Goal: Task Accomplishment & Management: Manage account settings

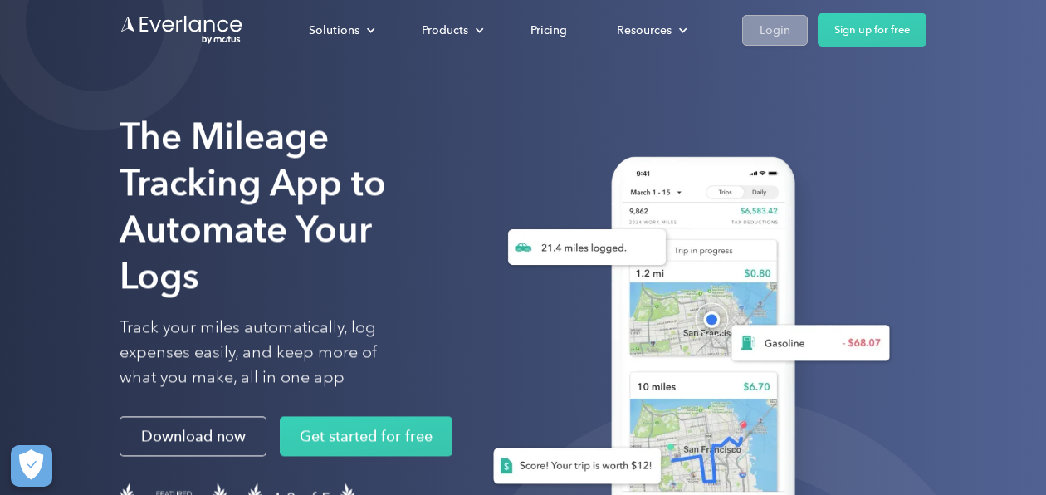
click at [760, 32] on div "Login" at bounding box center [775, 30] width 31 height 21
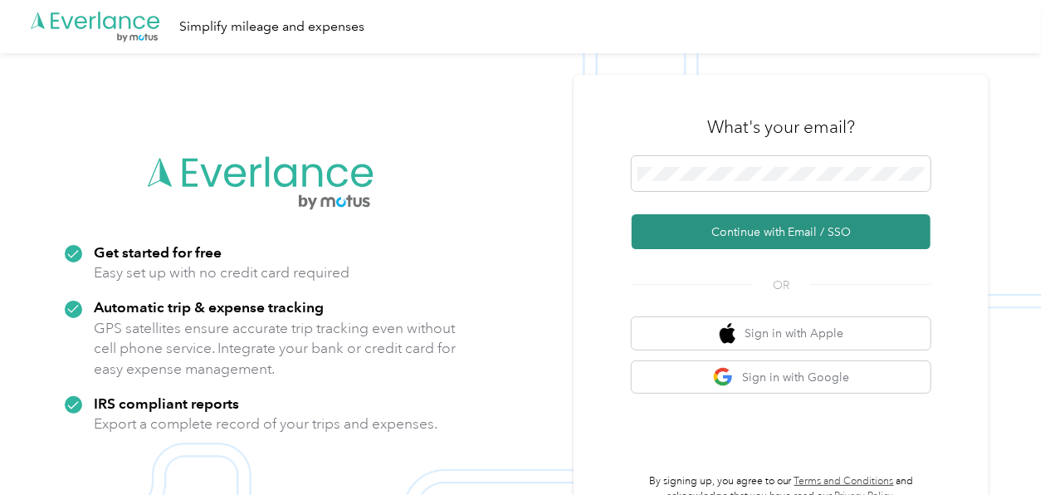
click at [740, 232] on button "Continue with Email / SSO" at bounding box center [781, 231] width 299 height 35
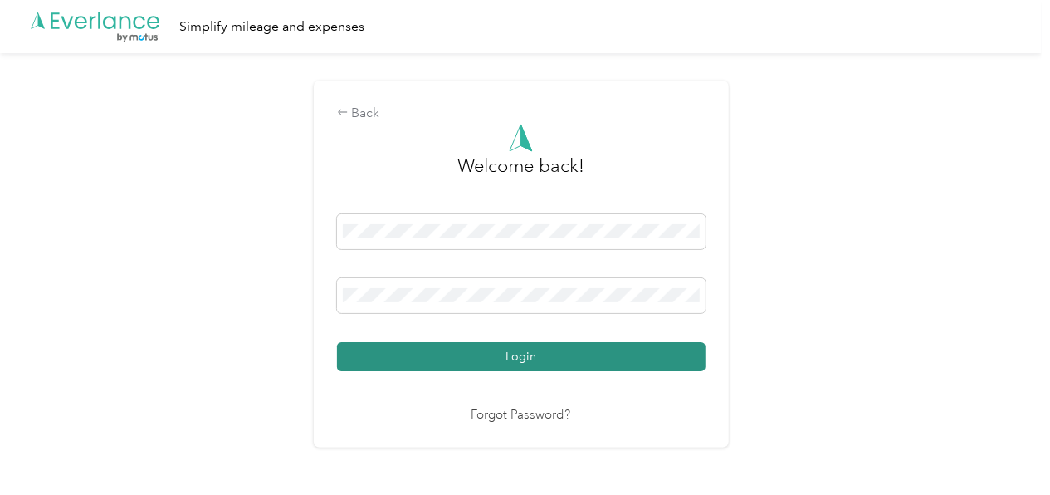
click at [509, 361] on button "Login" at bounding box center [521, 356] width 369 height 29
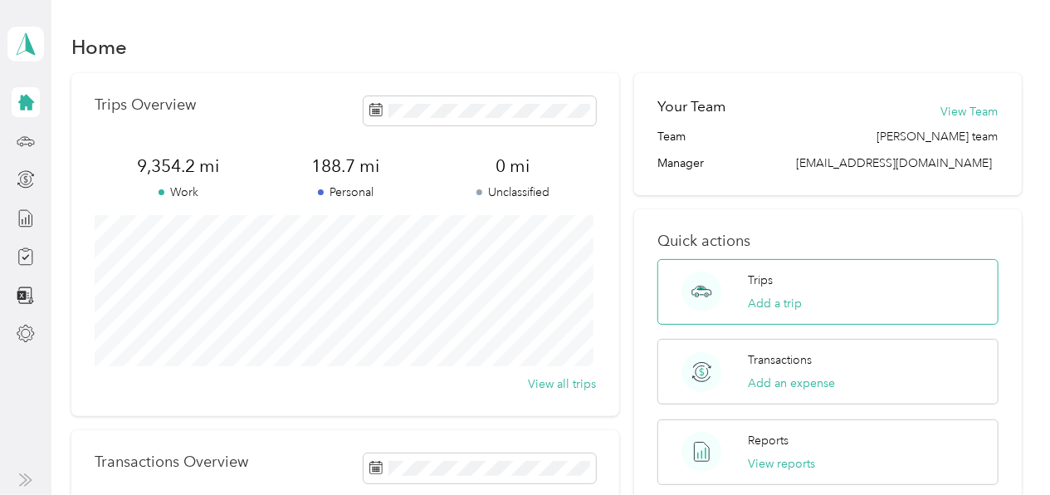
click at [700, 286] on circle at bounding box center [702, 291] width 40 height 40
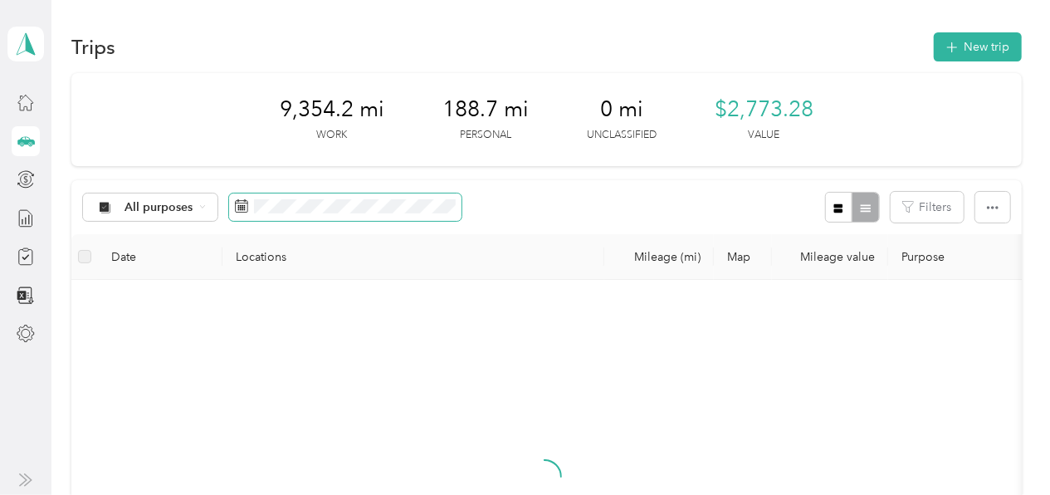
click at [242, 205] on icon at bounding box center [241, 205] width 13 height 13
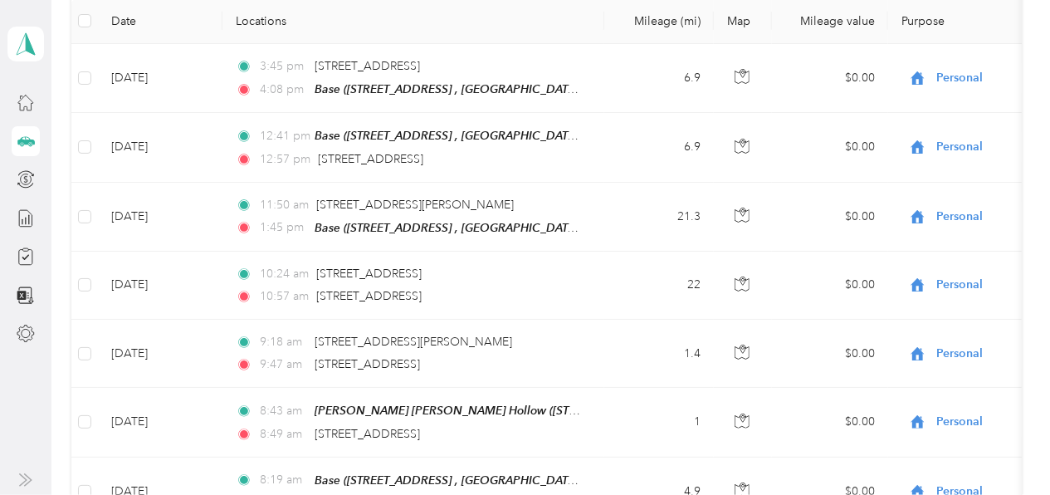
scroll to position [141, 0]
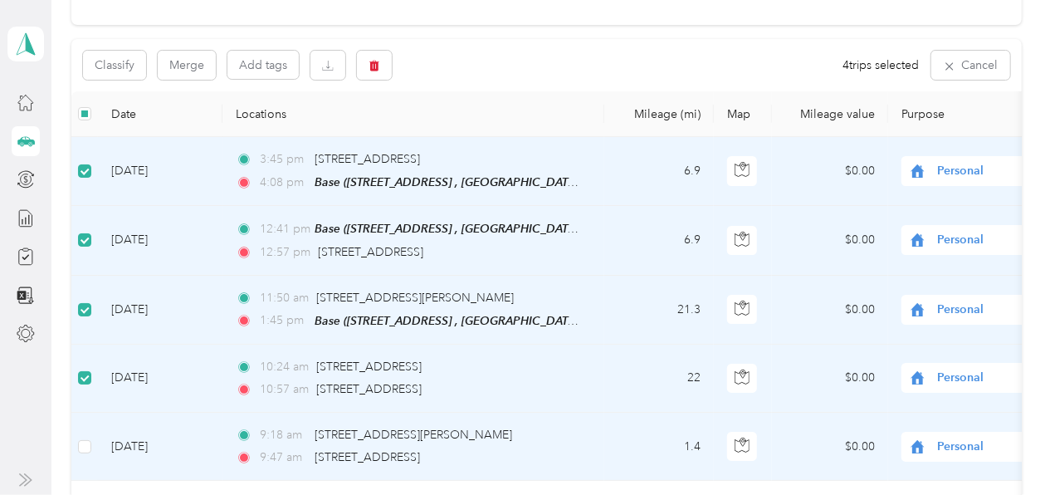
click at [91, 445] on td at bounding box center [84, 447] width 27 height 68
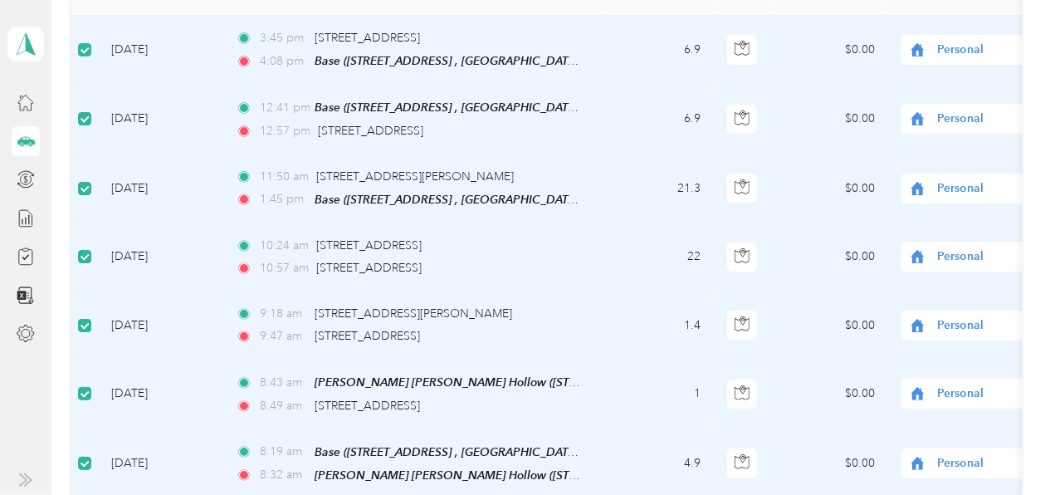
scroll to position [0, 0]
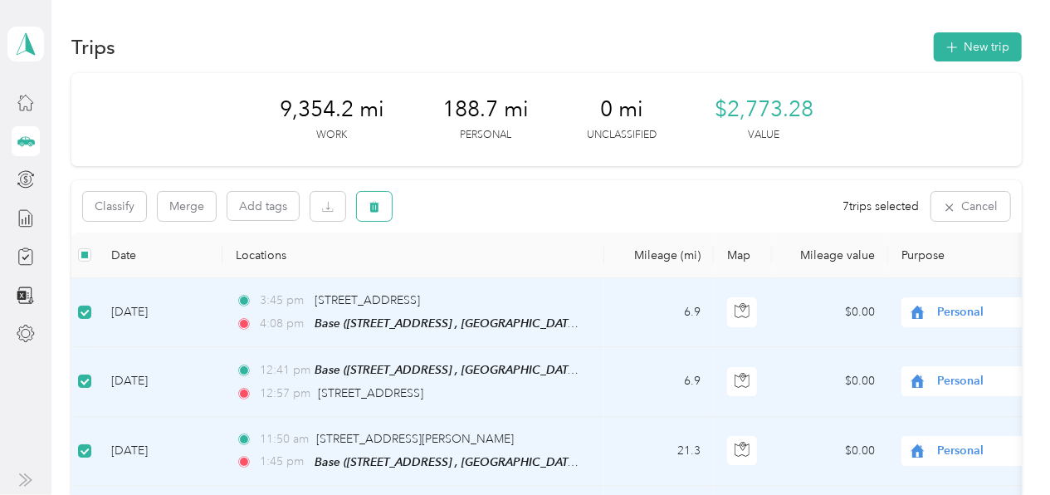
click at [376, 208] on icon "button" at bounding box center [375, 207] width 12 height 12
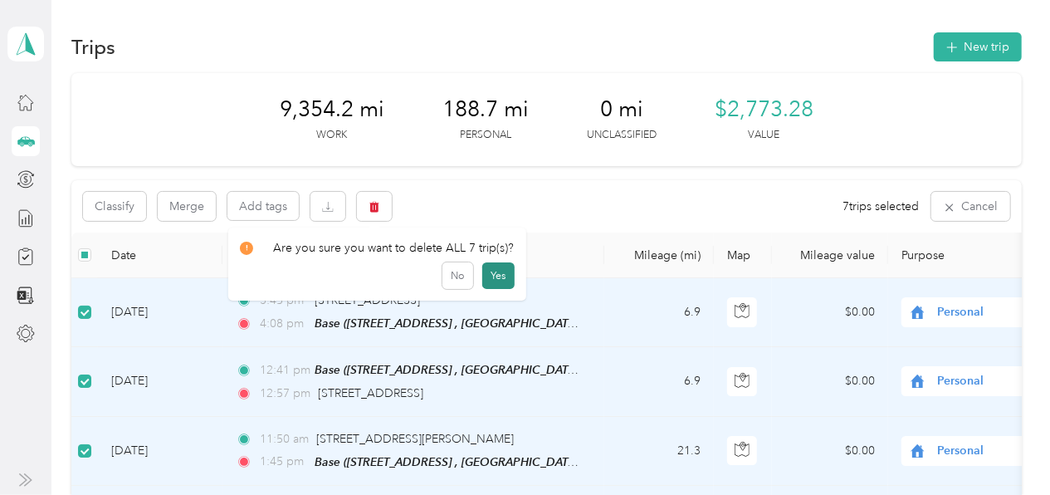
click at [491, 276] on button "Yes" at bounding box center [498, 275] width 32 height 27
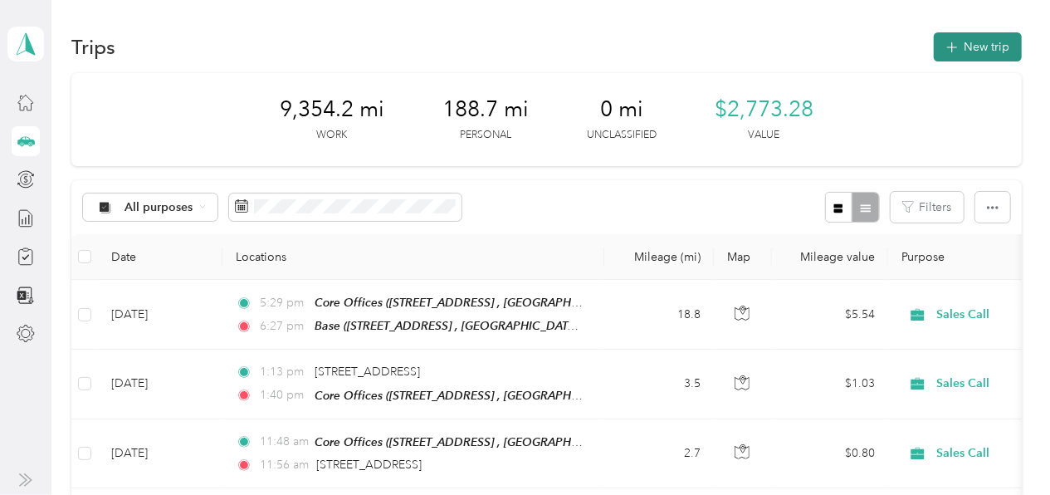
click at [948, 45] on icon "button" at bounding box center [951, 47] width 11 height 11
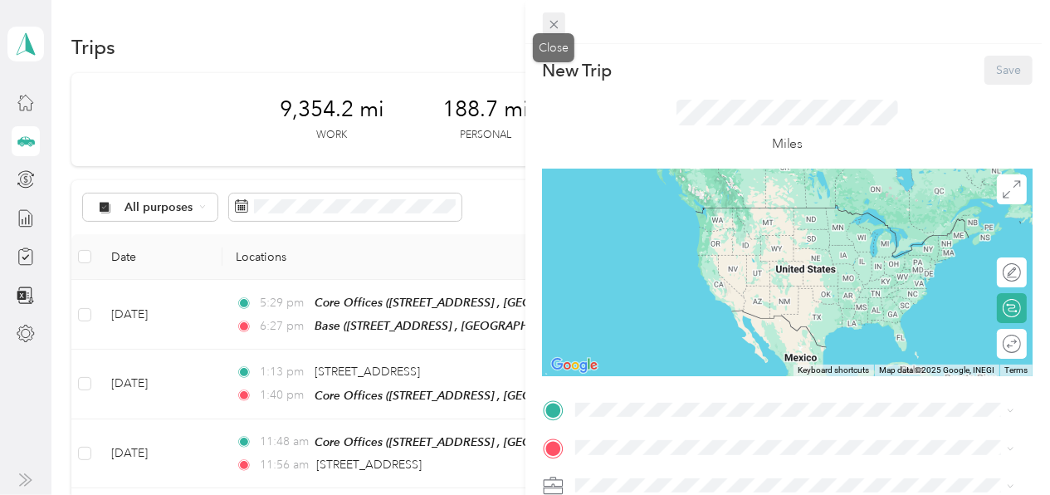
click at [553, 24] on icon at bounding box center [554, 25] width 8 height 8
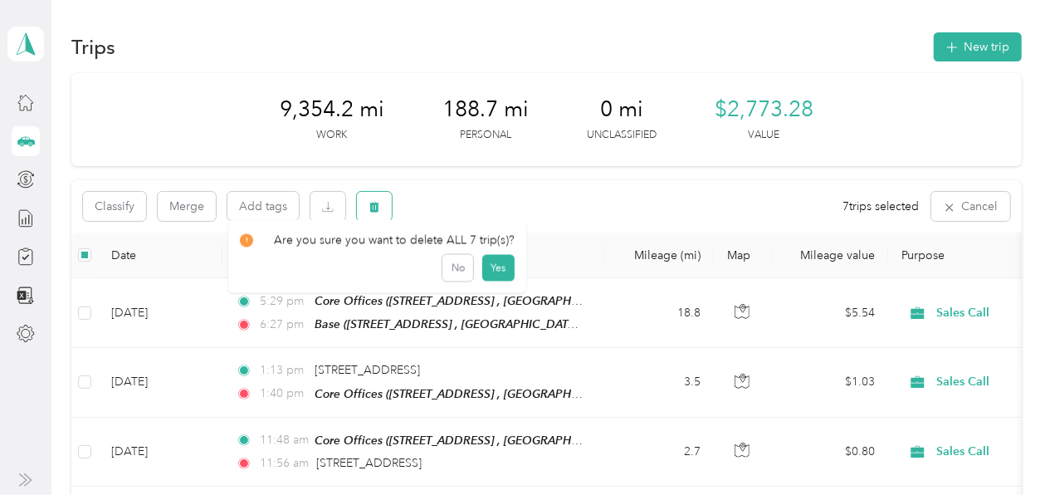
click at [370, 207] on icon "button" at bounding box center [375, 207] width 10 height 11
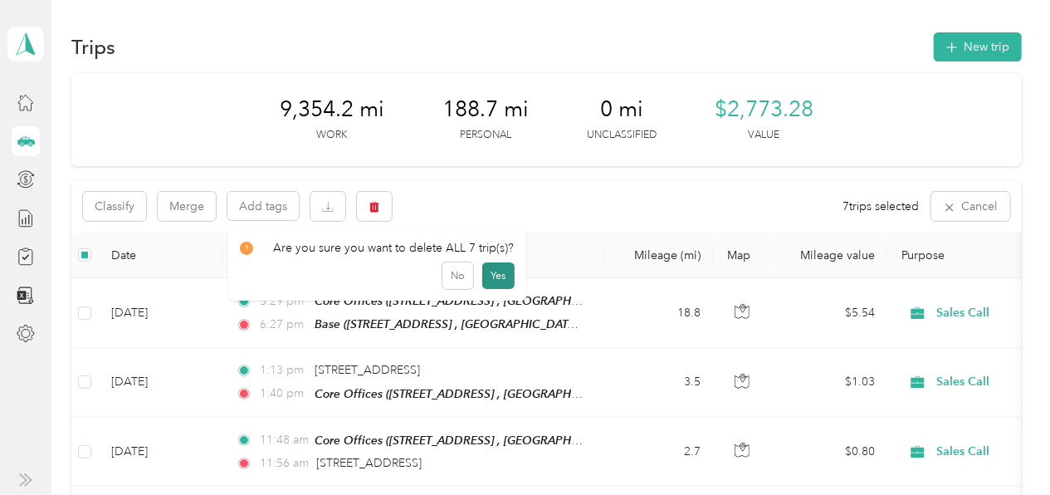
click at [492, 278] on button "Yes" at bounding box center [498, 275] width 32 height 27
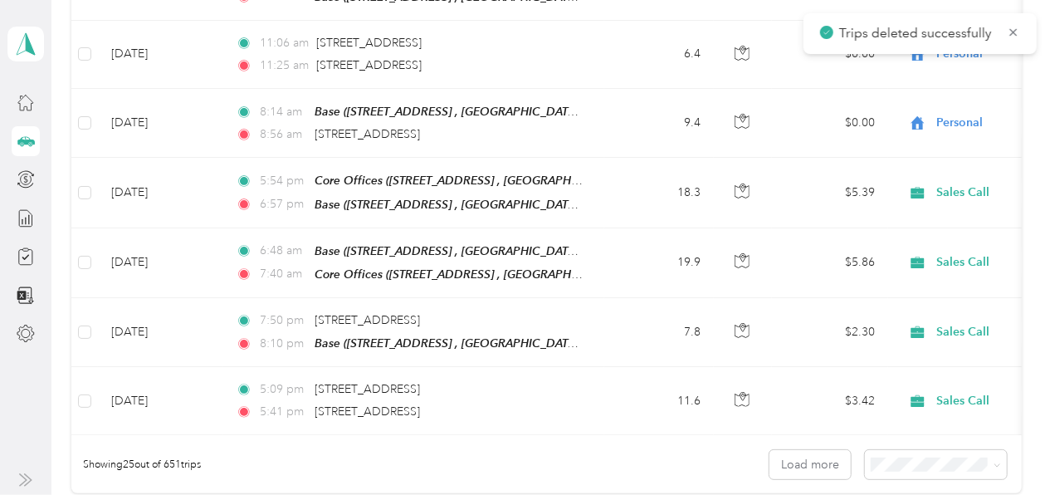
scroll to position [1588, 0]
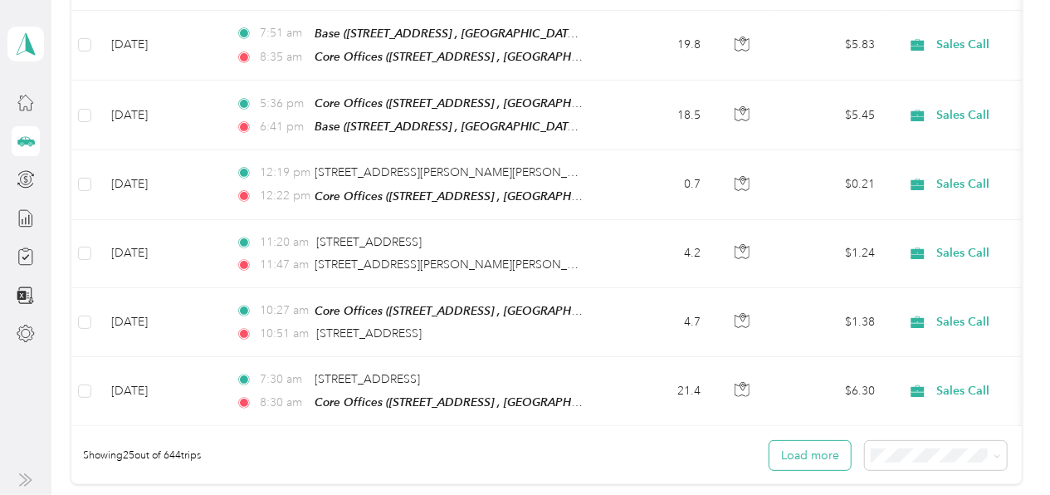
click at [814, 441] on button "Load more" at bounding box center [809, 455] width 81 height 29
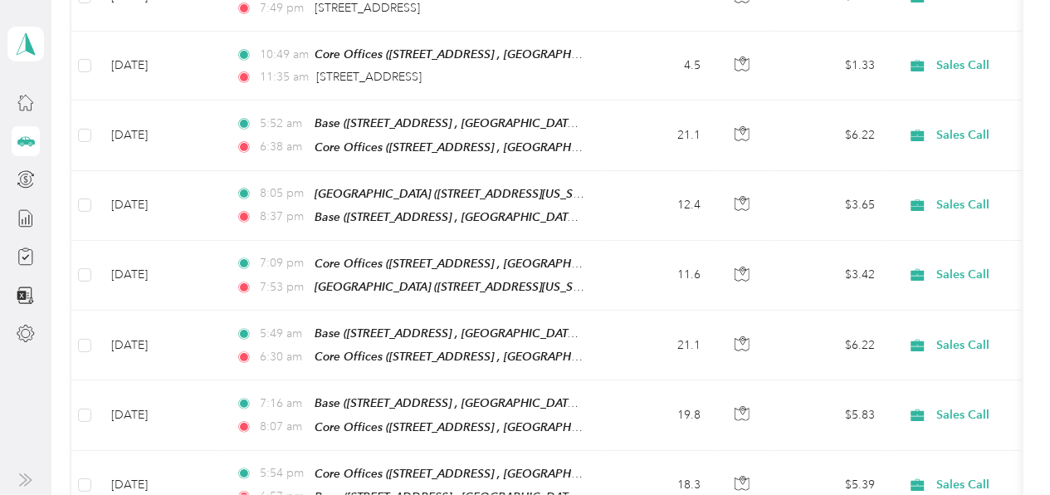
scroll to position [0, 0]
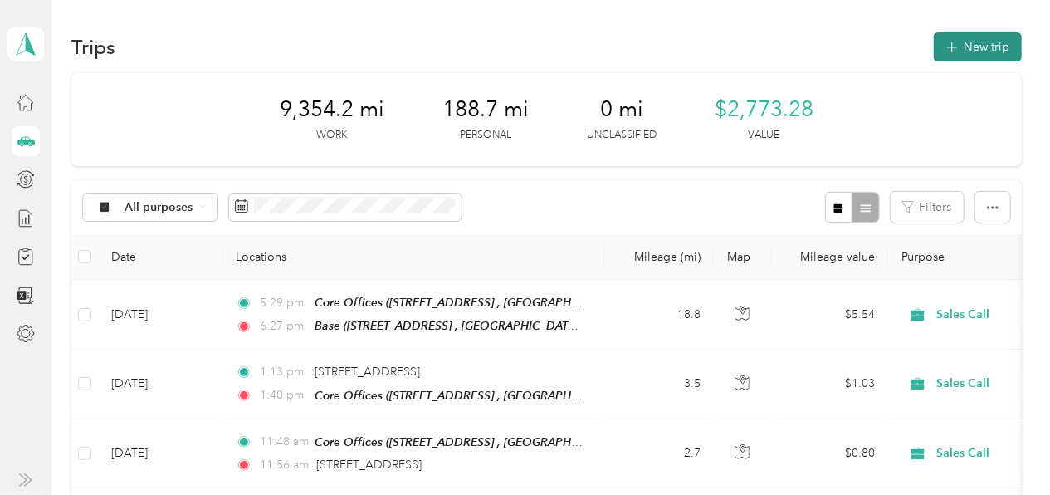
click at [945, 41] on span "button" at bounding box center [951, 47] width 13 height 14
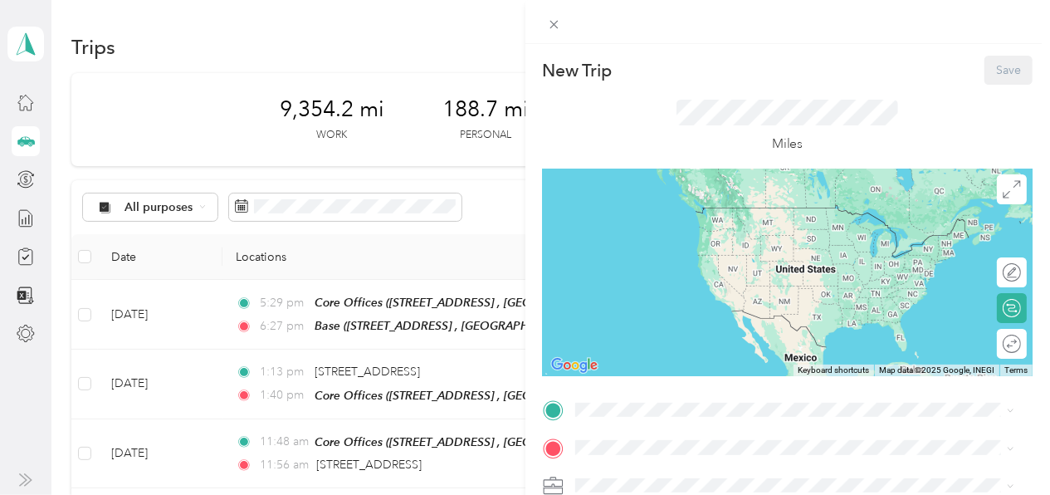
click at [682, 230] on span "294 W Steuben St, Pittsburgh, PA 15205, USA , 15205, Allegheny County, Pennsylv…" at bounding box center [758, 235] width 305 height 32
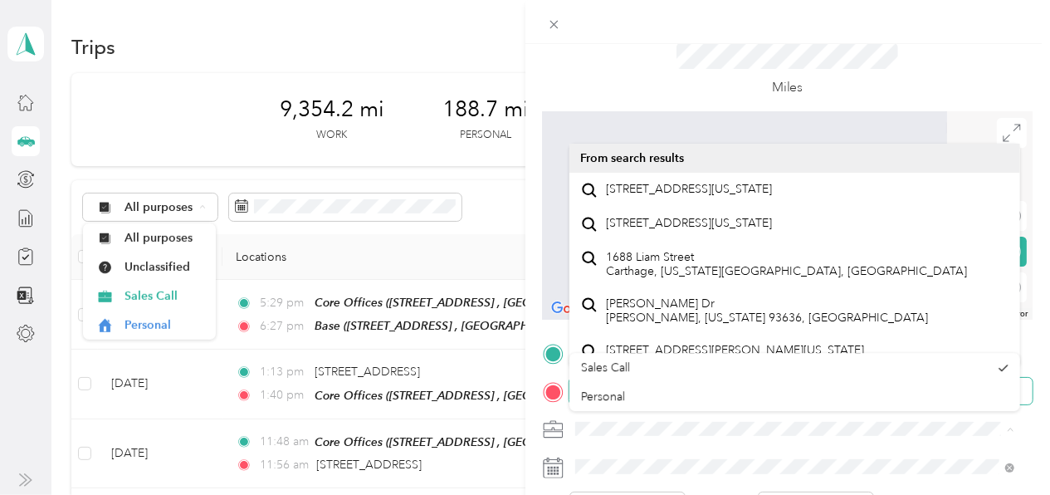
scroll to position [28, 0]
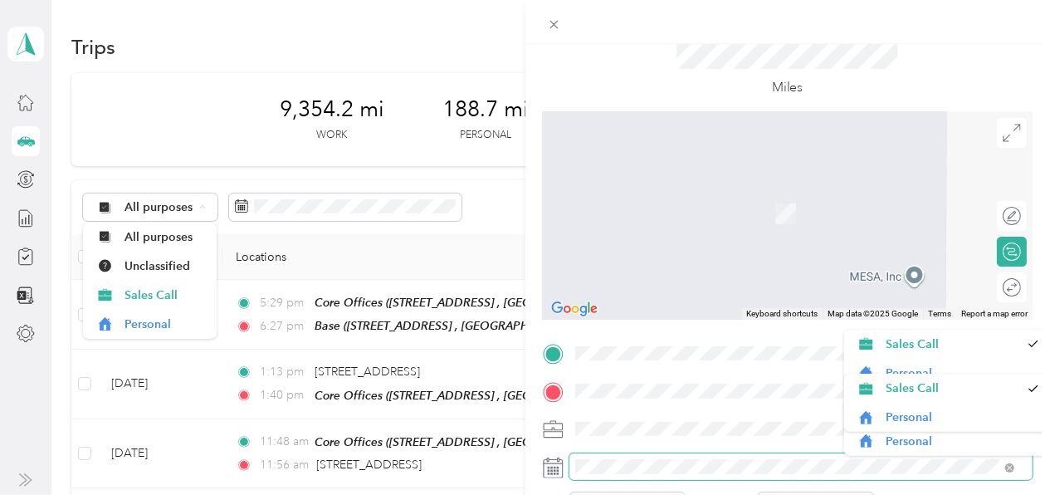
click at [529, 447] on form "New Trip Save This trip cannot be edited because it is either under review, app…" at bounding box center [787, 370] width 525 height 742
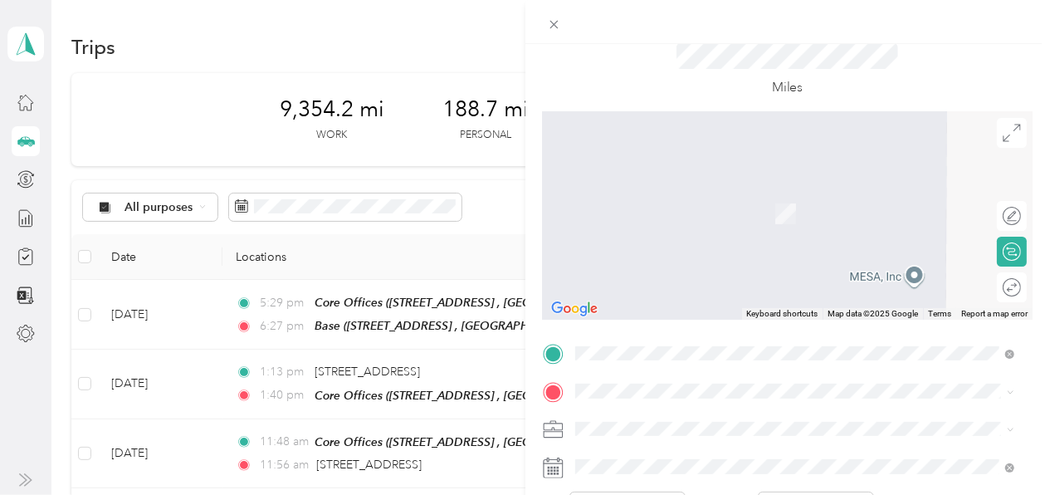
click at [550, 468] on icon at bounding box center [553, 467] width 21 height 21
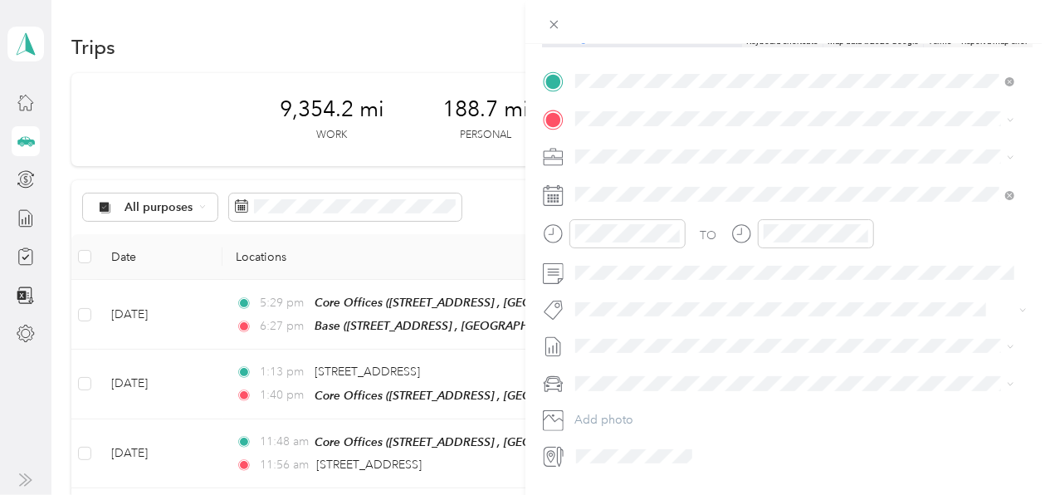
scroll to position [325, 0]
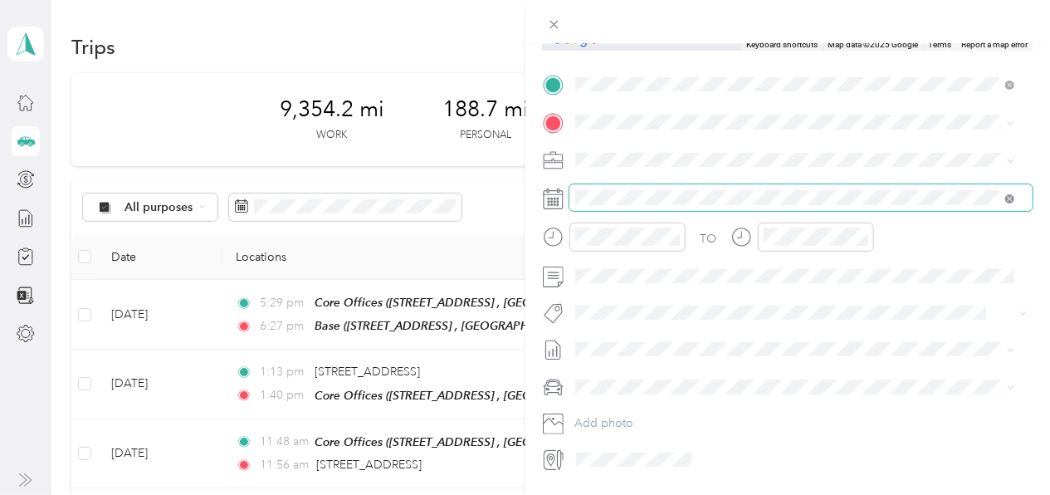
click at [1009, 198] on icon at bounding box center [1009, 198] width 9 height 9
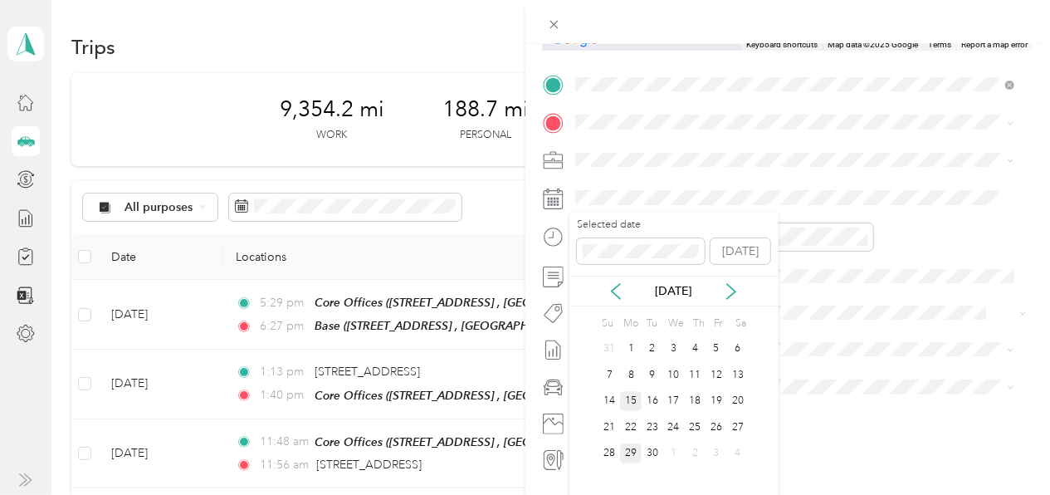
click at [629, 399] on div "15" at bounding box center [631, 401] width 22 height 21
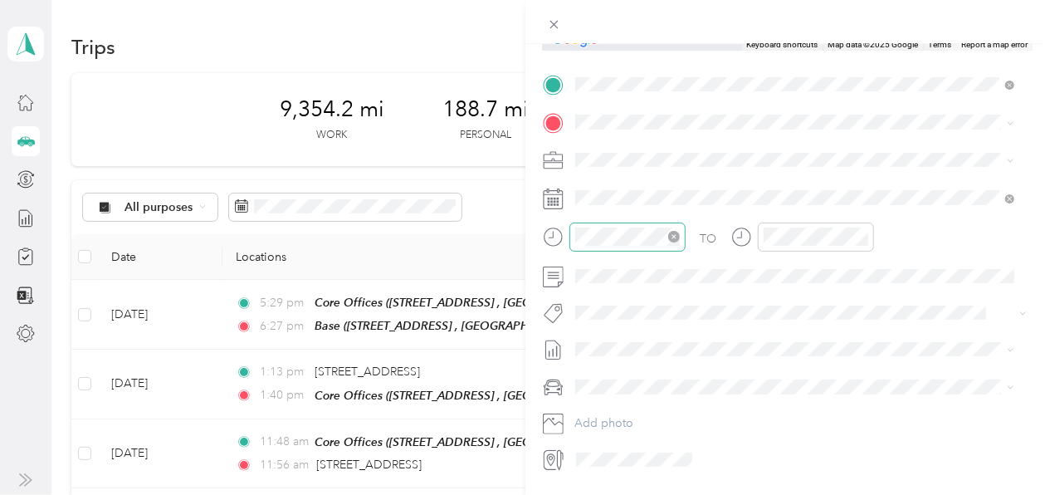
click at [676, 233] on icon "close-circle" at bounding box center [674, 237] width 12 height 12
click at [687, 291] on div "PM" at bounding box center [687, 294] width 40 height 23
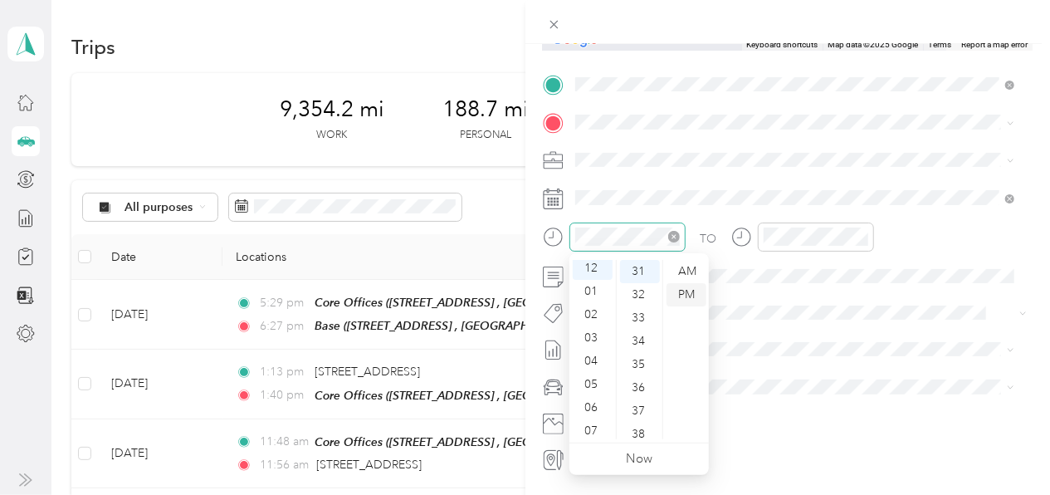
scroll to position [0, 0]
click at [593, 409] on div "06" at bounding box center [593, 410] width 40 height 23
click at [636, 281] on div "30" at bounding box center [640, 281] width 40 height 23
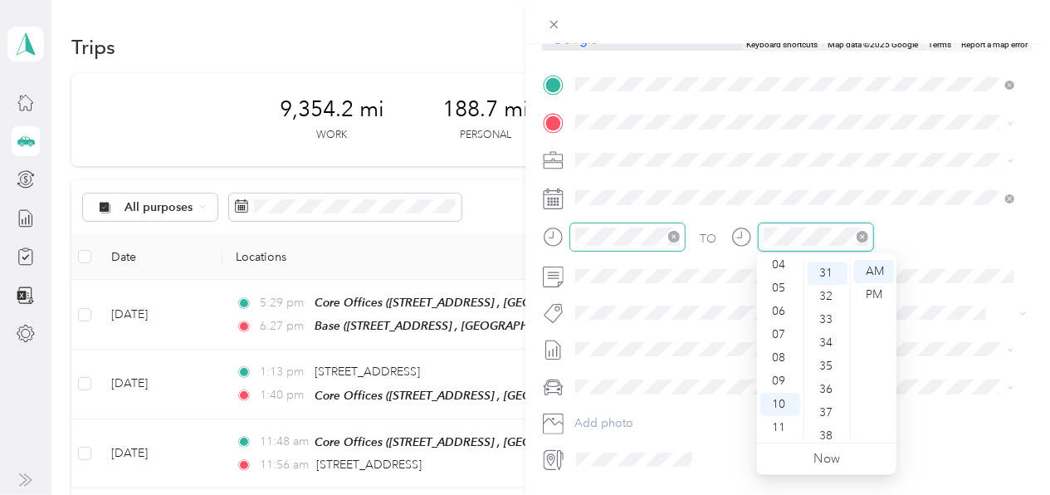
scroll to position [721, 0]
click at [863, 234] on icon "close-circle" at bounding box center [863, 237] width 12 height 12
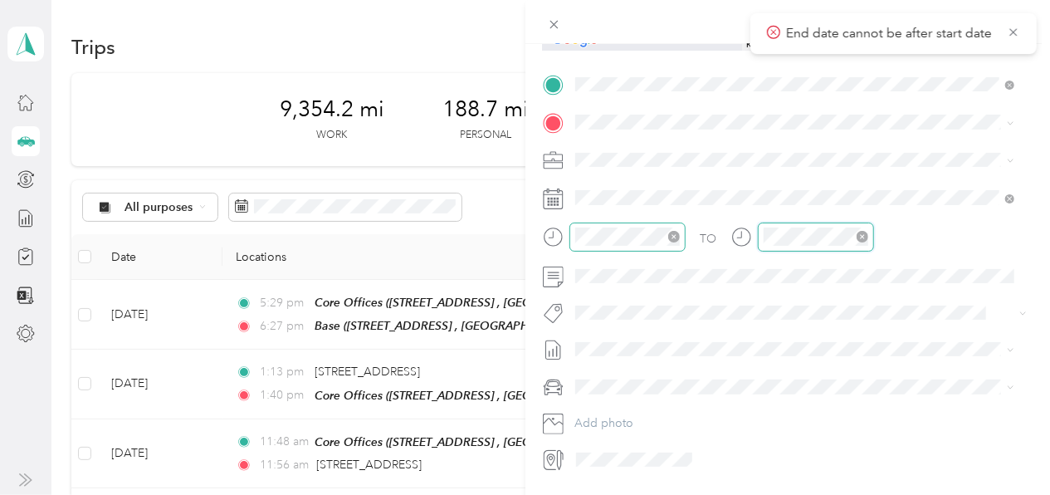
click at [862, 232] on icon "close-circle" at bounding box center [863, 237] width 12 height 12
click at [701, 233] on div "TO" at bounding box center [788, 242] width 491 height 41
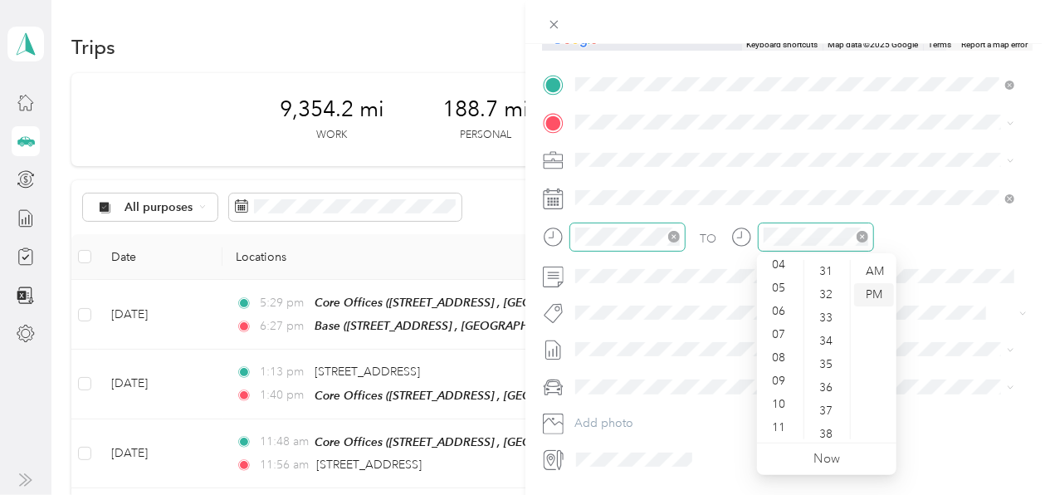
click at [879, 293] on div "PM" at bounding box center [874, 294] width 40 height 23
click at [739, 233] on icon at bounding box center [741, 237] width 21 height 21
click at [858, 232] on icon "close-circle" at bounding box center [863, 237] width 12 height 12
click at [715, 244] on div "TO" at bounding box center [788, 242] width 491 height 41
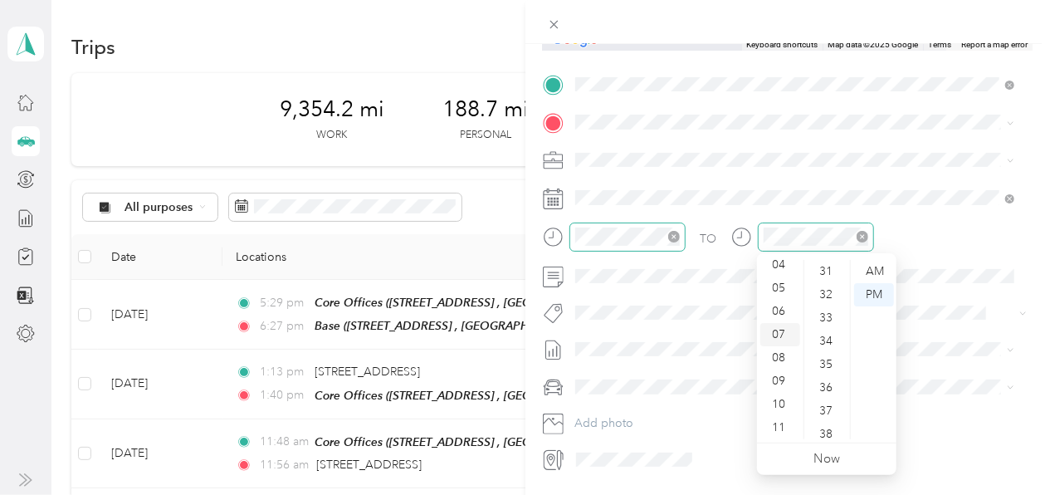
click at [777, 331] on div "07" at bounding box center [780, 334] width 40 height 23
click at [846, 259] on div "12 01 02 03 04 05 06 07 08 09 10 11 00 01 02 03 04 05 06 07 08 09 10 11 12 13 1…" at bounding box center [826, 349] width 139 height 186
click at [828, 312] on div "30" at bounding box center [828, 314] width 40 height 23
click at [828, 313] on div "30" at bounding box center [828, 314] width 40 height 23
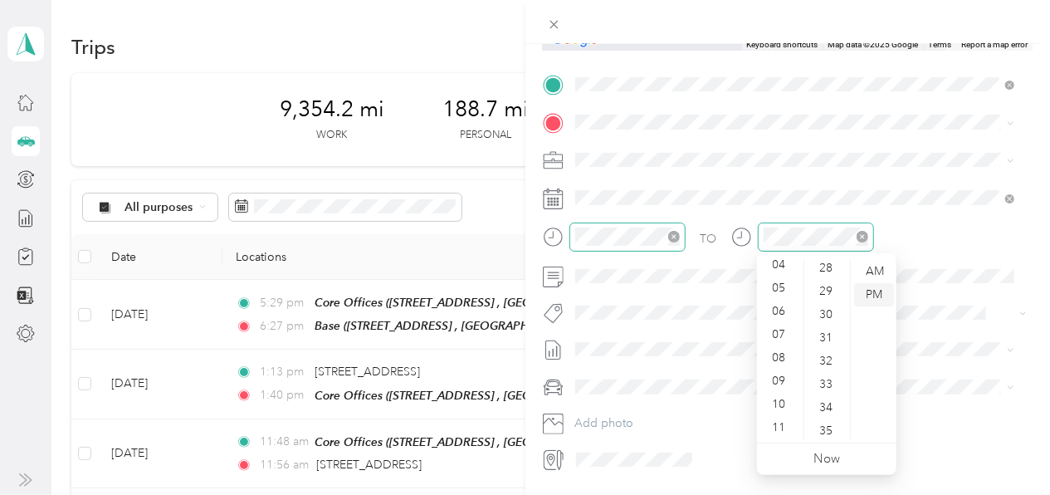
click at [875, 296] on div "PM" at bounding box center [874, 294] width 40 height 23
click at [736, 238] on icon at bounding box center [741, 237] width 21 height 21
click at [862, 234] on icon "close-circle" at bounding box center [863, 237] width 12 height 12
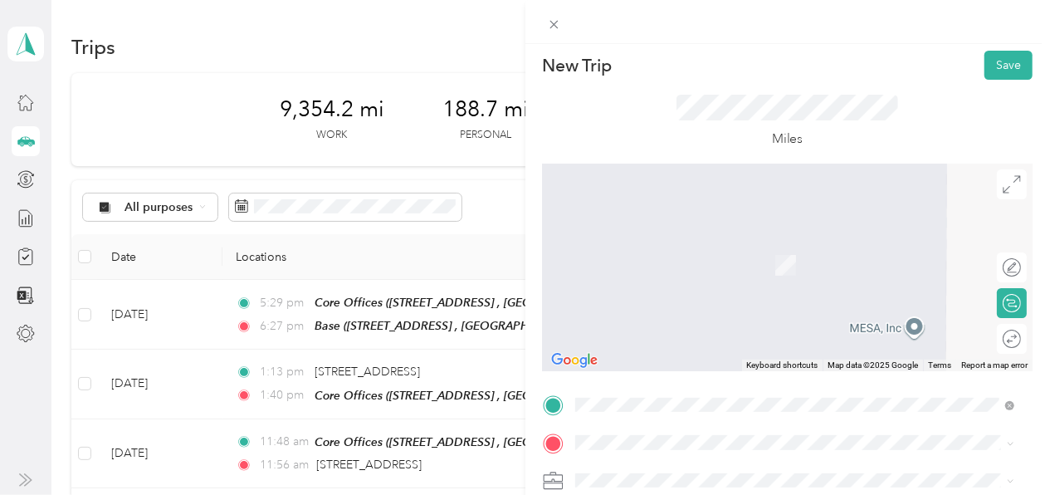
scroll to position [0, 0]
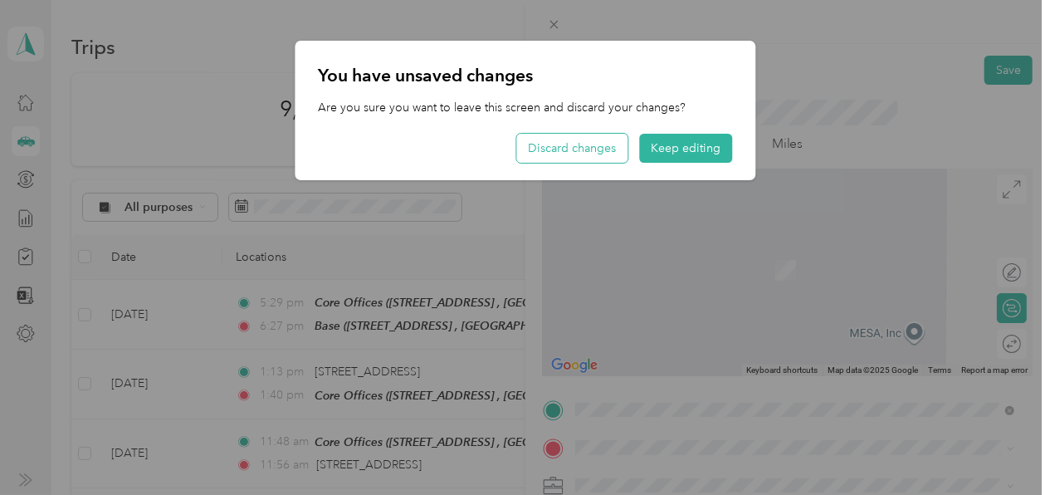
click at [581, 149] on button "Discard changes" at bounding box center [571, 148] width 111 height 29
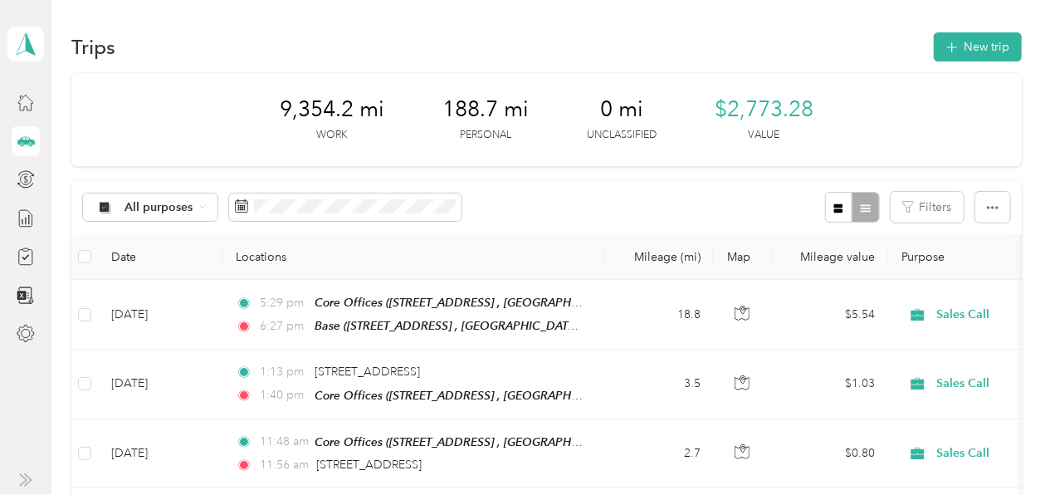
click at [22, 140] on icon at bounding box center [25, 140] width 17 height 8
click at [949, 44] on icon "button" at bounding box center [951, 47] width 19 height 19
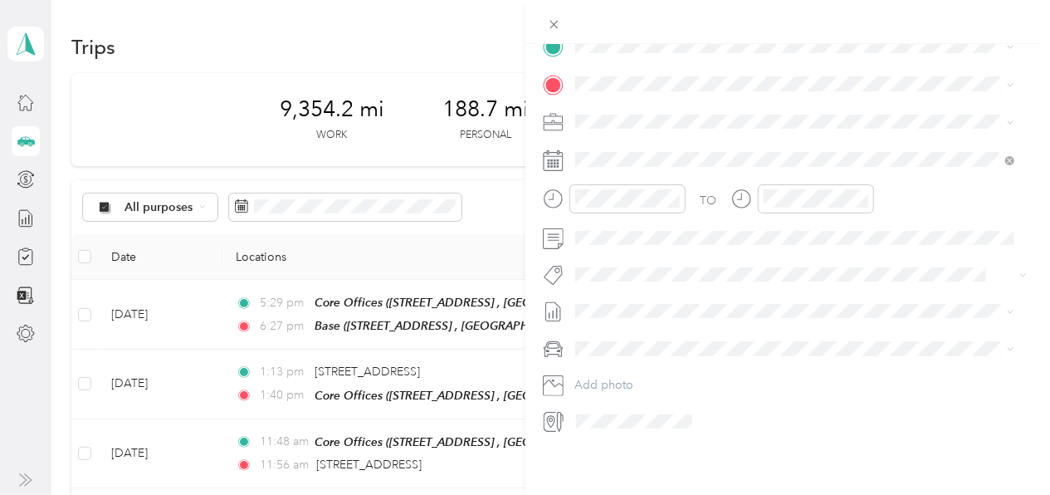
scroll to position [376, 0]
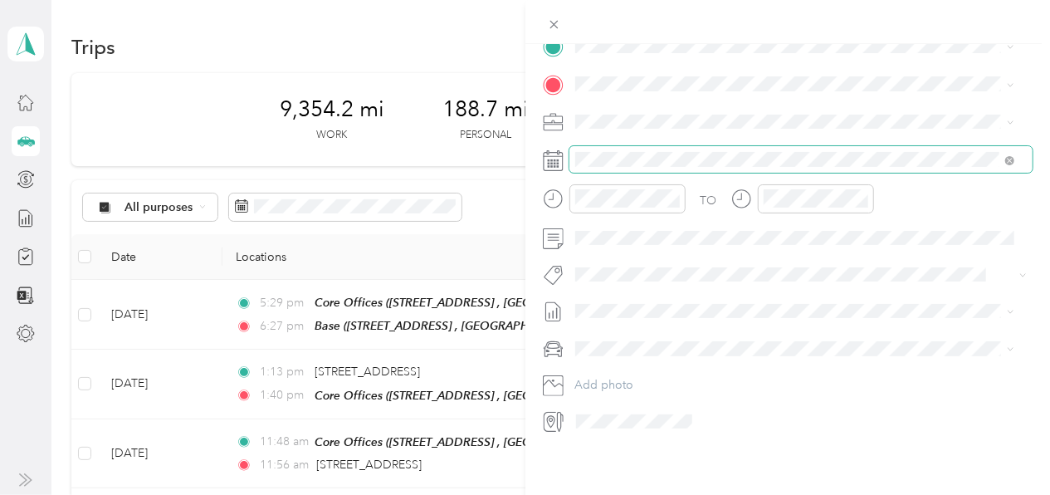
click at [1007, 152] on span at bounding box center [1009, 159] width 9 height 14
click at [1004, 154] on span at bounding box center [1006, 160] width 15 height 12
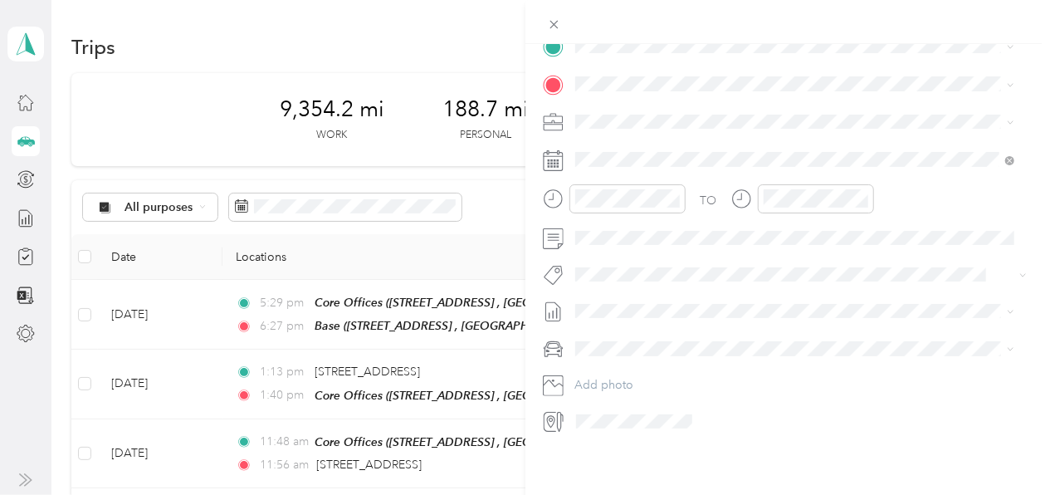
click at [551, 415] on icon at bounding box center [550, 422] width 10 height 14
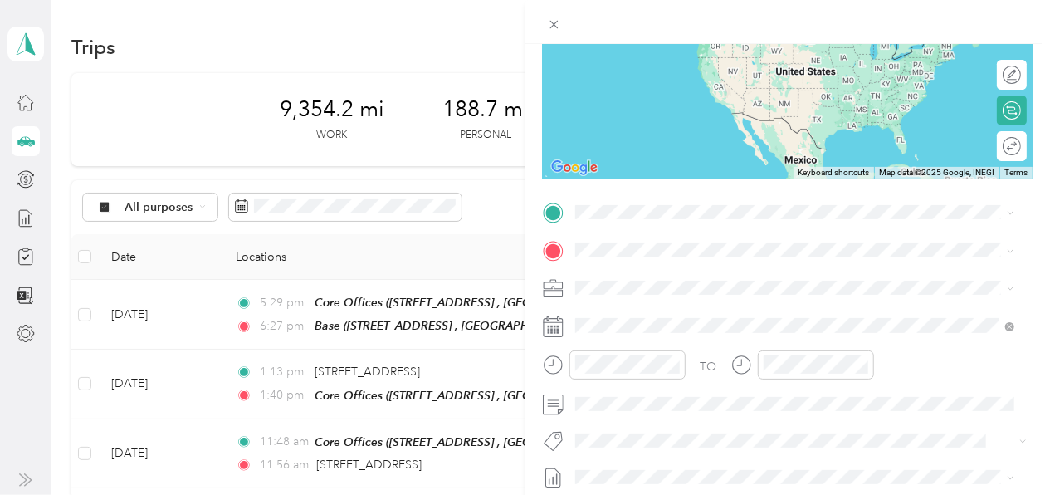
scroll to position [196, 0]
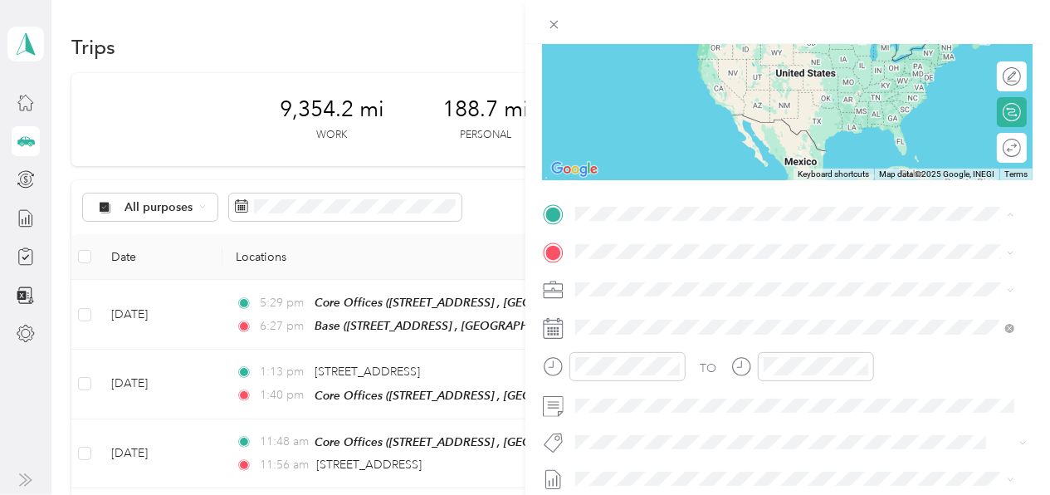
click at [701, 286] on div "Core Offices 294 W Steuben St, Pittsburgh, PA 15205, USA , 15205, Allegheny Cou…" at bounding box center [807, 298] width 403 height 52
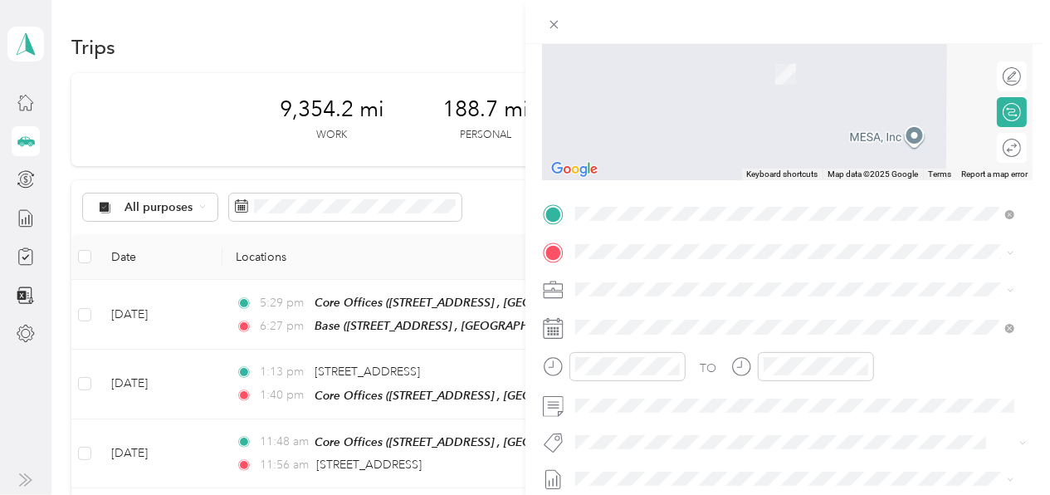
click at [701, 74] on div "Base 1688 Connor Dr, South Park Township, PA 15129, USA , 15129, Allegheny Coun…" at bounding box center [807, 72] width 403 height 52
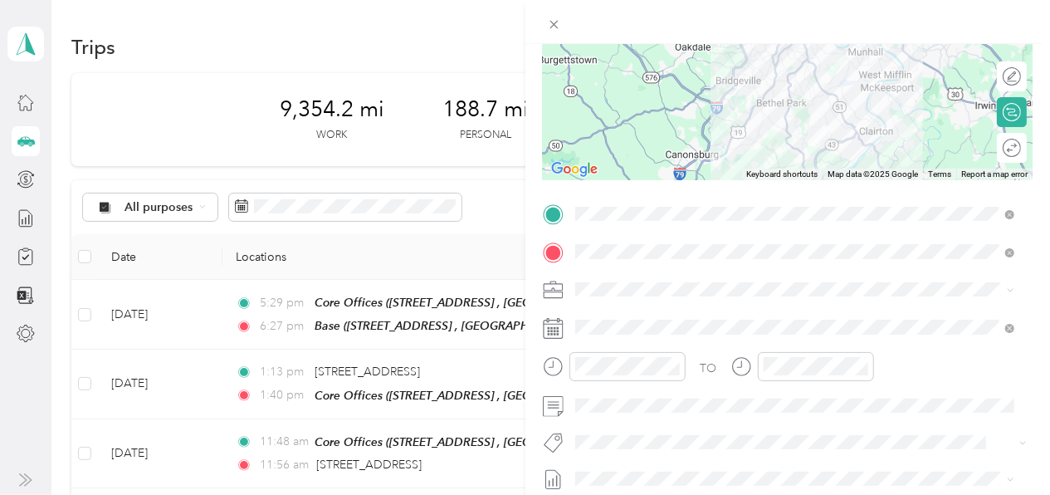
click at [554, 326] on icon at bounding box center [553, 328] width 21 height 21
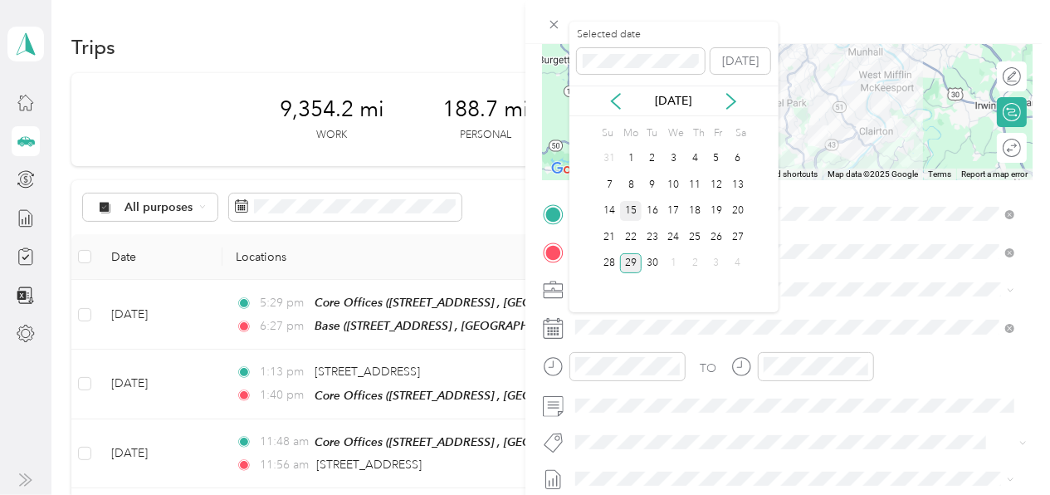
click at [629, 211] on div "15" at bounding box center [631, 211] width 22 height 21
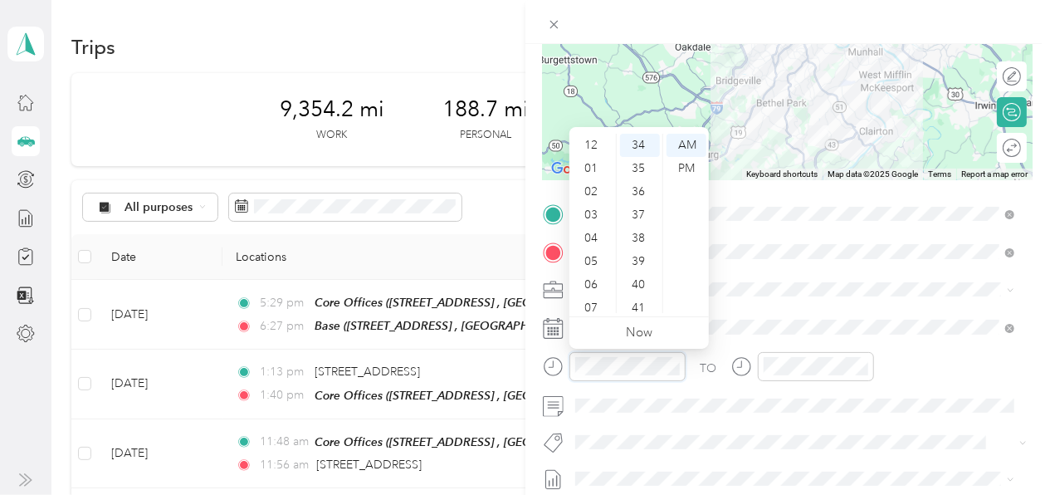
scroll to position [100, 0]
click at [589, 184] on div "06" at bounding box center [593, 184] width 40 height 23
click at [686, 169] on div "PM" at bounding box center [687, 168] width 40 height 23
click at [629, 186] on div "30" at bounding box center [640, 184] width 40 height 23
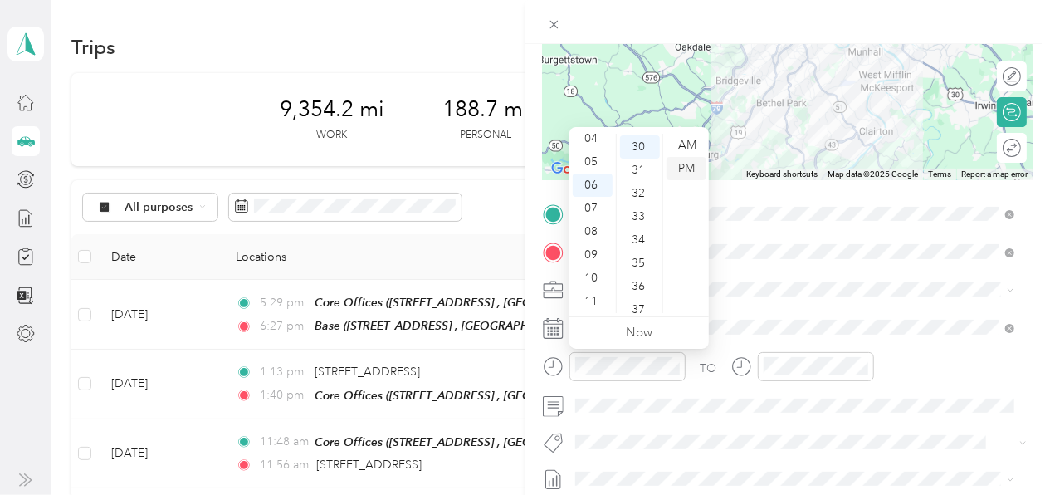
scroll to position [697, 0]
click at [689, 167] on div "PM" at bounding box center [687, 168] width 40 height 23
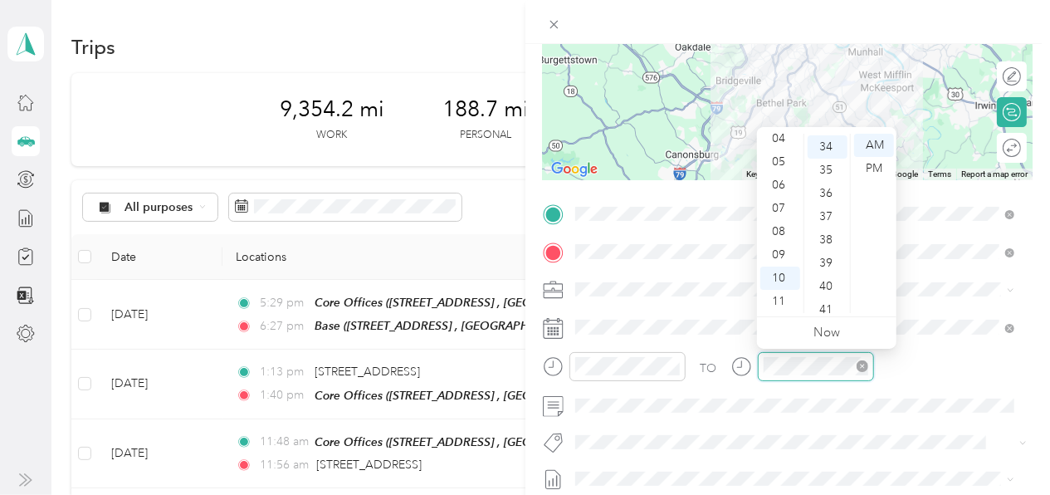
scroll to position [790, 0]
click at [774, 202] on div "07" at bounding box center [780, 208] width 40 height 23
click at [823, 154] on div "20" at bounding box center [828, 151] width 40 height 23
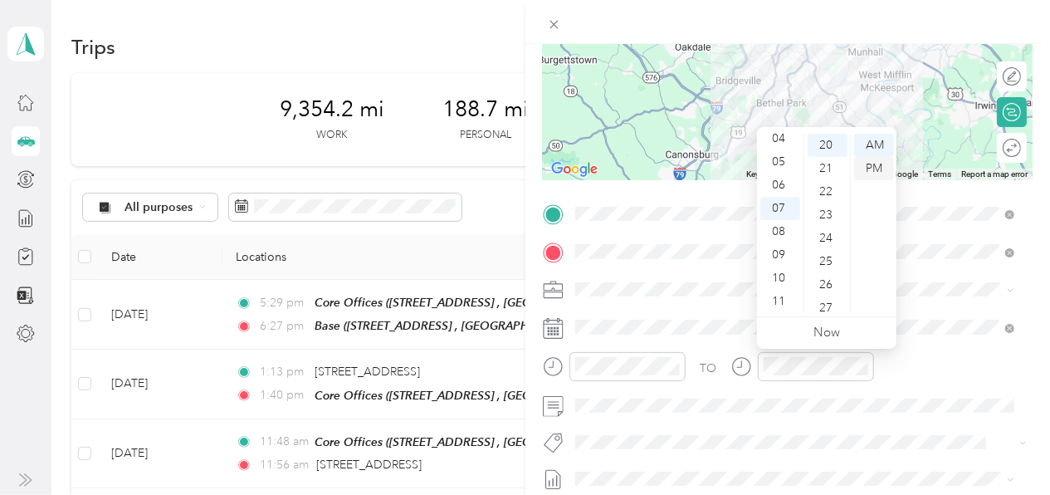
click at [863, 165] on div "PM" at bounding box center [874, 168] width 40 height 23
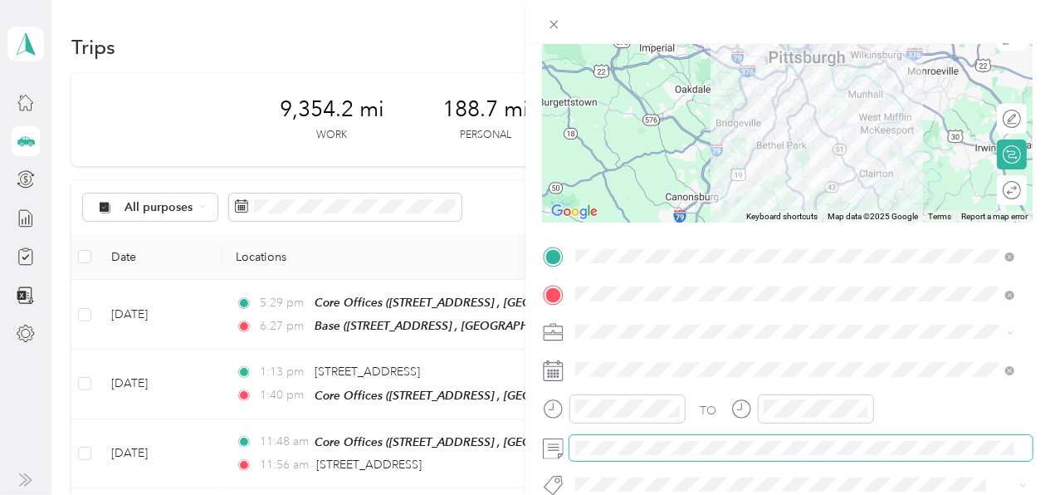
scroll to position [0, 0]
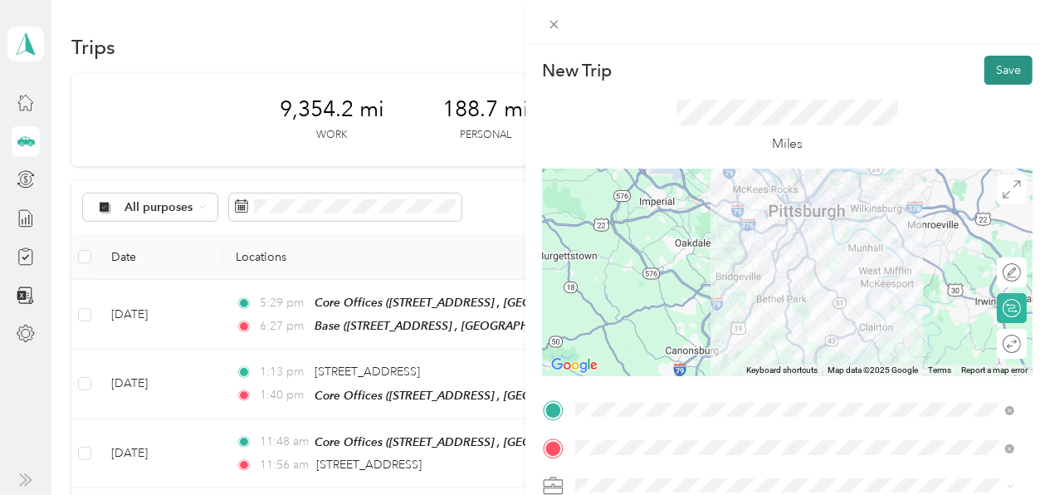
click at [1010, 71] on button "Save" at bounding box center [1008, 70] width 48 height 29
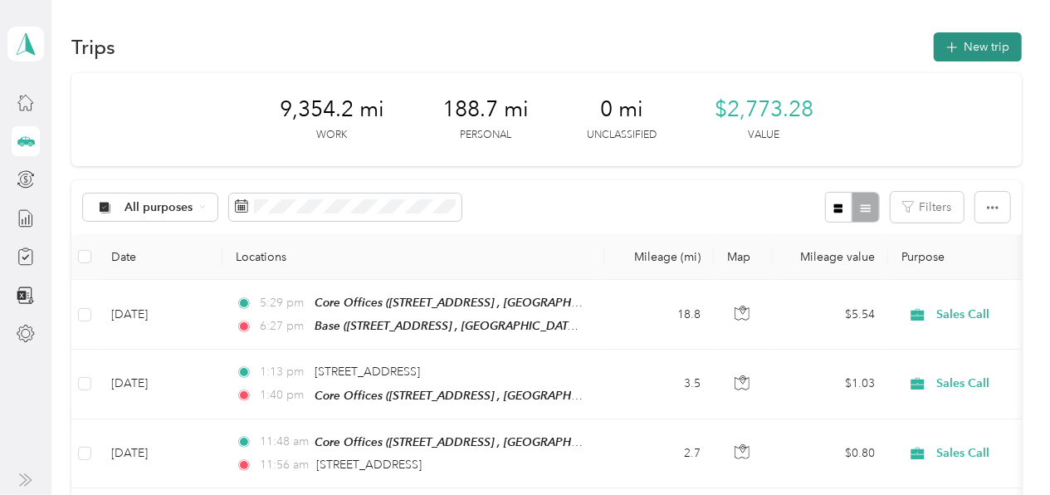
click at [983, 42] on button "New trip" at bounding box center [978, 46] width 88 height 29
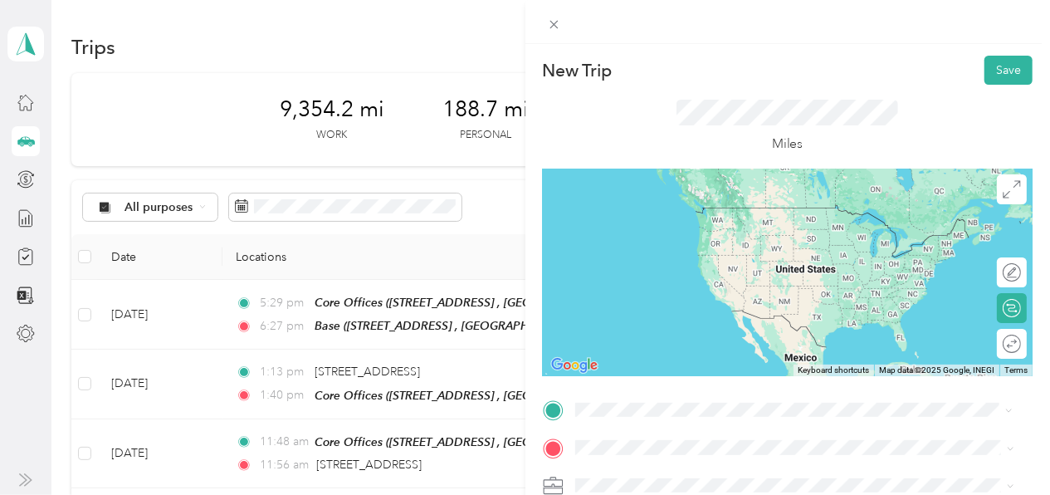
click at [713, 233] on span "1688 Connor Dr, South Park Township, PA 15129, USA , 15129, Allegheny County, P…" at bounding box center [778, 241] width 345 height 32
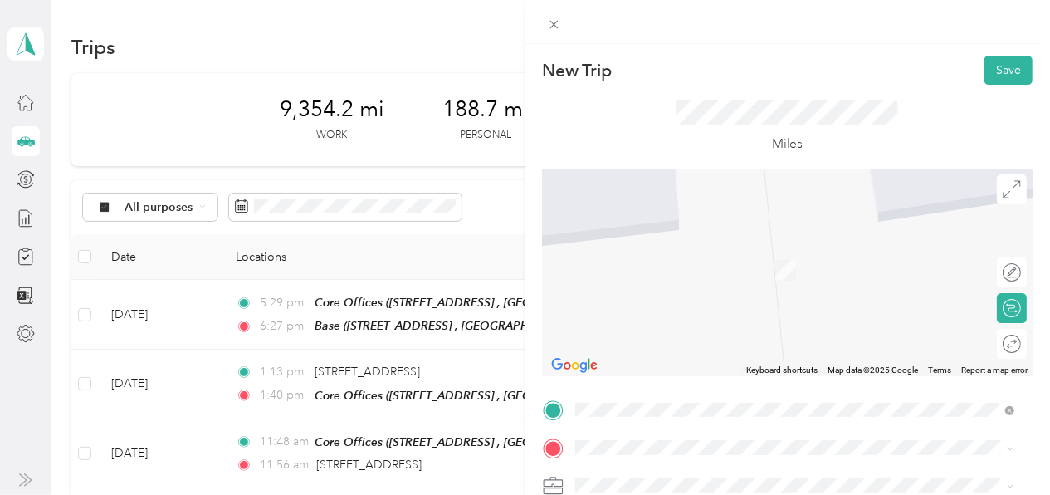
click at [716, 270] on div "Core Offices 294 W Steuben St, Pittsburgh, PA 15205, USA , 15205, Allegheny Cou…" at bounding box center [807, 262] width 403 height 52
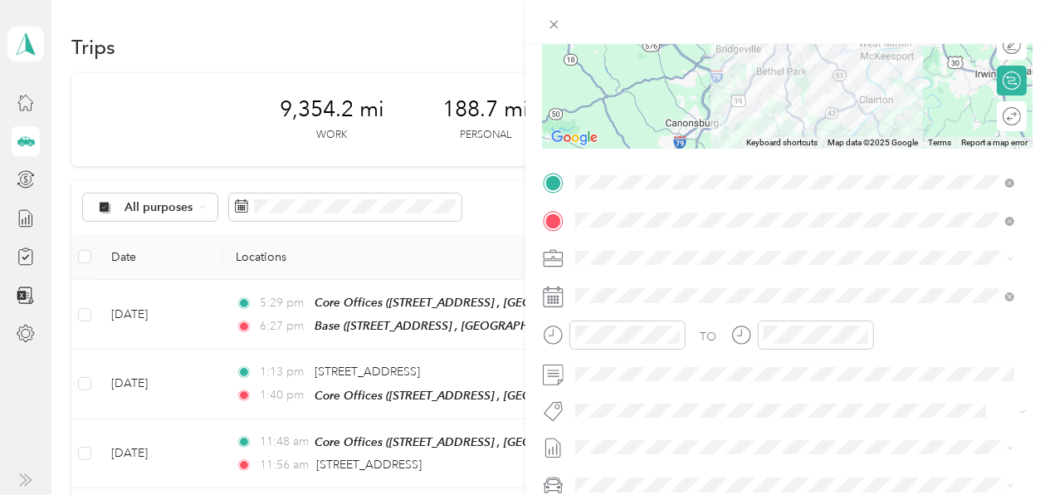
scroll to position [256, 0]
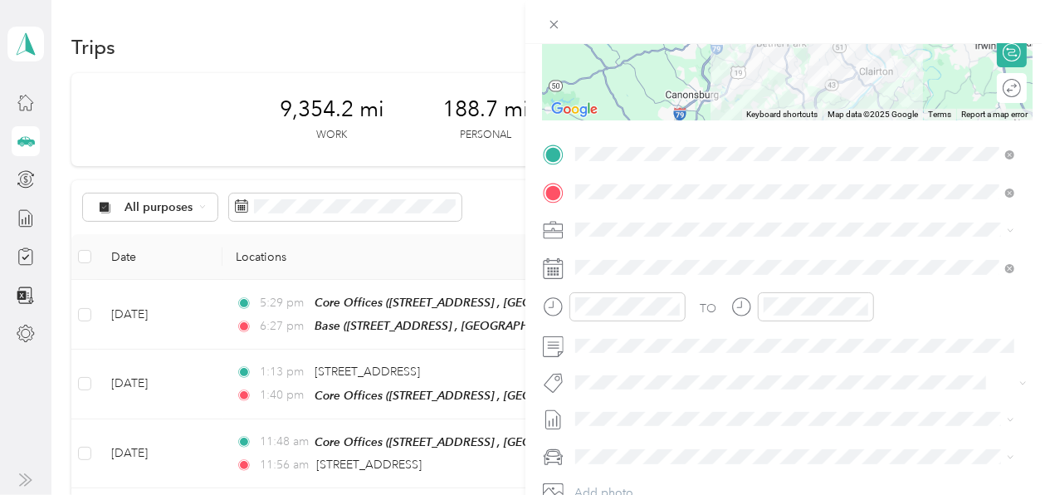
click at [550, 266] on icon at bounding box center [553, 268] width 21 height 21
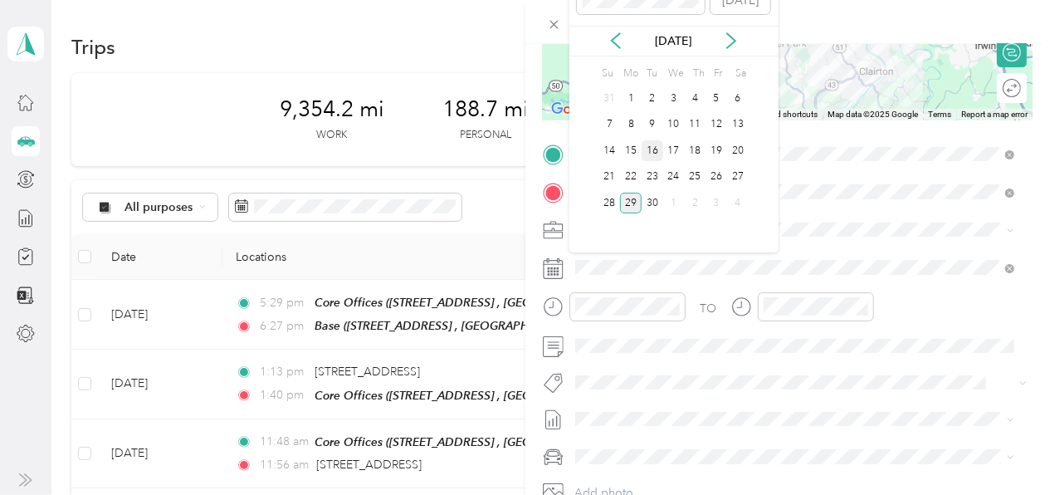
click at [651, 146] on div "16" at bounding box center [653, 150] width 22 height 21
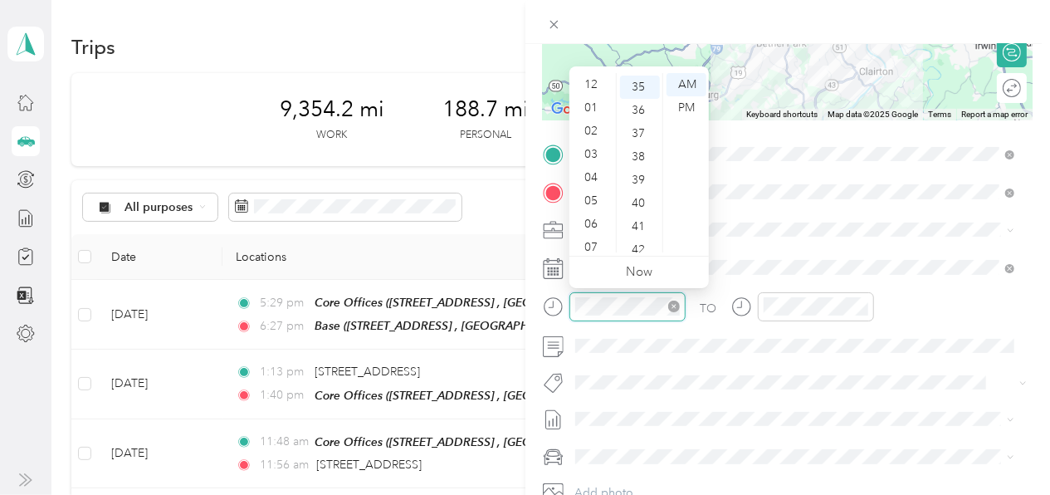
scroll to position [100, 0]
click at [589, 120] on div "06" at bounding box center [593, 124] width 40 height 23
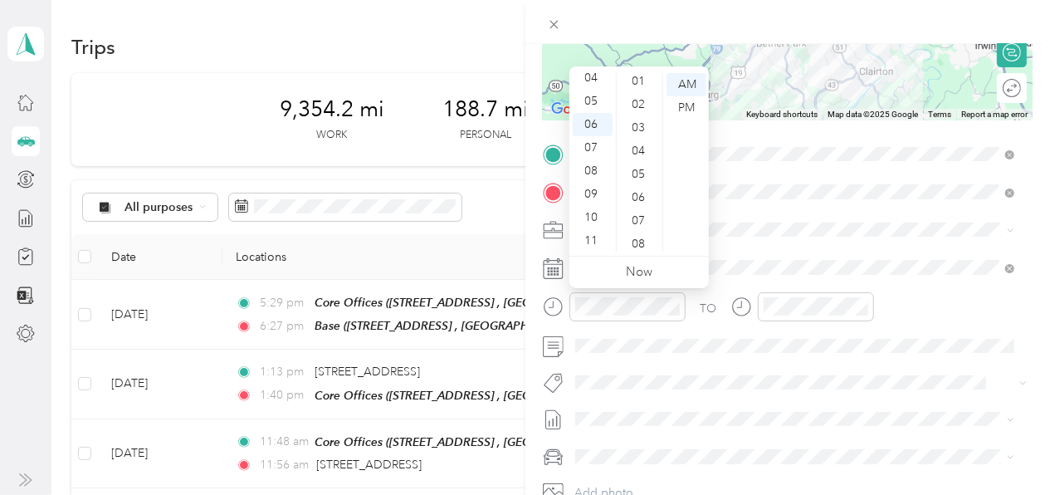
scroll to position [0, 0]
click at [636, 81] on div "00" at bounding box center [640, 84] width 40 height 23
click at [686, 81] on div "AM" at bounding box center [687, 84] width 40 height 23
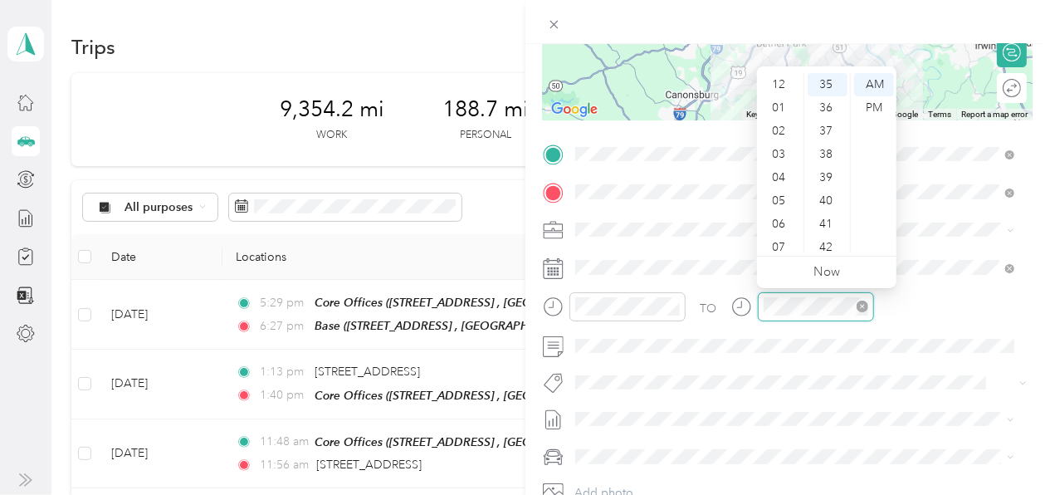
scroll to position [100, 0]
click at [772, 124] on div "06" at bounding box center [780, 124] width 40 height 23
click at [822, 159] on div "45" at bounding box center [828, 164] width 40 height 23
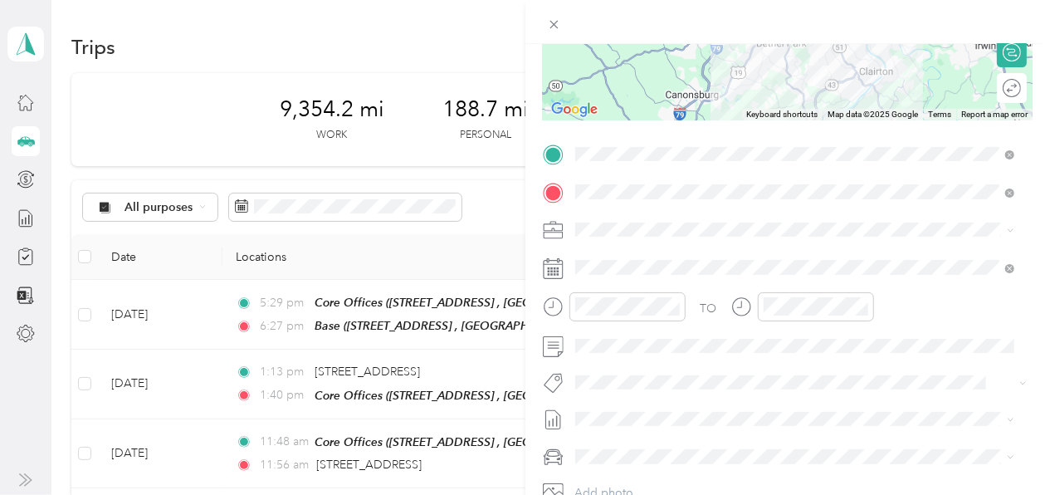
click at [697, 397] on div "TO Add photo" at bounding box center [788, 341] width 491 height 401
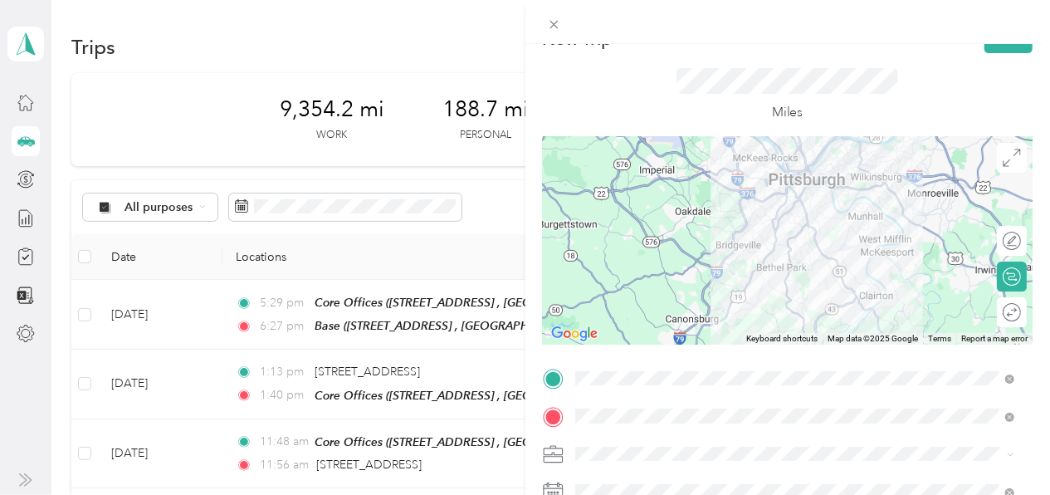
scroll to position [0, 0]
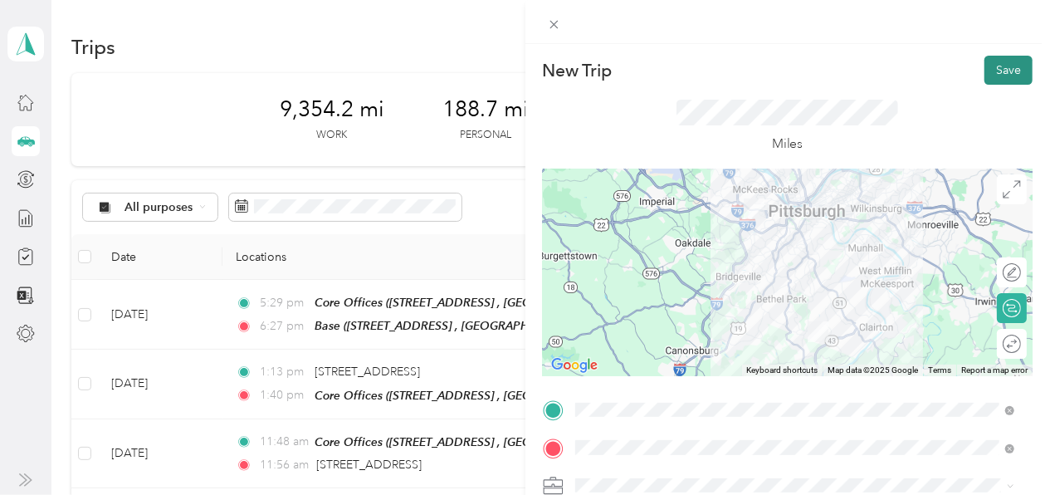
click at [993, 66] on button "Save" at bounding box center [1008, 70] width 48 height 29
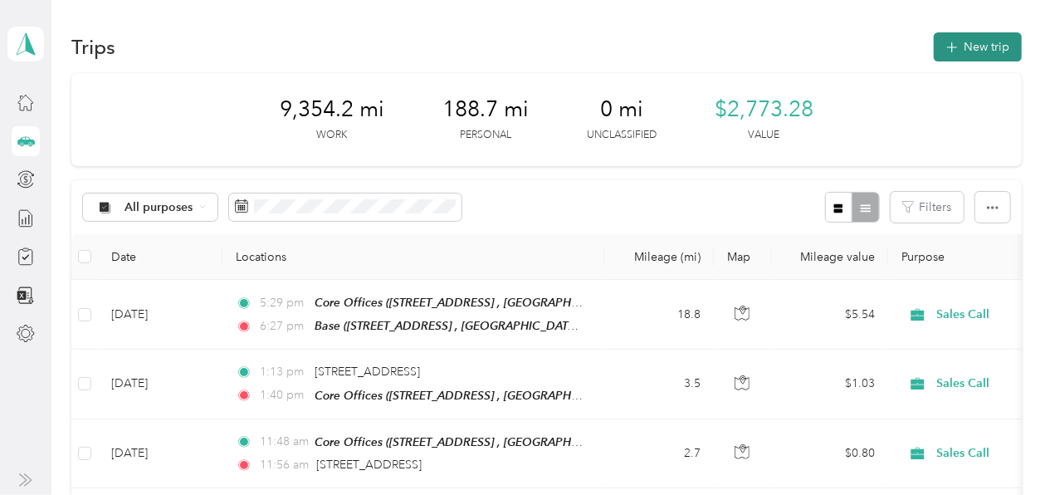
click at [945, 46] on icon "button" at bounding box center [951, 47] width 19 height 19
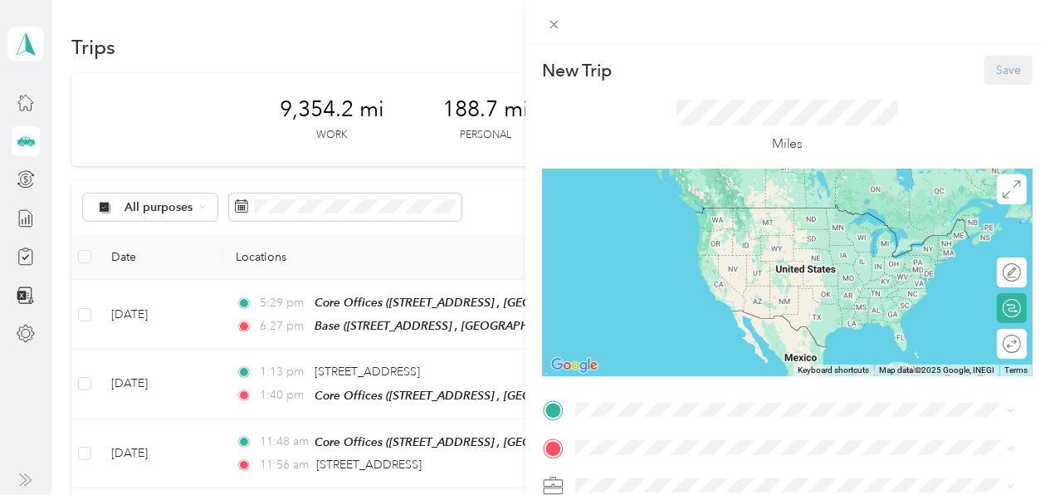
click at [735, 222] on div "Core Offices 294 W Steuben St, Pittsburgh, PA 15205, USA , 15205, Allegheny Cou…" at bounding box center [807, 232] width 403 height 52
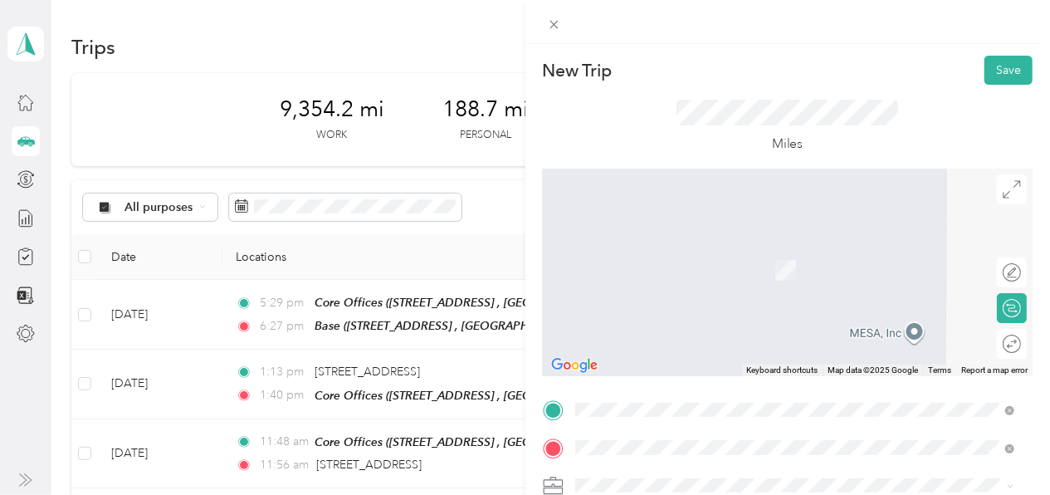
click at [679, 334] on span "2251 Century Dr, West Mifflin, PA 15122, USA , 15122, Allegheny County, Pennsyl…" at bounding box center [778, 349] width 345 height 32
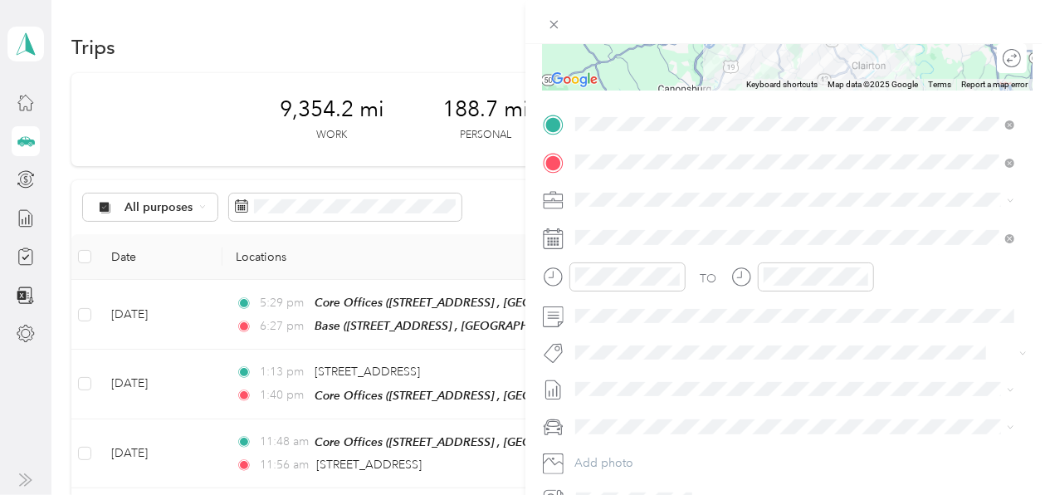
scroll to position [294, 0]
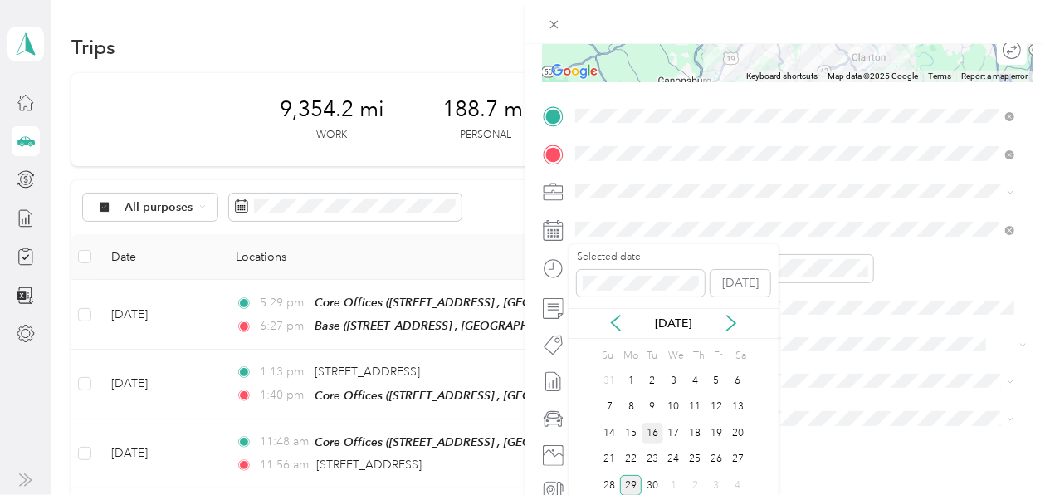
click at [657, 434] on div "16" at bounding box center [653, 433] width 22 height 21
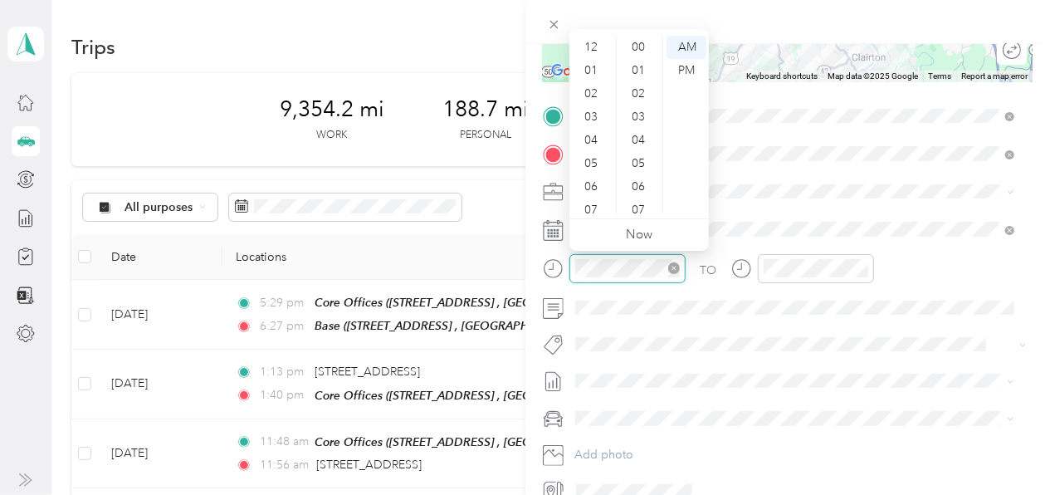
scroll to position [100, 0]
click at [584, 61] on div "05" at bounding box center [593, 63] width 40 height 23
click at [636, 156] on div "45" at bounding box center [640, 158] width 40 height 23
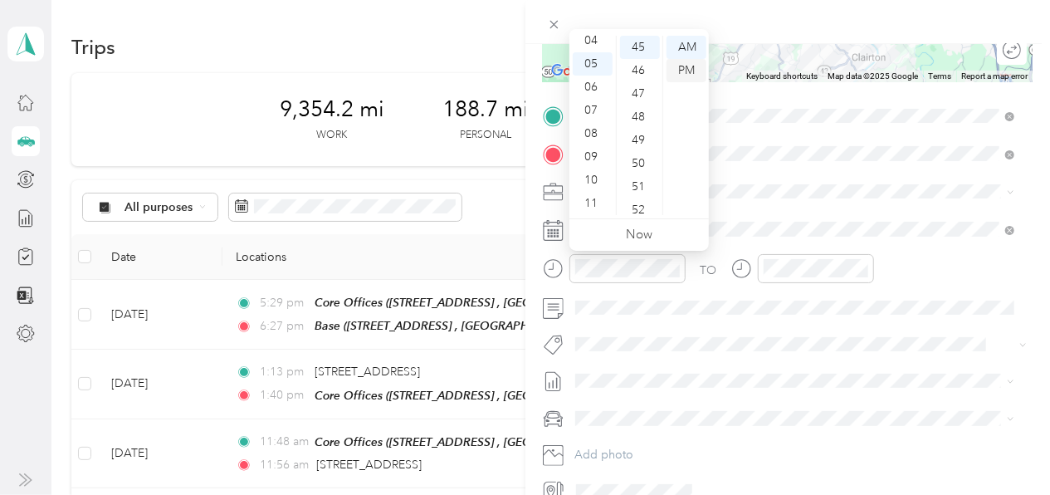
click at [682, 67] on div "PM" at bounding box center [687, 70] width 40 height 23
click at [686, 72] on div "PM" at bounding box center [687, 70] width 40 height 23
click at [680, 66] on div "PM" at bounding box center [687, 70] width 40 height 23
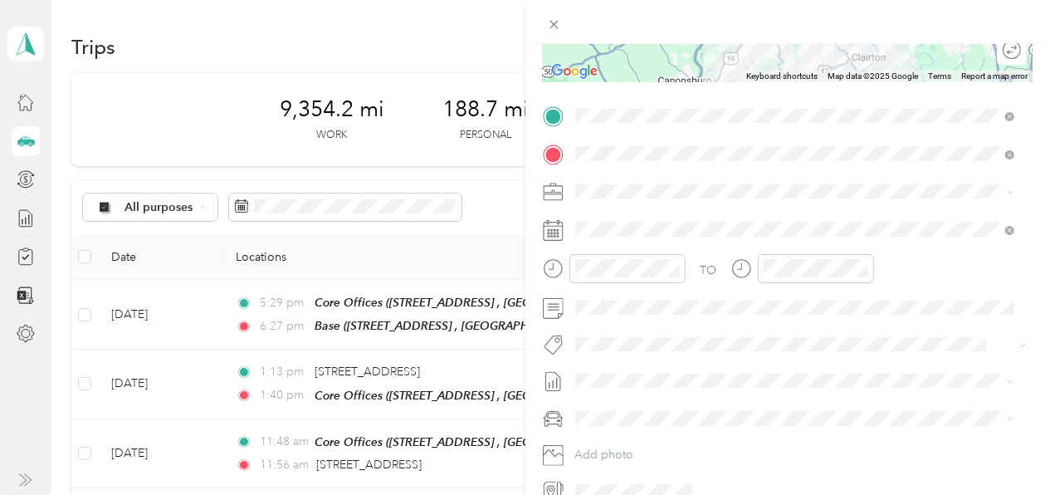
click at [755, 325] on div "TO Add photo" at bounding box center [788, 303] width 491 height 401
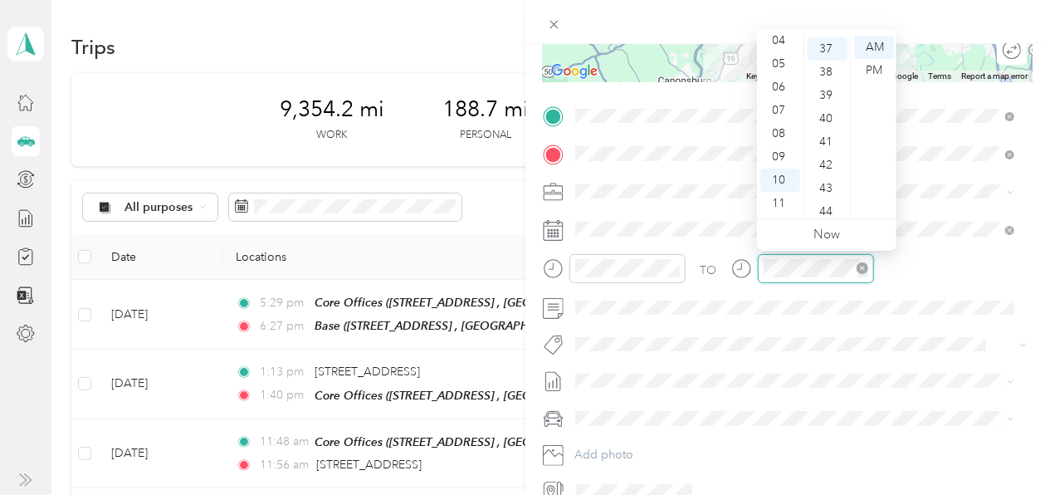
scroll to position [860, 0]
click at [775, 90] on div "06" at bounding box center [780, 87] width 40 height 23
click at [830, 169] on div "45" at bounding box center [828, 166] width 40 height 23
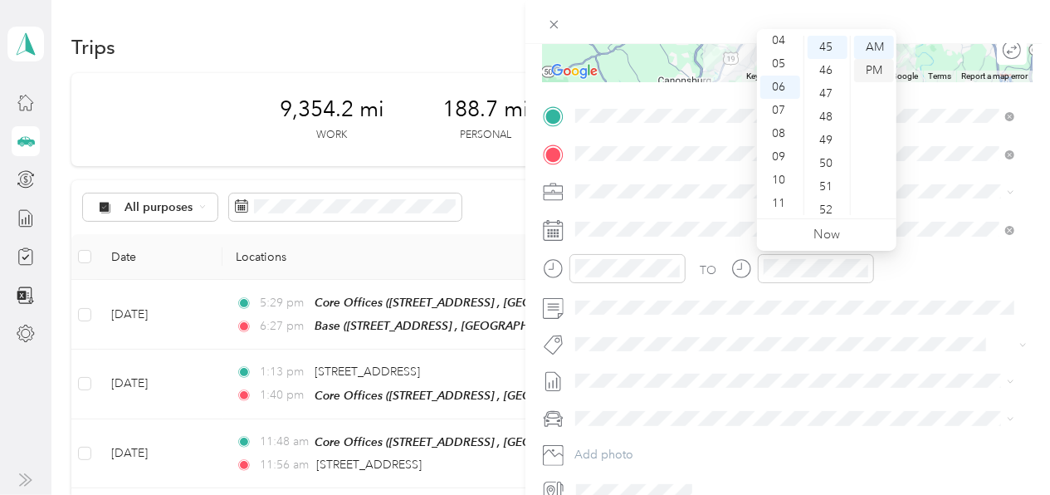
click at [877, 71] on div "PM" at bounding box center [874, 70] width 40 height 23
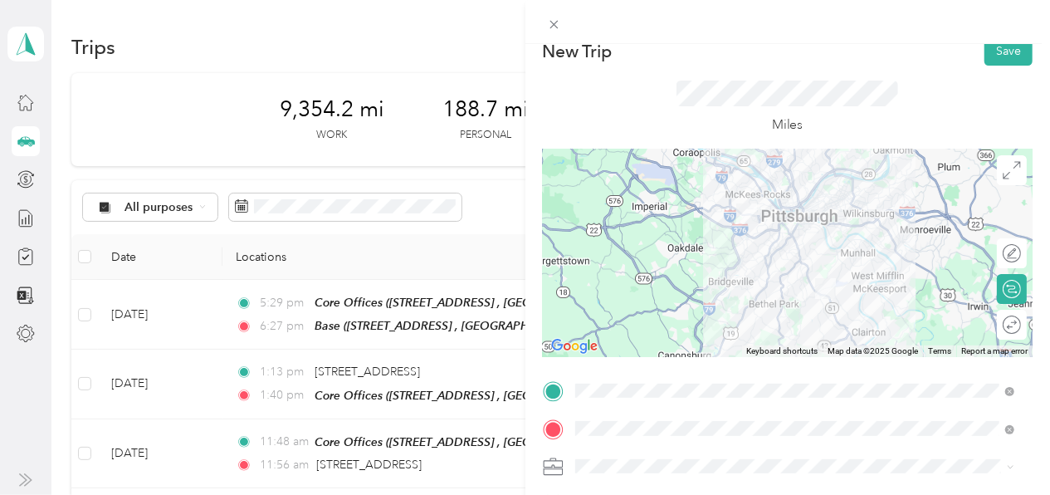
scroll to position [0, 0]
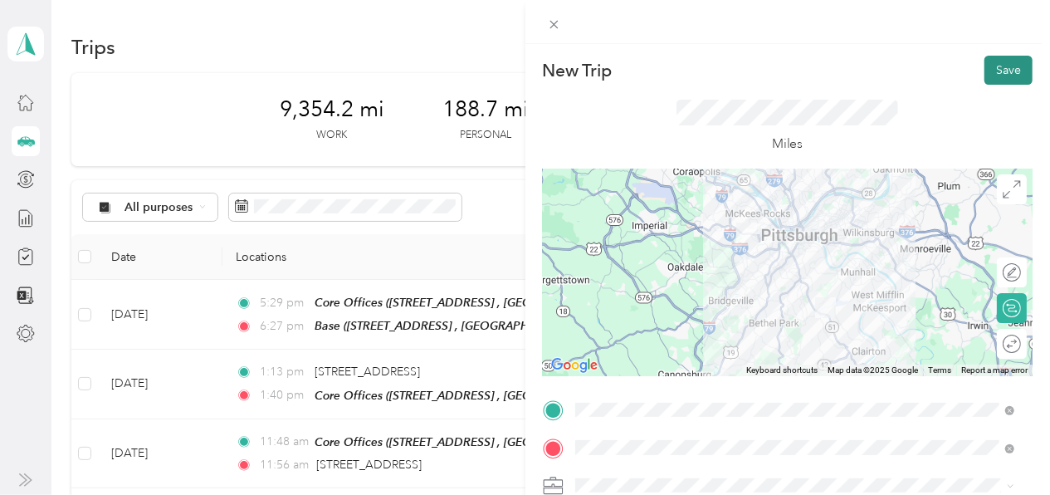
click at [984, 71] on button "Save" at bounding box center [1008, 70] width 48 height 29
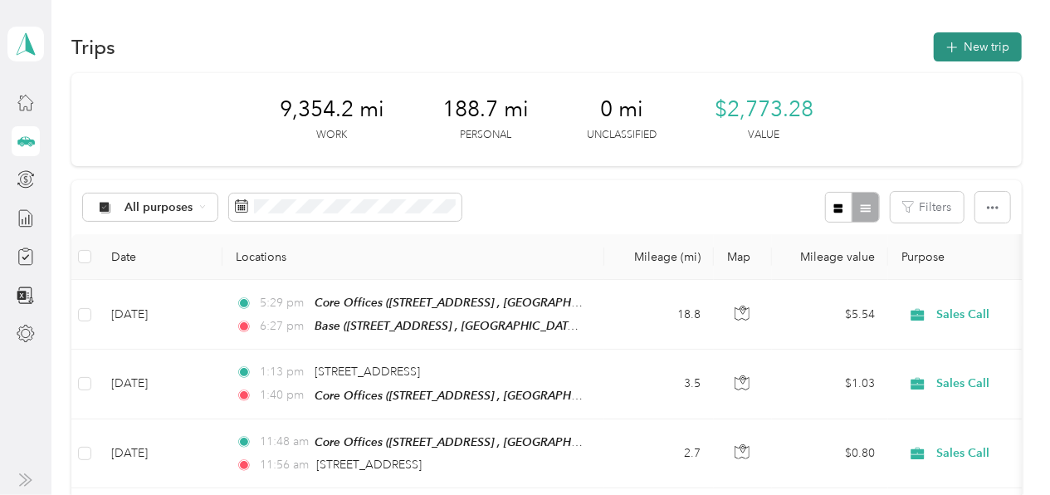
click at [946, 48] on icon "button" at bounding box center [951, 47] width 19 height 19
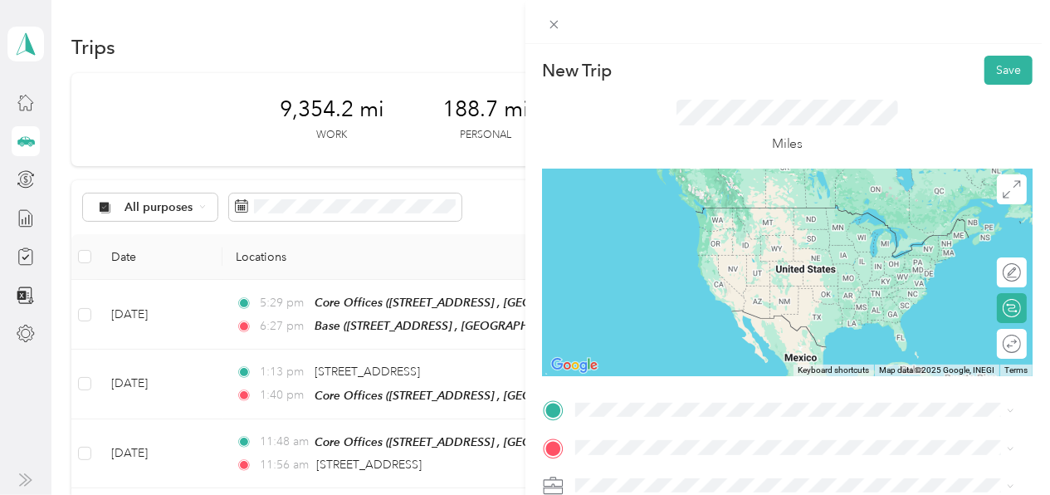
click at [748, 306] on span "2251 Century Dr, West Mifflin, PA 15122, USA , 15122, Allegheny County, Pennsyl…" at bounding box center [778, 306] width 345 height 32
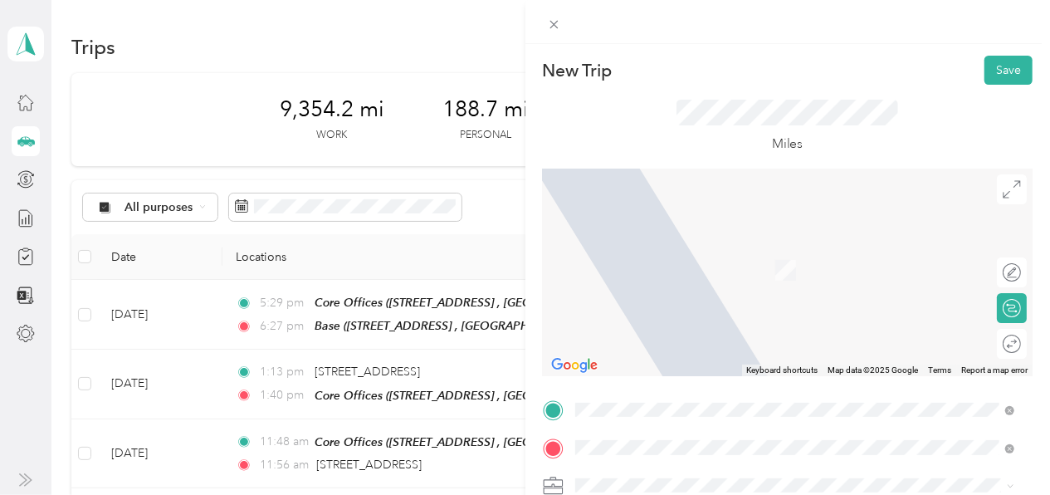
click at [711, 278] on div "Base 1688 Connor Dr, South Park Township, PA 15129, USA , 15129, Allegheny Coun…" at bounding box center [807, 270] width 403 height 52
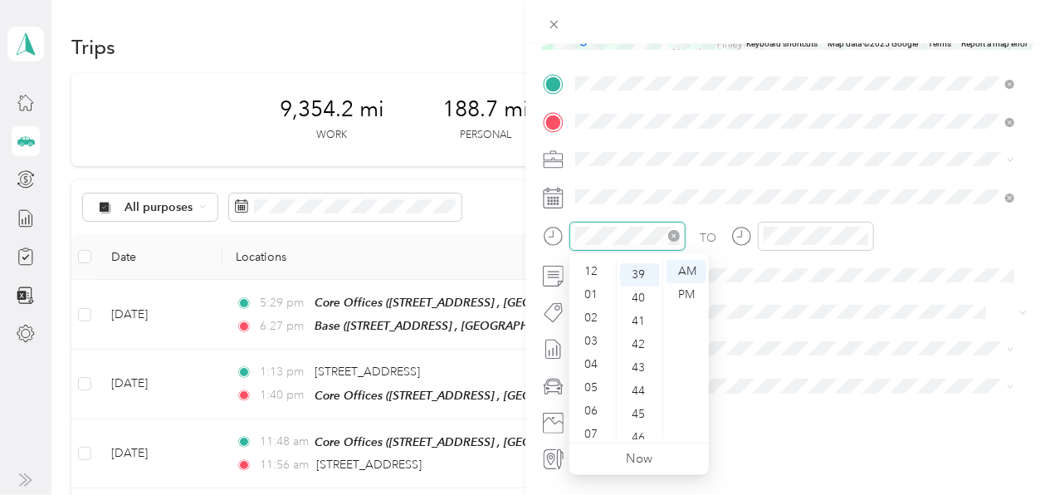
scroll to position [100, 0]
click at [589, 331] on div "07" at bounding box center [593, 334] width 40 height 23
click at [642, 264] on div "00" at bounding box center [640, 271] width 40 height 23
click at [686, 296] on div "PM" at bounding box center [687, 294] width 40 height 23
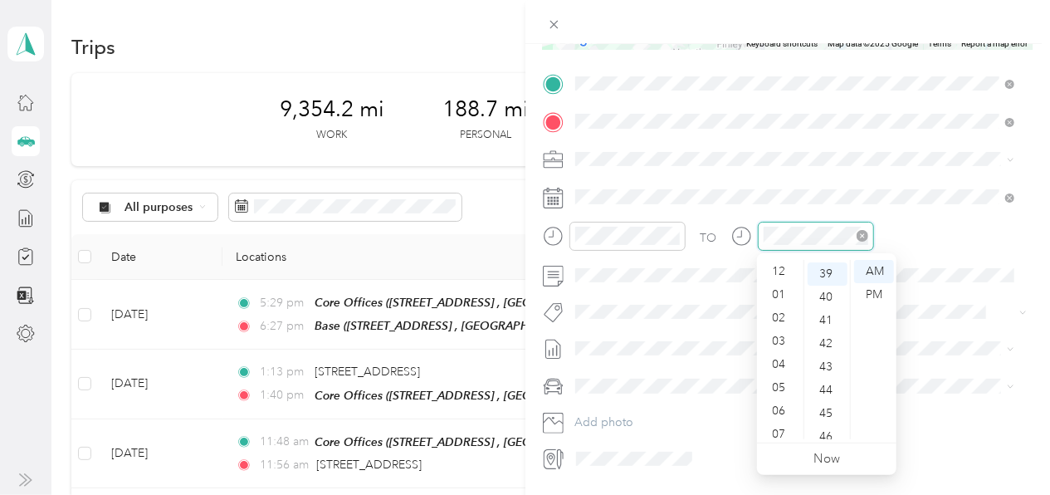
scroll to position [100, 0]
click at [784, 335] on div "07" at bounding box center [780, 334] width 40 height 23
click at [824, 381] on div "30" at bounding box center [828, 383] width 40 height 23
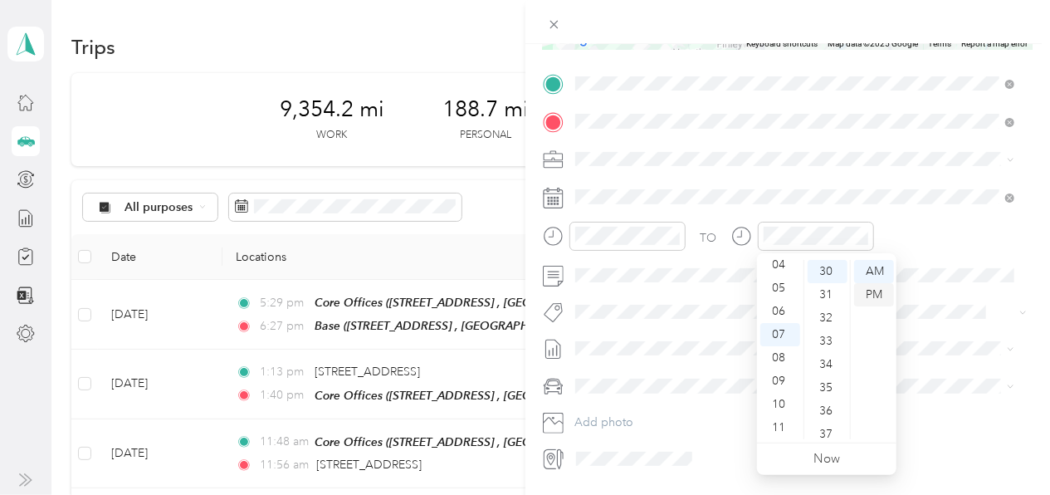
click at [875, 293] on div "PM" at bounding box center [874, 294] width 40 height 23
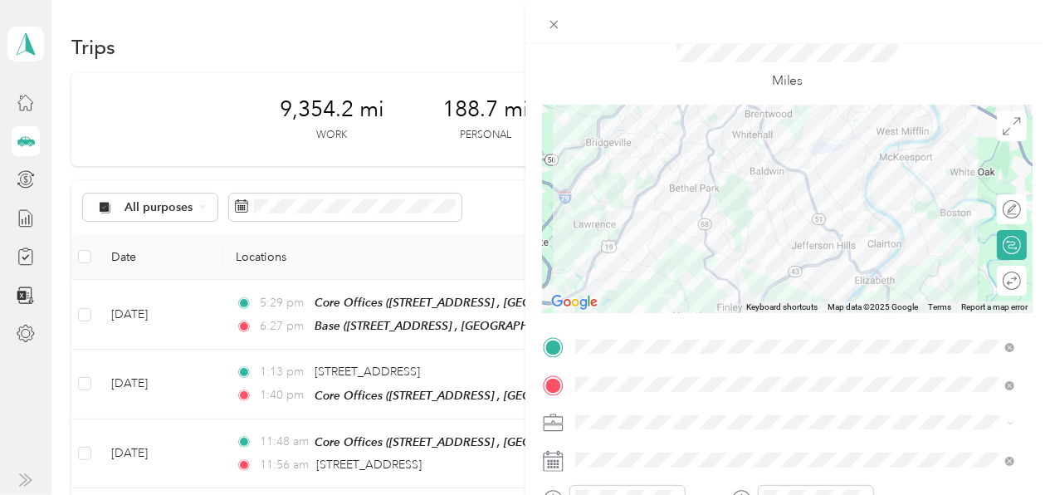
scroll to position [0, 0]
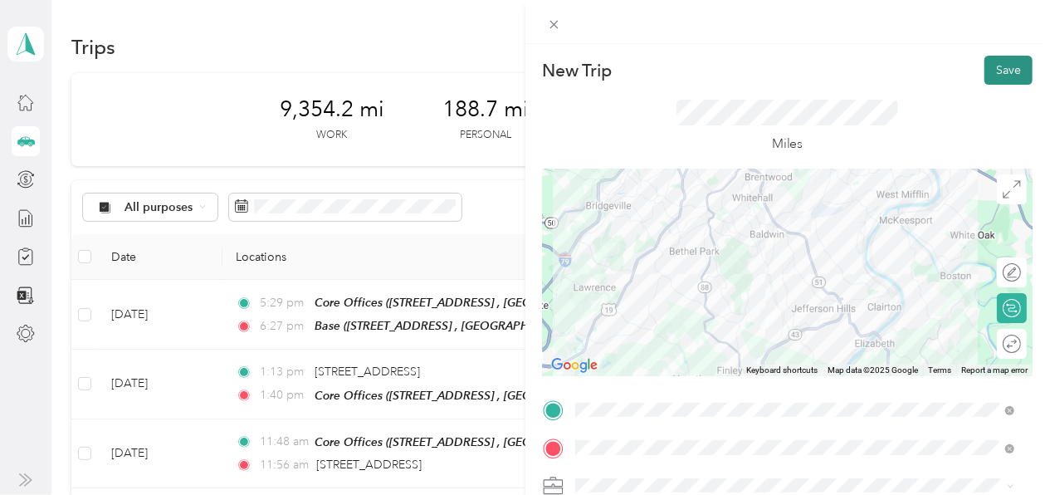
click at [993, 69] on button "Save" at bounding box center [1008, 70] width 48 height 29
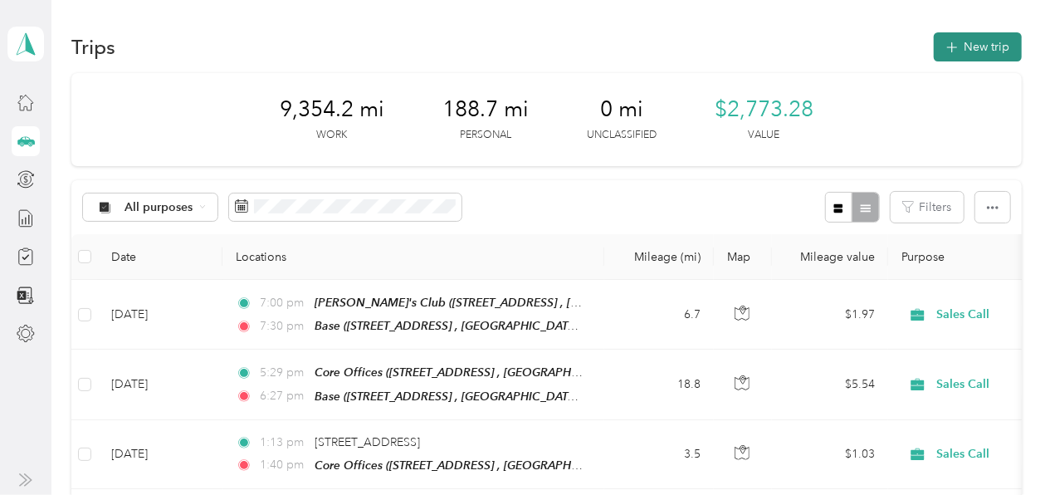
click at [950, 37] on button "New trip" at bounding box center [978, 46] width 88 height 29
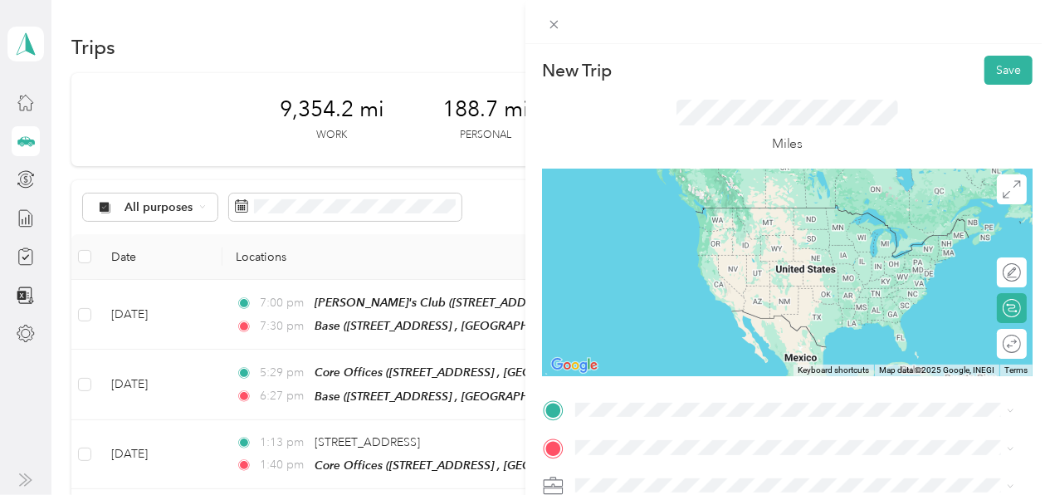
click at [683, 229] on span "1688 Connor Dr, South Park Township, PA 15129, USA , 15129, Allegheny County, P…" at bounding box center [778, 241] width 345 height 32
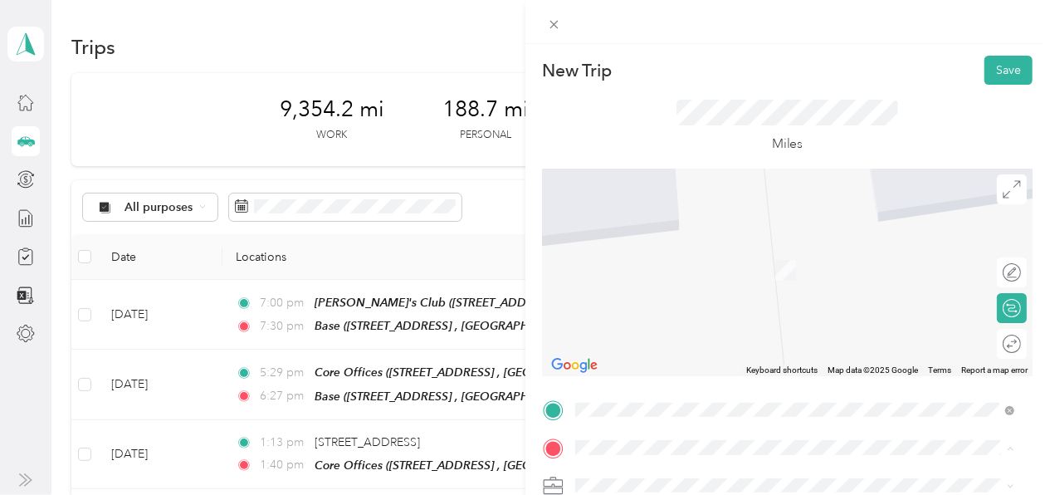
click at [702, 266] on span "294 W Steuben St, Pittsburgh, PA 15205, USA , 15205, Allegheny County, Pennsylv…" at bounding box center [758, 279] width 305 height 32
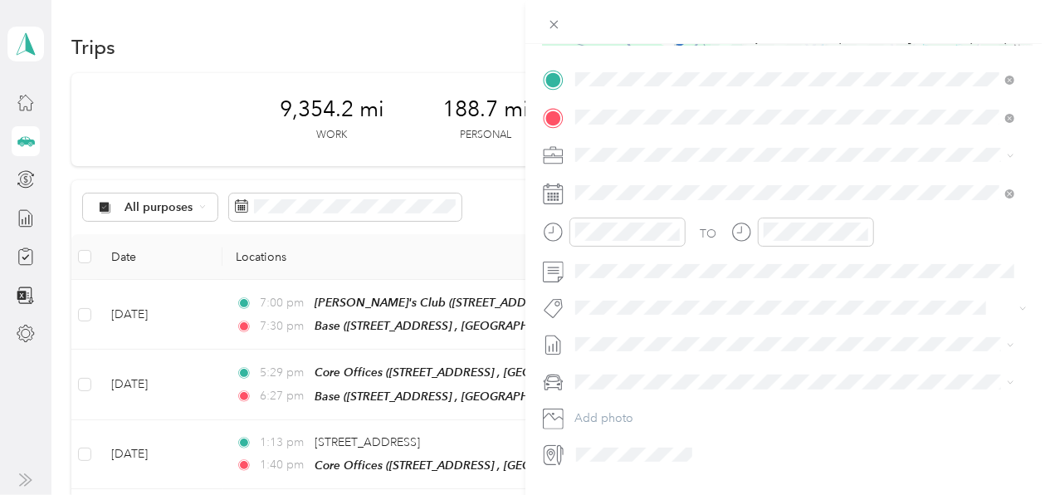
scroll to position [350, 0]
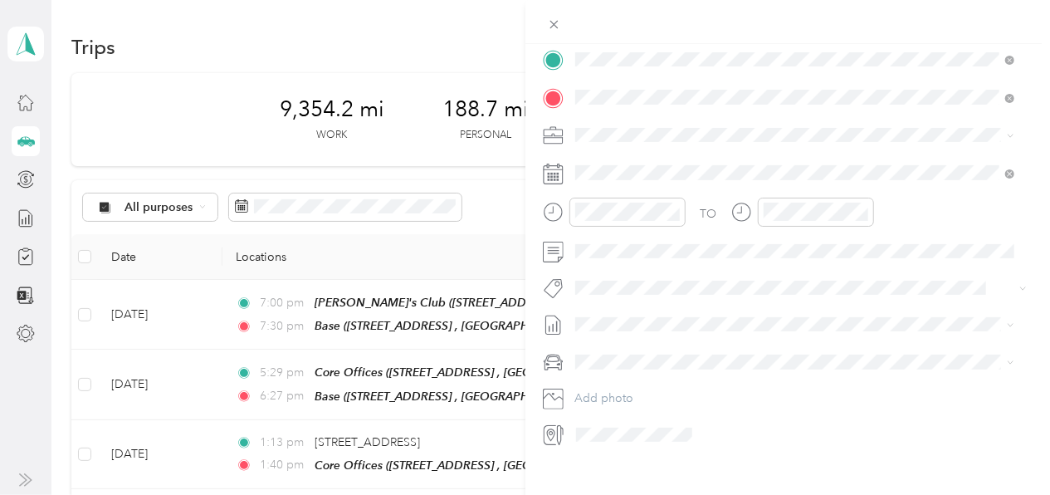
click at [559, 175] on icon at bounding box center [553, 174] width 21 height 21
click at [598, 182] on span at bounding box center [801, 172] width 464 height 27
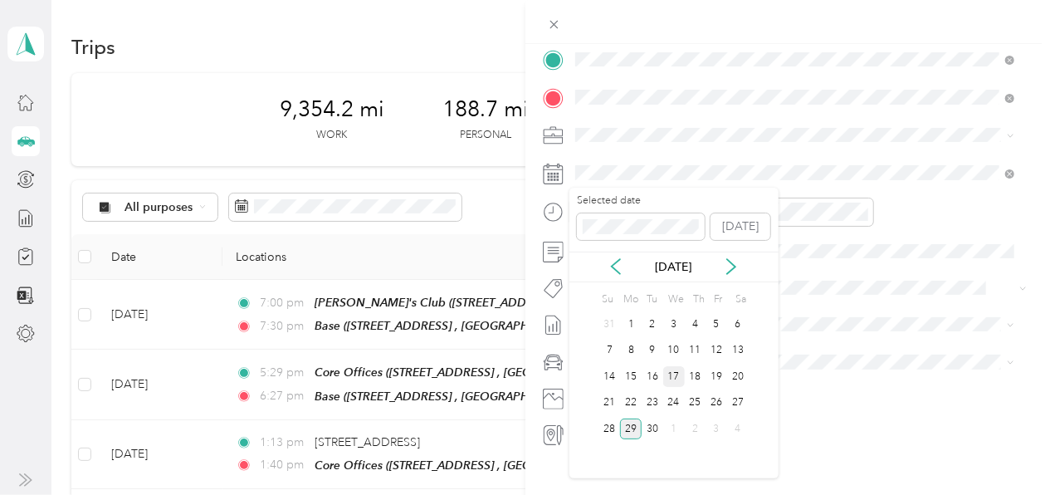
click at [674, 374] on div "17" at bounding box center [674, 376] width 22 height 21
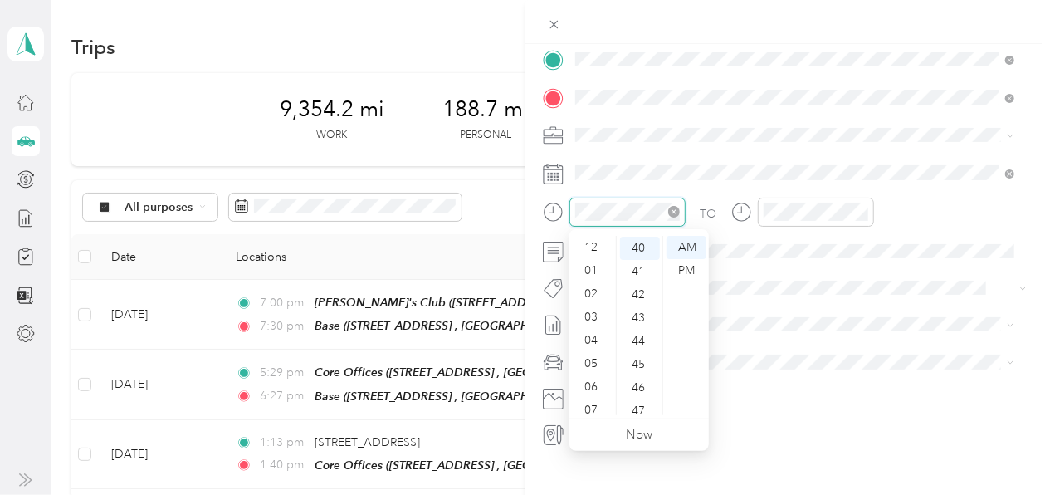
scroll to position [100, 0]
click at [594, 263] on div "05" at bounding box center [593, 263] width 40 height 23
click at [636, 357] on div "45" at bounding box center [640, 363] width 40 height 23
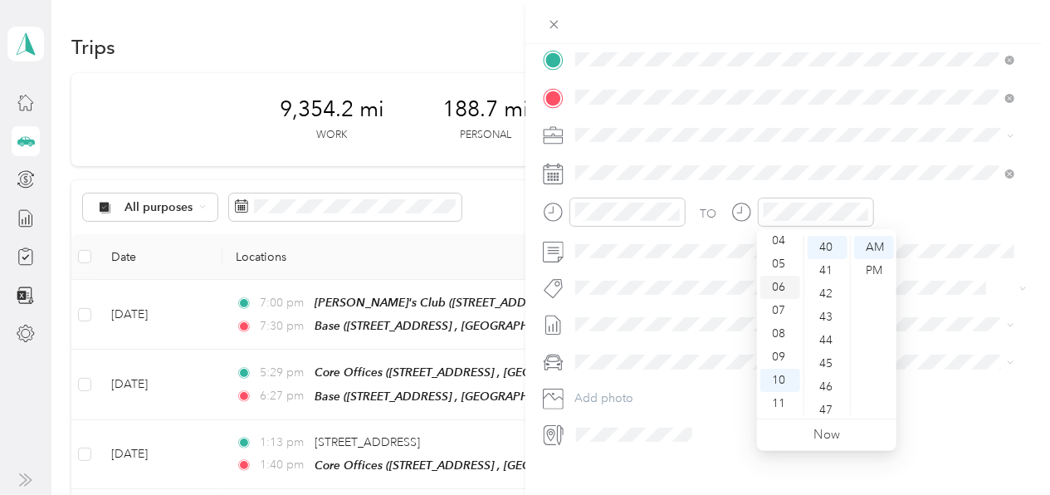
click at [778, 286] on div "06" at bounding box center [780, 287] width 40 height 23
click at [825, 311] on div "30" at bounding box center [828, 313] width 40 height 23
click at [882, 242] on div "AM" at bounding box center [874, 247] width 40 height 23
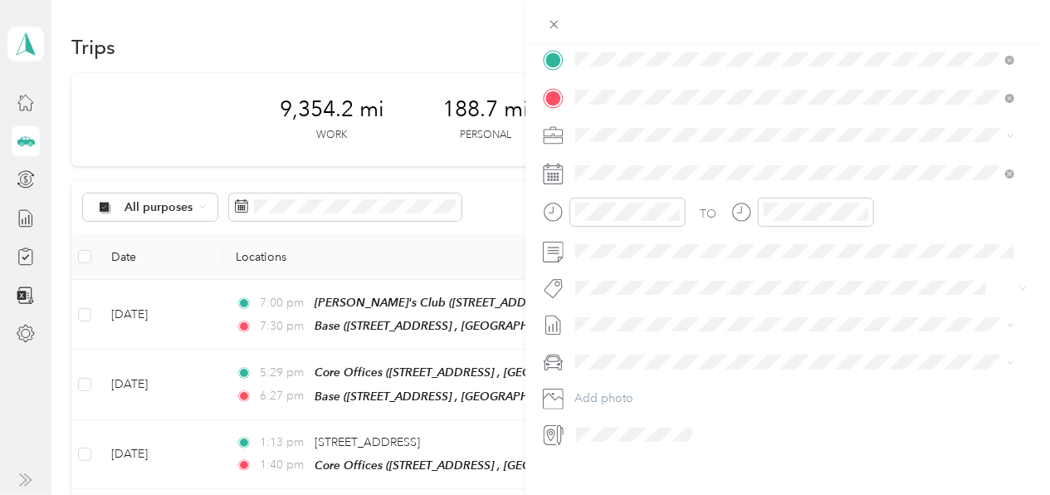
click at [942, 308] on div "TO Add photo" at bounding box center [788, 246] width 491 height 401
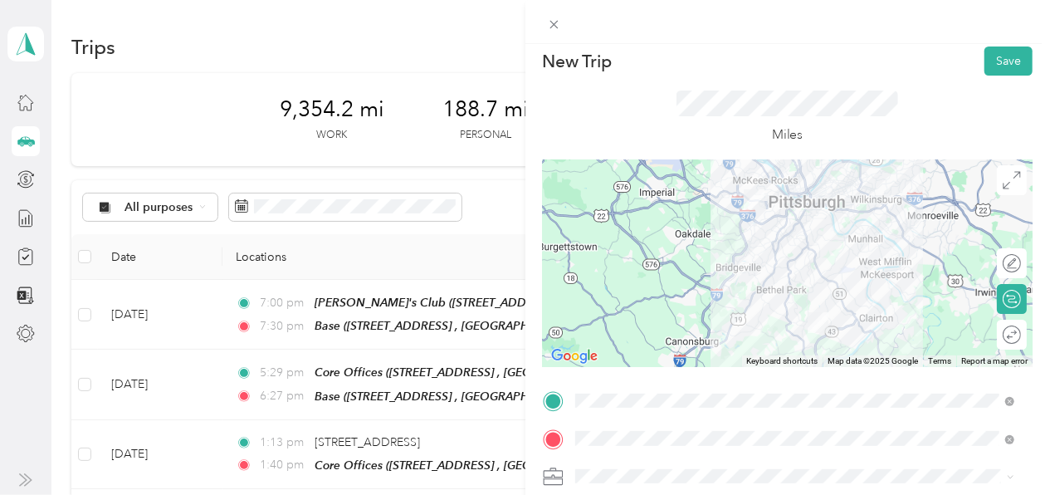
scroll to position [0, 0]
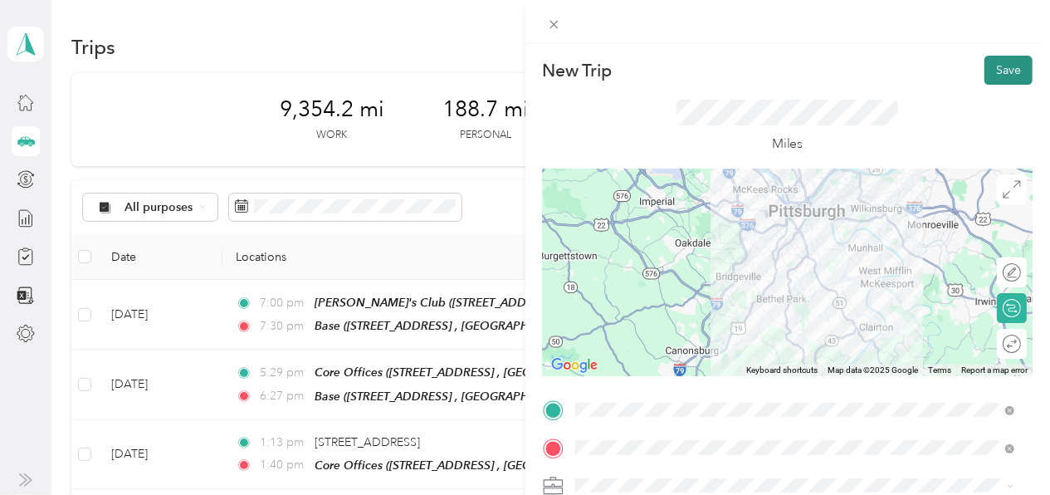
click at [999, 71] on button "Save" at bounding box center [1008, 70] width 48 height 29
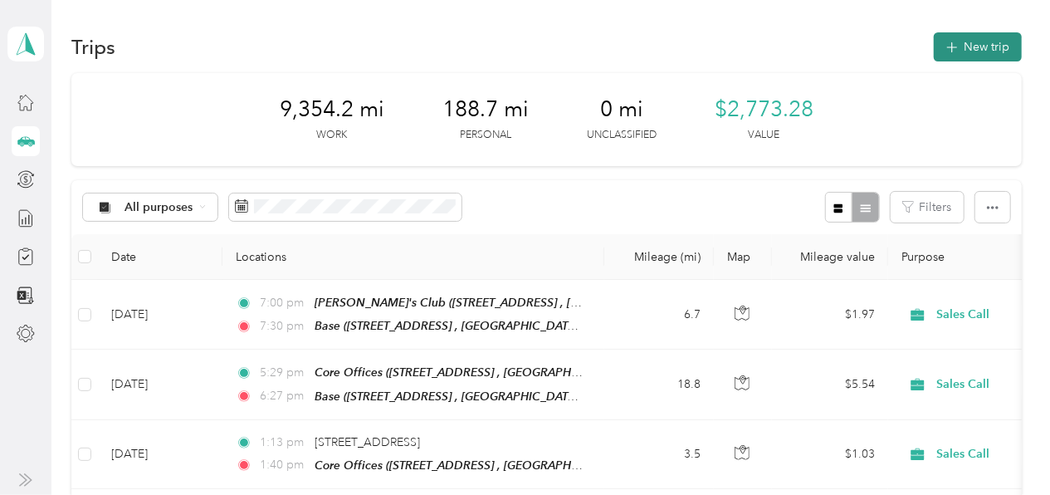
click at [962, 42] on button "New trip" at bounding box center [978, 46] width 88 height 29
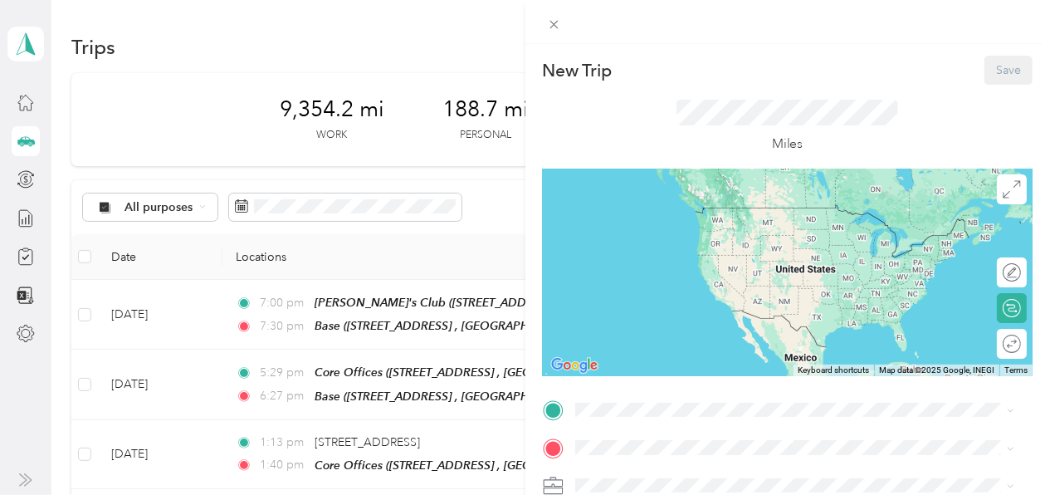
click at [670, 227] on span "294 W Steuben St, Pittsburgh, PA 15205, USA , 15205, Allegheny County, Pennsylv…" at bounding box center [758, 235] width 305 height 32
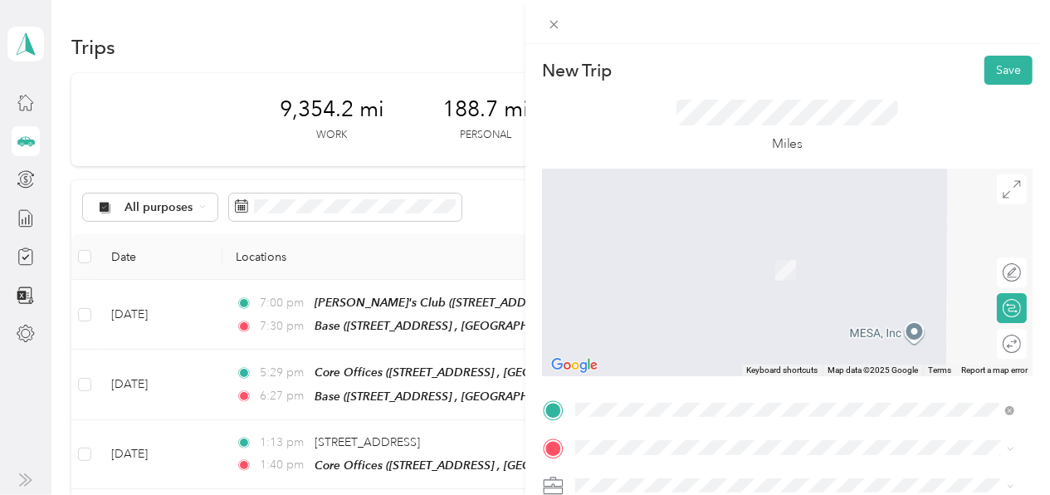
click at [686, 247] on span "Station Square Drive Pittsburgh, Pennsylvania 15219, United States" at bounding box center [696, 244] width 180 height 15
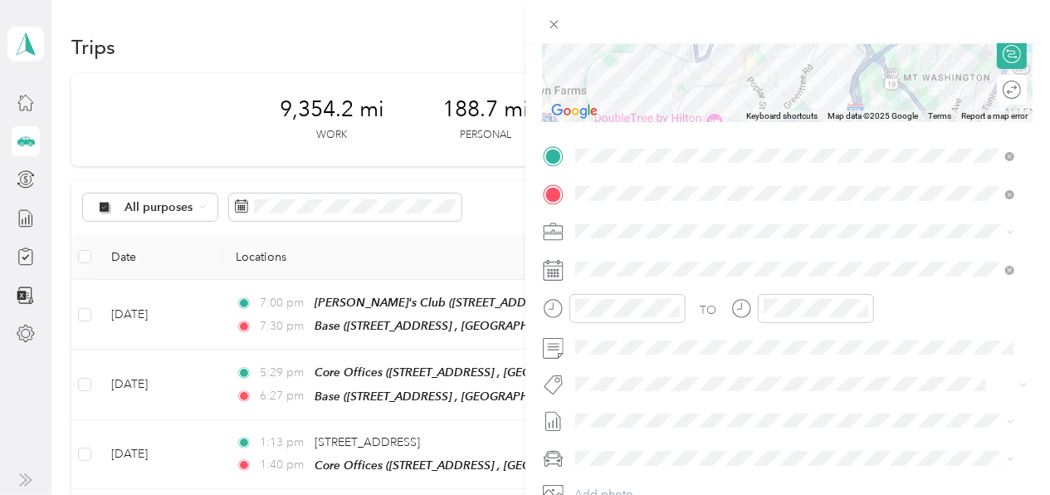
scroll to position [252, 0]
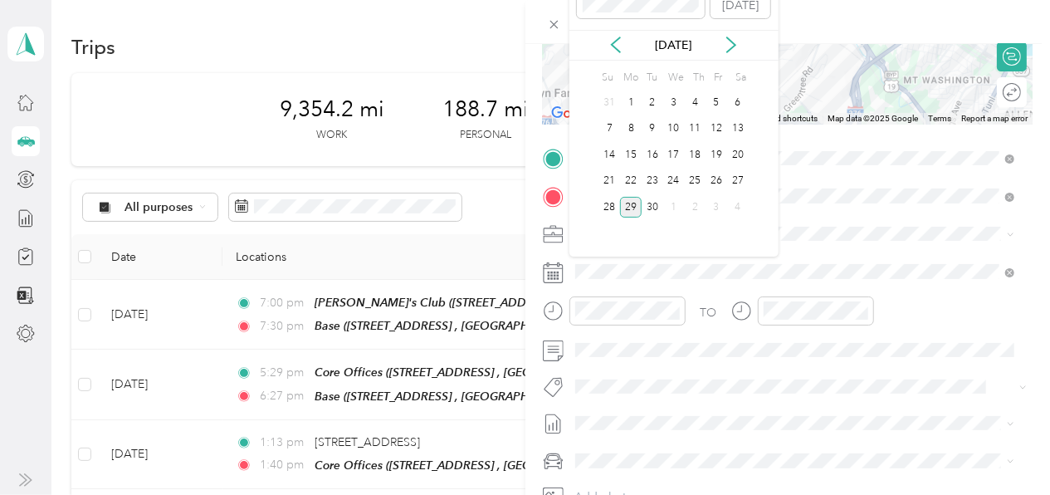
click at [672, 144] on div "17" at bounding box center [674, 155] width 22 height 27
click at [672, 154] on div "17" at bounding box center [674, 154] width 22 height 21
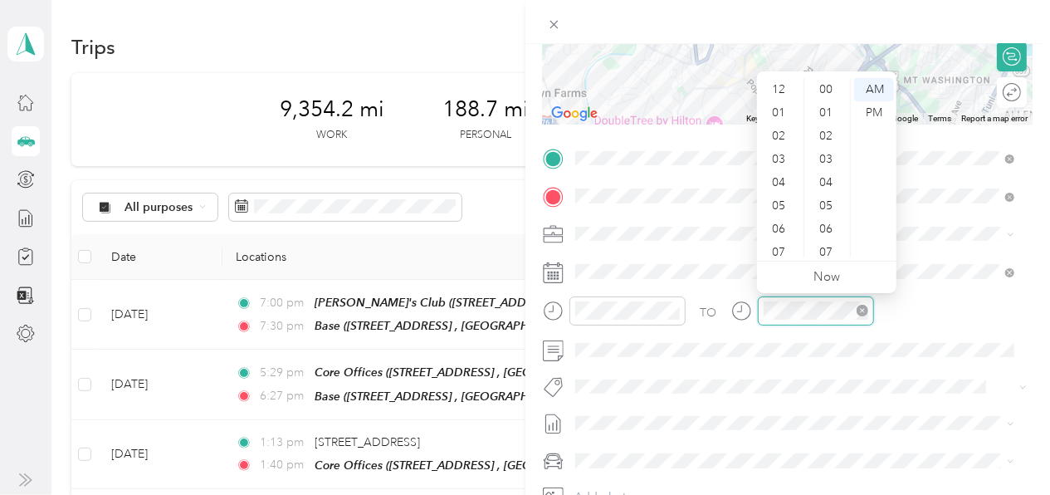
scroll to position [100, 0]
click at [779, 247] on div "11" at bounding box center [780, 245] width 40 height 23
click at [828, 83] on div "00" at bounding box center [828, 89] width 40 height 23
click at [877, 85] on div "AM" at bounding box center [874, 89] width 40 height 23
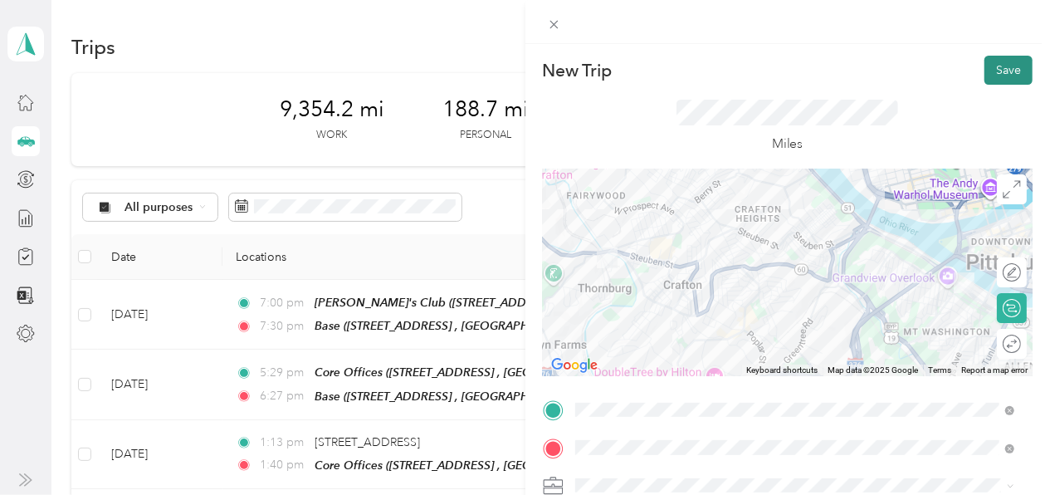
click at [987, 71] on button "Save" at bounding box center [1008, 70] width 48 height 29
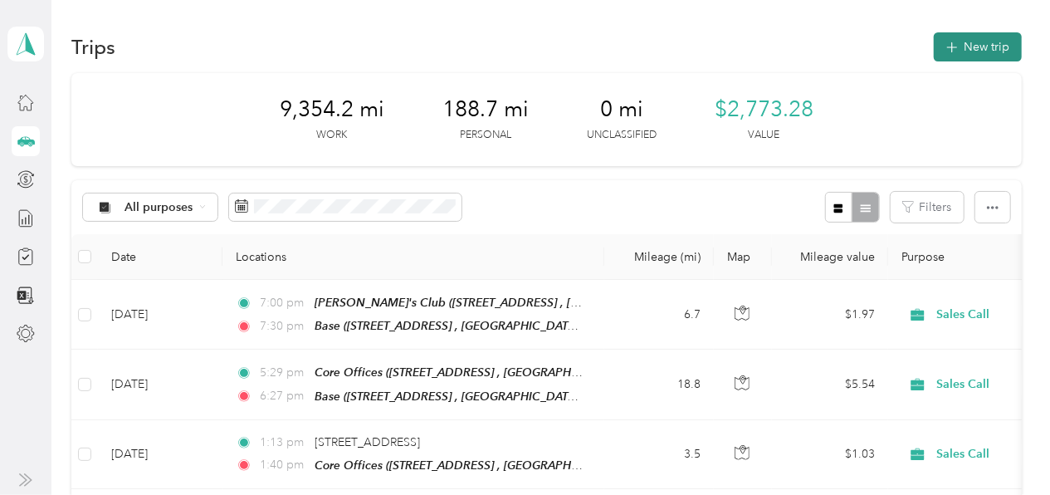
click at [945, 48] on icon "button" at bounding box center [951, 47] width 19 height 19
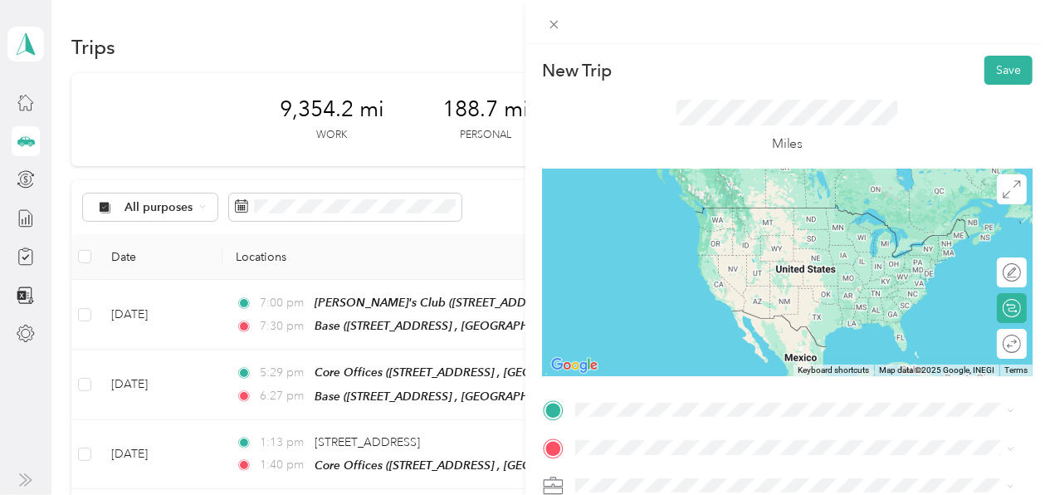
click at [662, 344] on span "Station Square Drive Pittsburgh, Pennsylvania 15219, United States" at bounding box center [696, 336] width 180 height 15
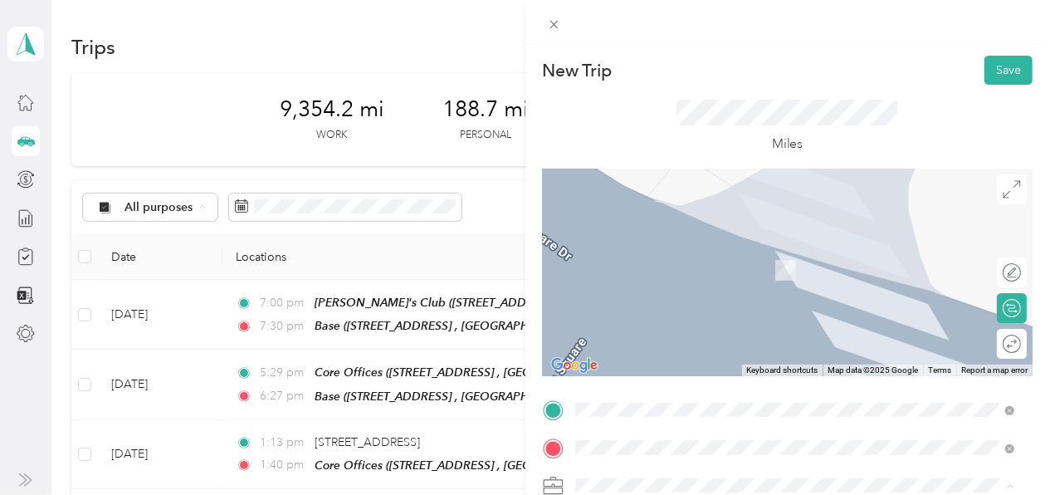
click at [897, 123] on div "Miles" at bounding box center [788, 127] width 491 height 84
click at [651, 276] on span "29 35th St, Pittsburgh, PA 15201, USA , 15201, Allegheny County, Pennsylvania, …" at bounding box center [778, 279] width 345 height 32
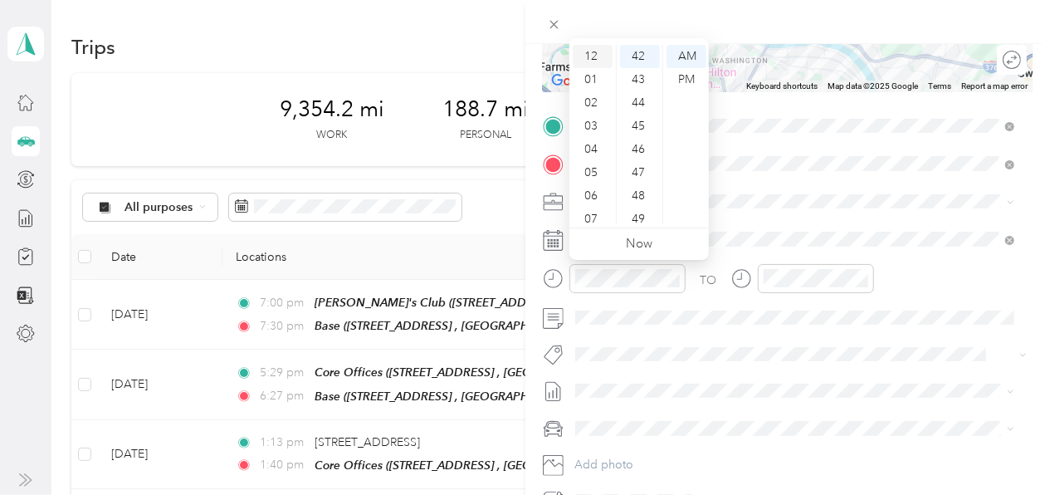
click at [591, 51] on div "12" at bounding box center [593, 56] width 40 height 23
click at [641, 54] on div "00" at bounding box center [640, 56] width 40 height 23
click at [633, 175] on div "05" at bounding box center [640, 172] width 40 height 23
click at [680, 76] on div "PM" at bounding box center [687, 79] width 40 height 23
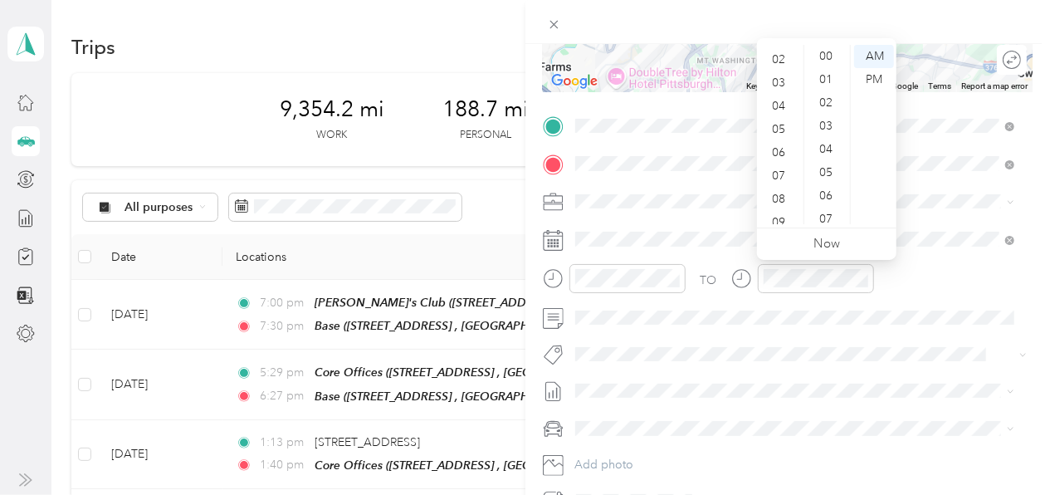
scroll to position [0, 0]
click at [774, 55] on div "12" at bounding box center [780, 56] width 40 height 23
click at [830, 125] on div "45" at bounding box center [828, 126] width 40 height 23
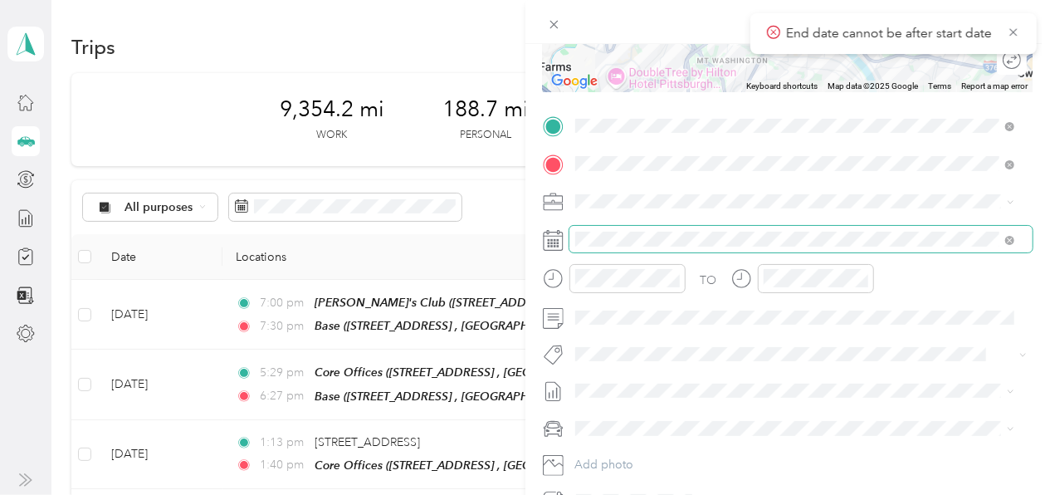
click at [523, 232] on div "New Trip Save This trip cannot be edited because it is either under review, app…" at bounding box center [525, 247] width 1050 height 495
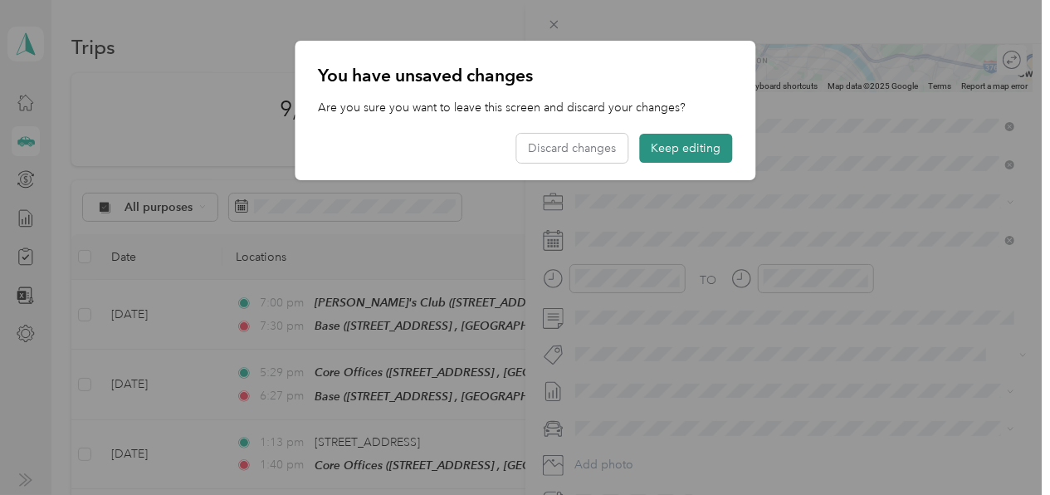
click at [694, 146] on button "Keep editing" at bounding box center [685, 148] width 93 height 29
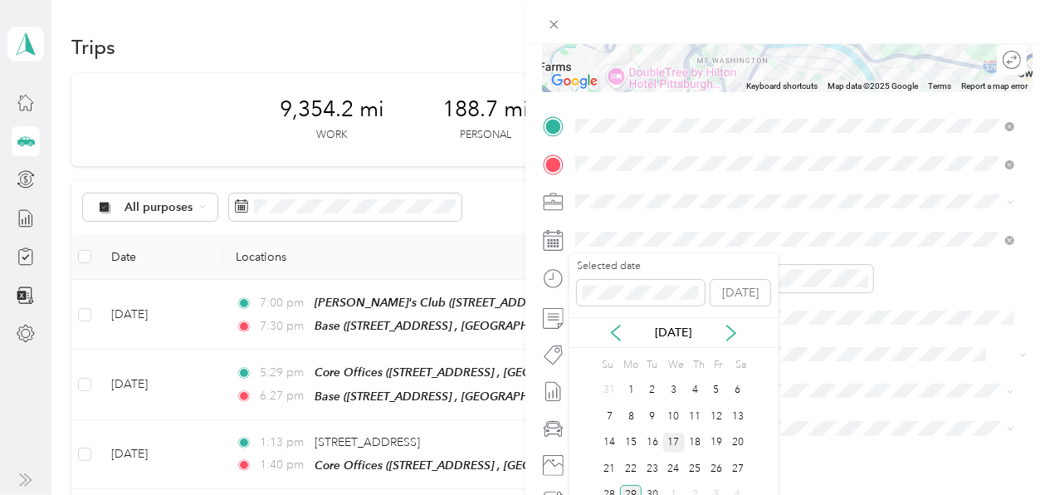
click at [674, 439] on div "17" at bounding box center [674, 442] width 22 height 21
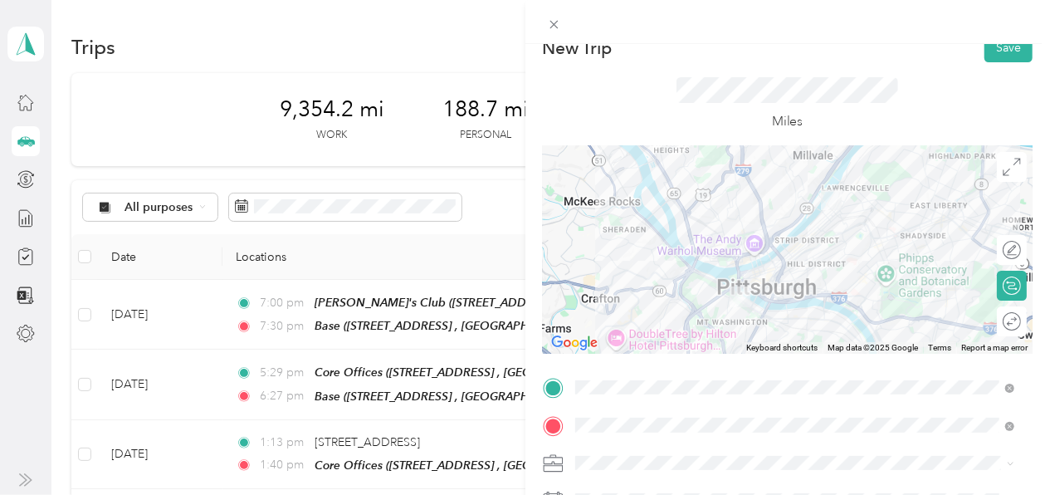
scroll to position [0, 0]
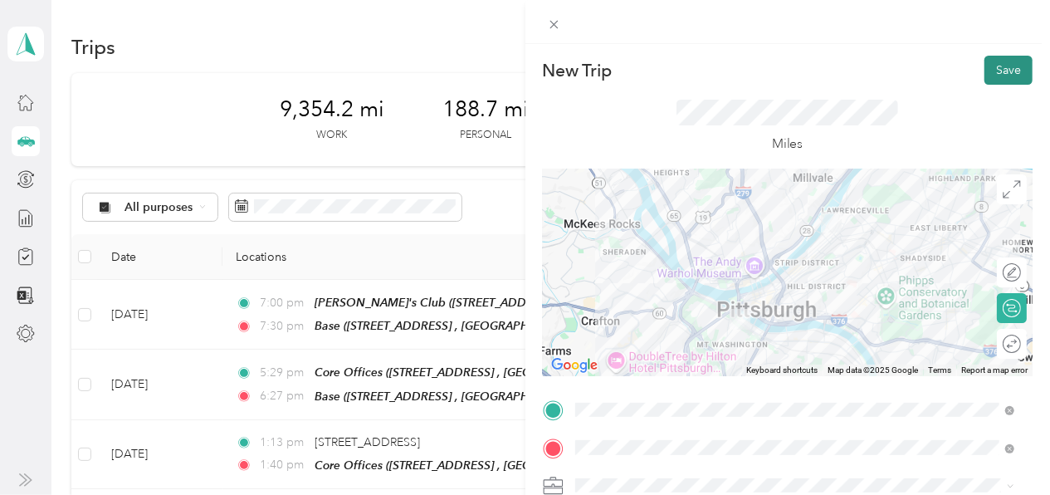
click at [989, 61] on button "Save" at bounding box center [1008, 70] width 48 height 29
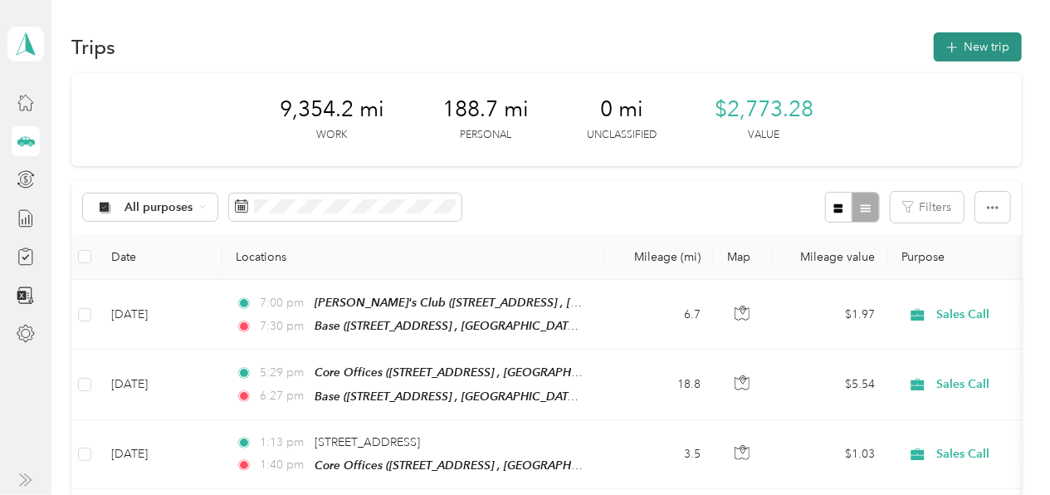
click at [949, 42] on icon "button" at bounding box center [951, 47] width 19 height 19
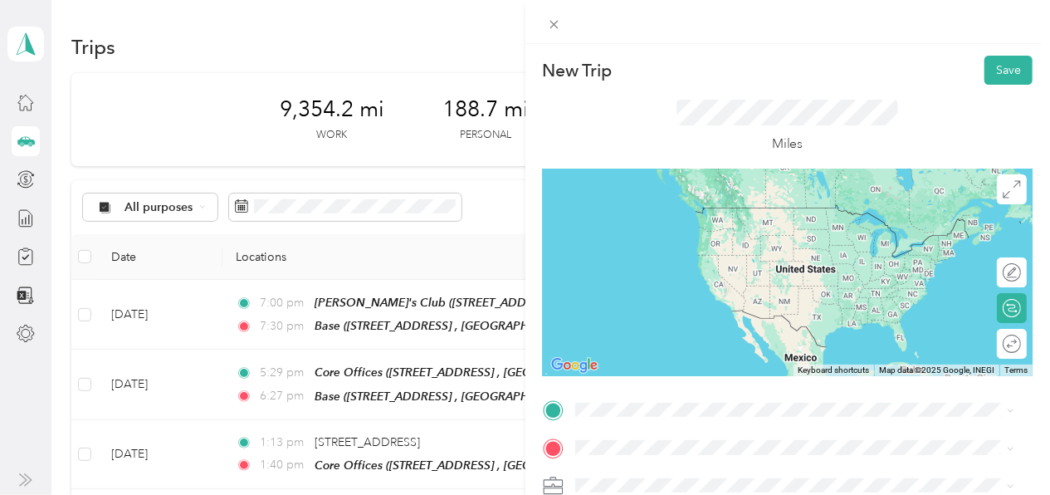
click at [702, 227] on span "29 35th St, Pittsburgh, PA 15201, USA , 15201, Allegheny County, Pennsylvania, …" at bounding box center [778, 233] width 345 height 32
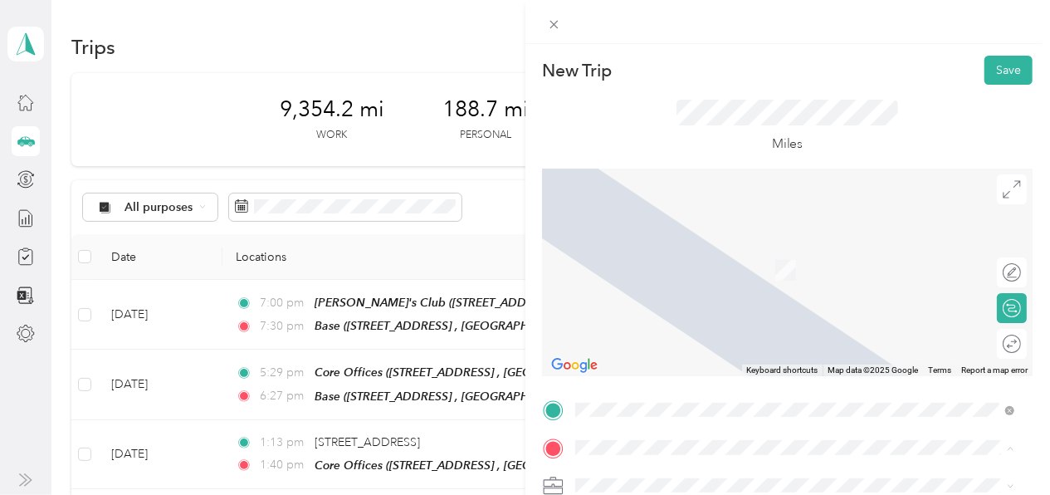
click at [677, 256] on div "Core Offices 294 W Steuben St, Pittsburgh, PA 15205, USA , 15205, Allegheny Cou…" at bounding box center [807, 270] width 403 height 52
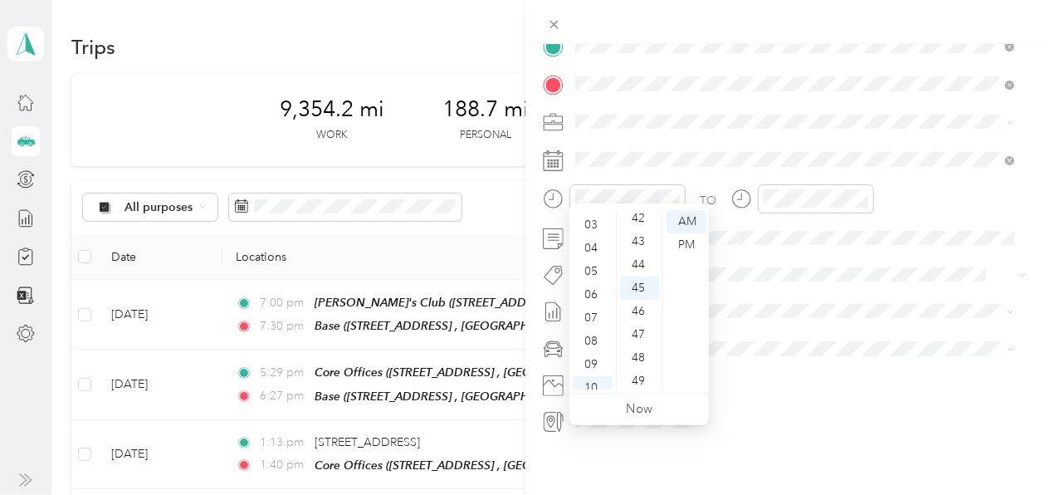
scroll to position [33, 0]
click at [594, 213] on div "01" at bounding box center [593, 211] width 40 height 23
click at [687, 245] on div "PM" at bounding box center [687, 244] width 40 height 23
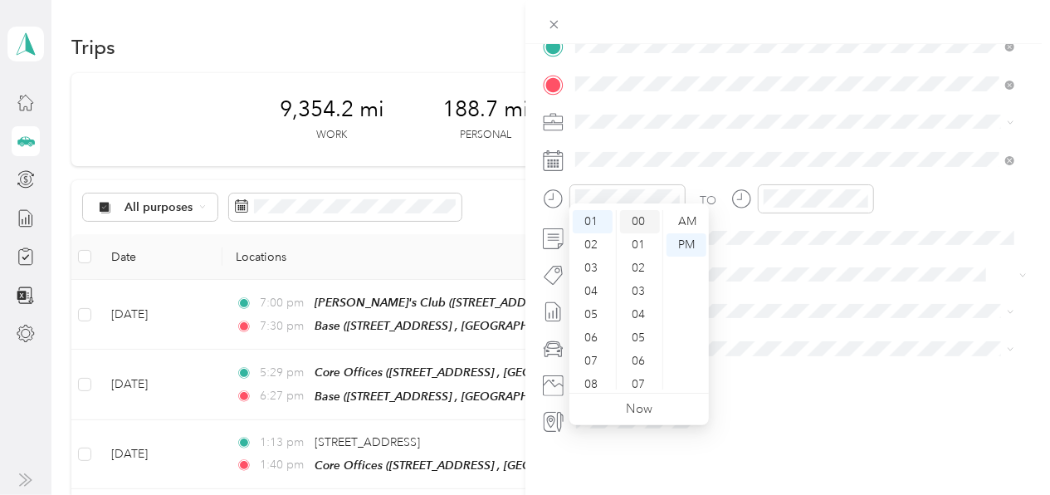
click at [639, 222] on div "00" at bounding box center [640, 221] width 40 height 23
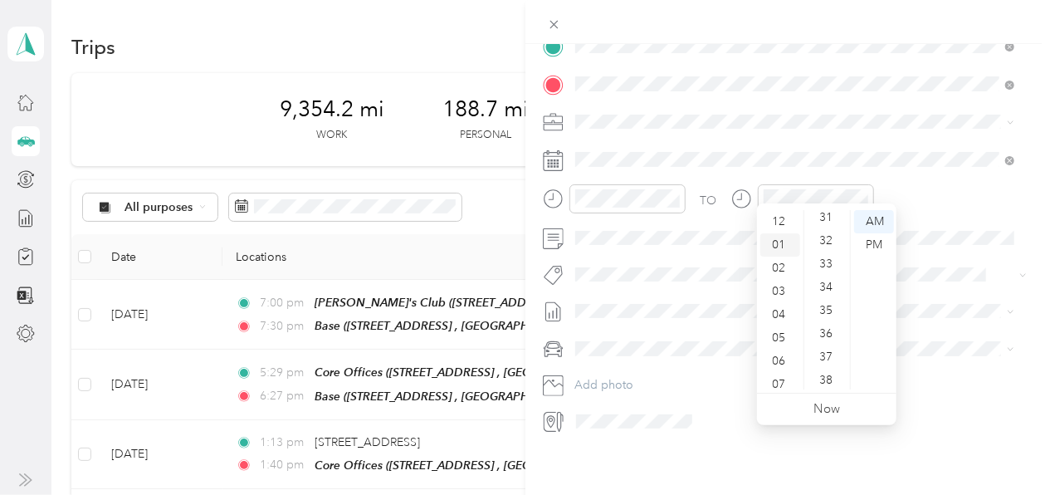
click at [784, 242] on div "01" at bounding box center [780, 244] width 40 height 23
click at [825, 220] on div "45" at bounding box center [828, 221] width 40 height 23
click at [874, 244] on div "PM" at bounding box center [874, 244] width 40 height 23
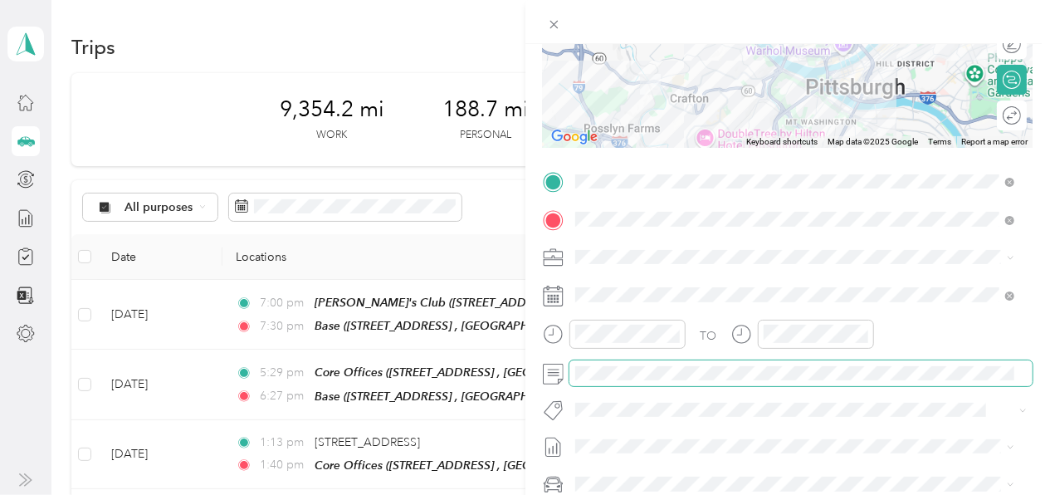
scroll to position [0, 0]
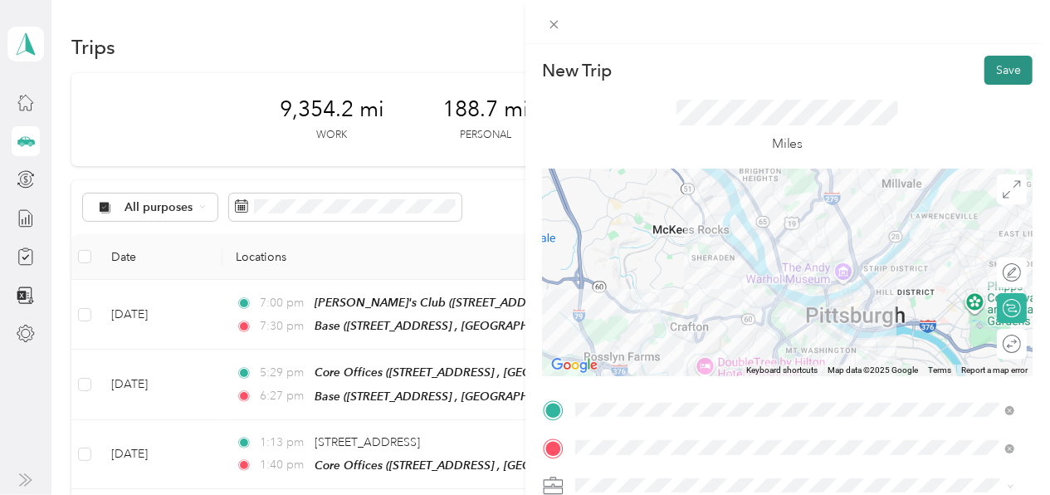
click at [984, 63] on button "Save" at bounding box center [1008, 70] width 48 height 29
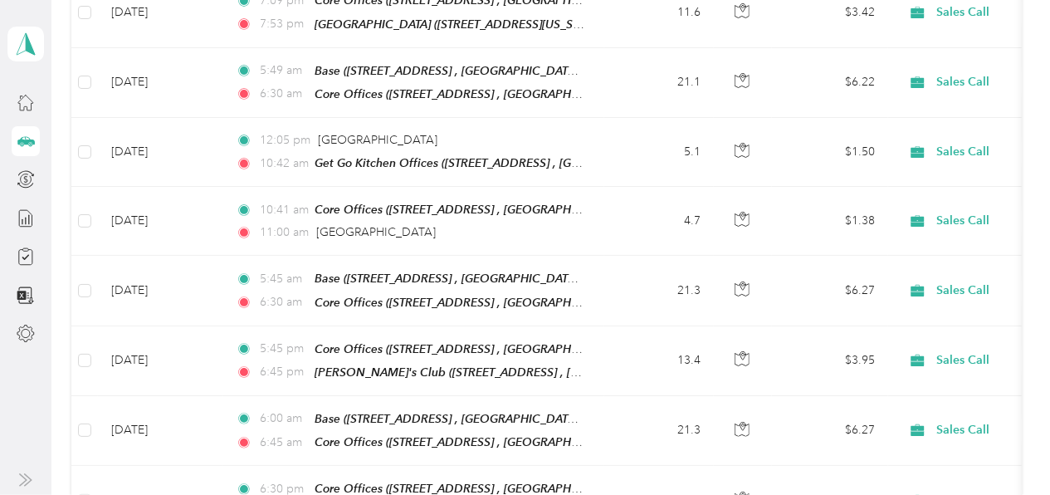
scroll to position [1200, 0]
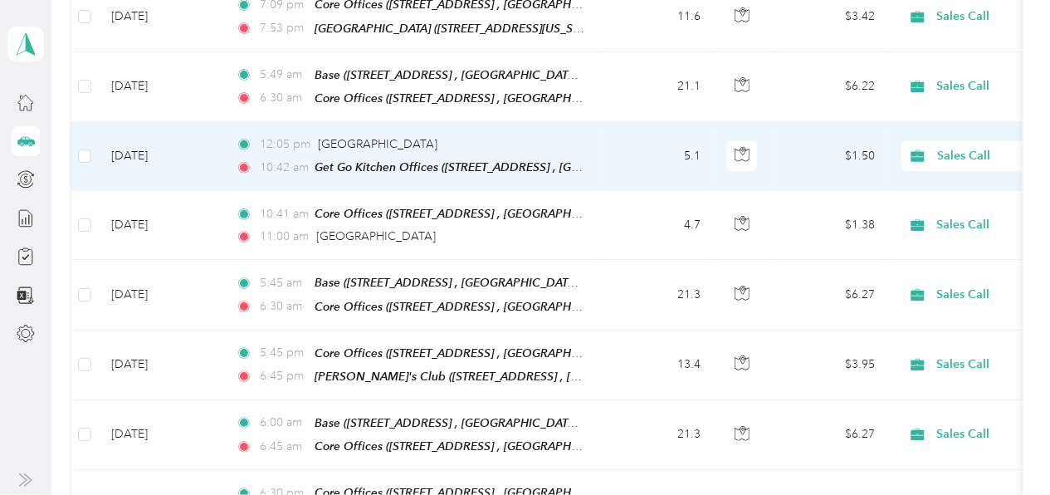
click at [276, 159] on span "10:42 am" at bounding box center [283, 168] width 47 height 18
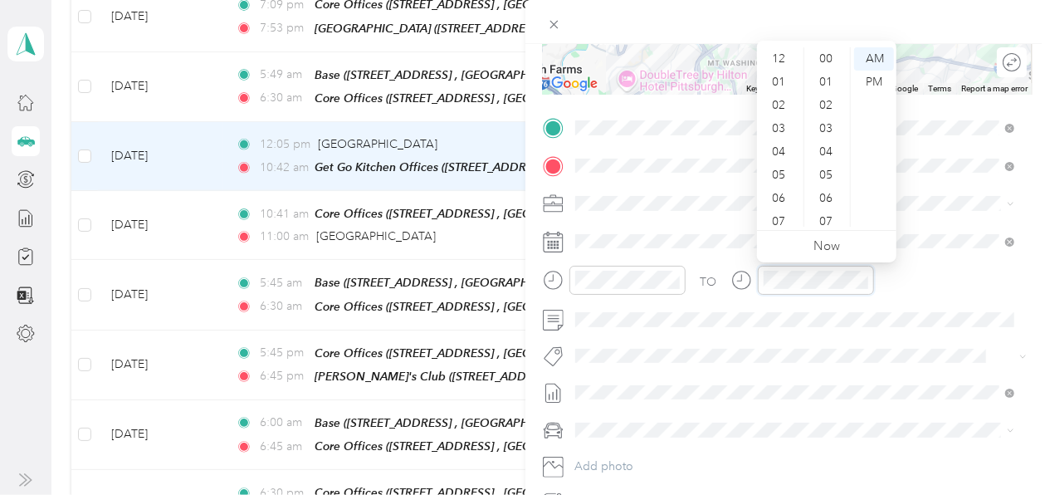
scroll to position [100, 0]
click at [882, 82] on div "PM" at bounding box center [874, 82] width 40 height 23
drag, startPoint x: 852, startPoint y: 173, endPoint x: 843, endPoint y: 152, distance: 22.4
click at [843, 152] on div "12 01 02 03 04 05 06 07 08 09 10 11 00 01 02 03 04 05 06 07 08 09 10 11 12 13 1…" at bounding box center [826, 137] width 139 height 186
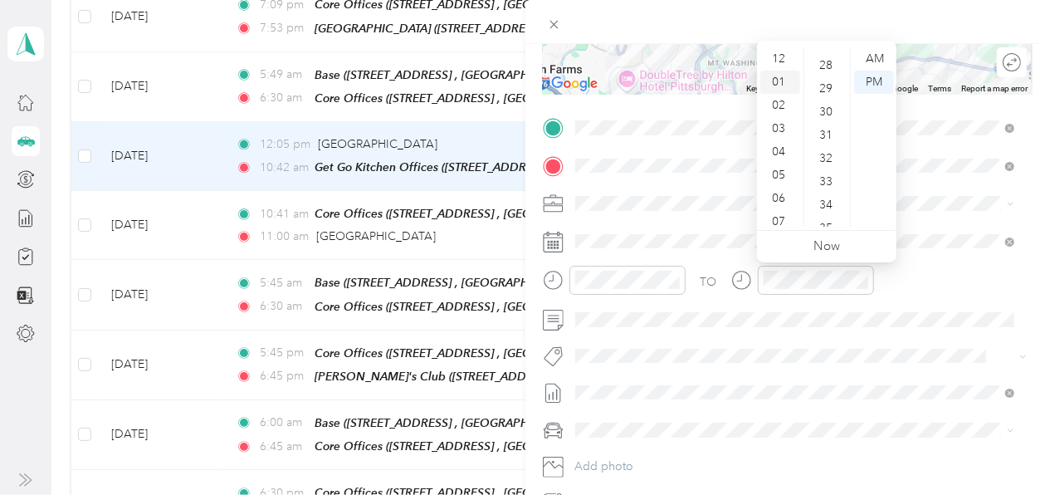
click at [782, 76] on div "01" at bounding box center [780, 82] width 40 height 23
click at [823, 137] on div "15" at bounding box center [828, 143] width 40 height 23
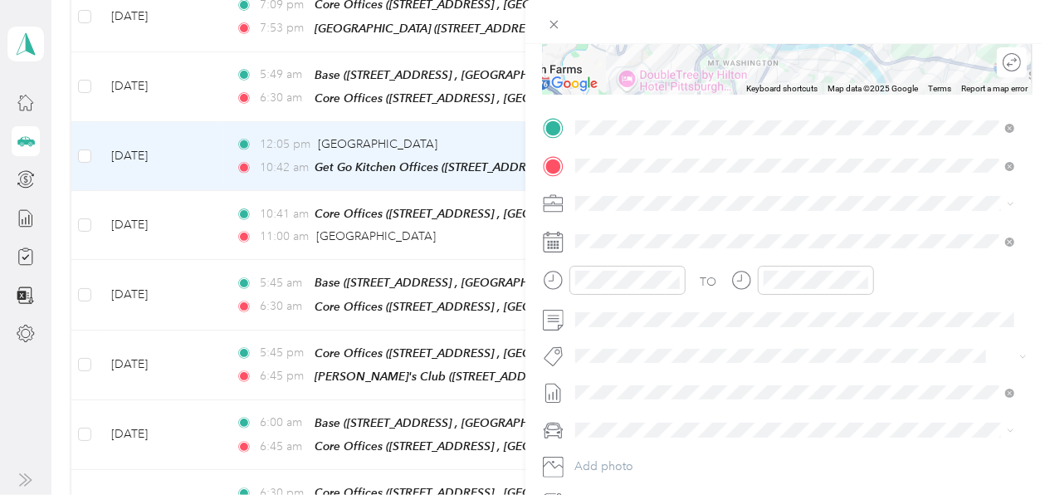
click at [928, 297] on div "TO" at bounding box center [788, 286] width 491 height 41
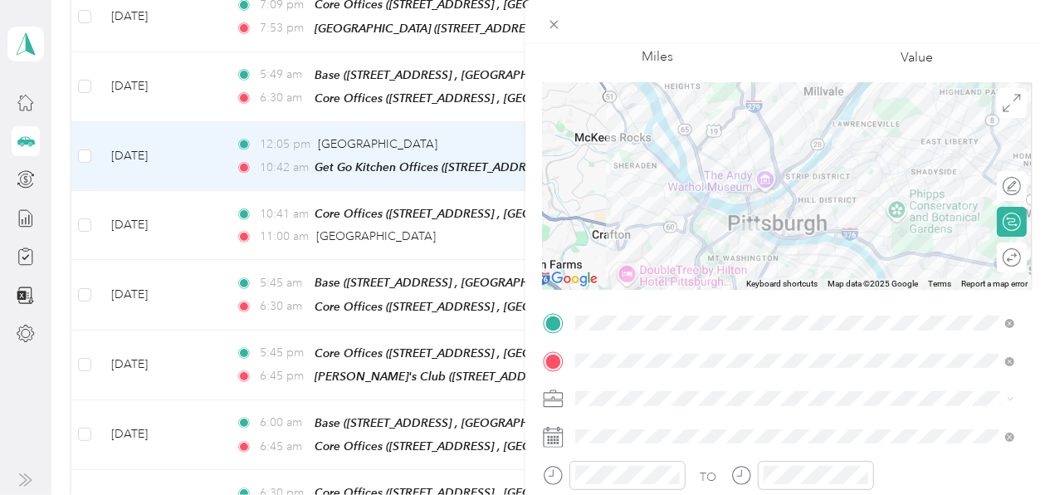
scroll to position [0, 0]
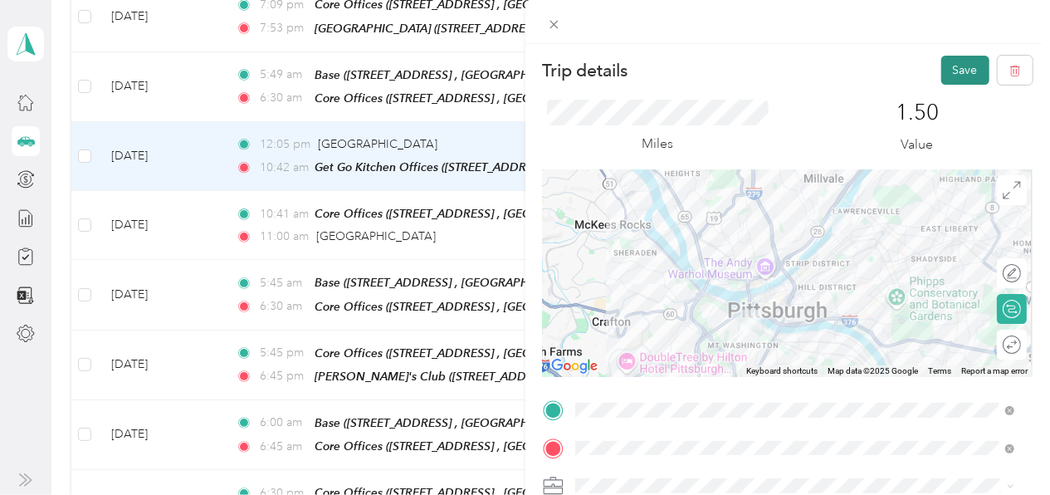
click at [951, 74] on button "Save" at bounding box center [965, 70] width 48 height 29
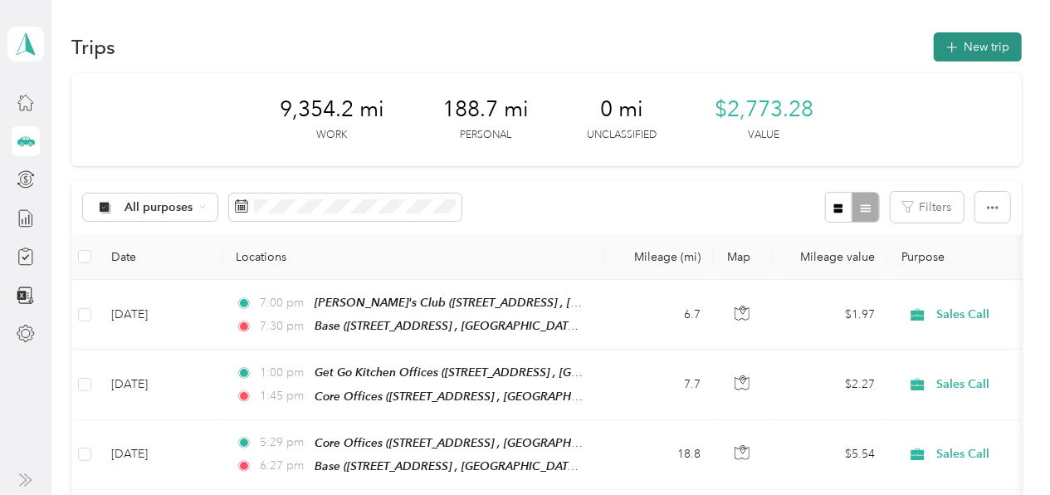
click at [943, 44] on icon "button" at bounding box center [951, 47] width 19 height 19
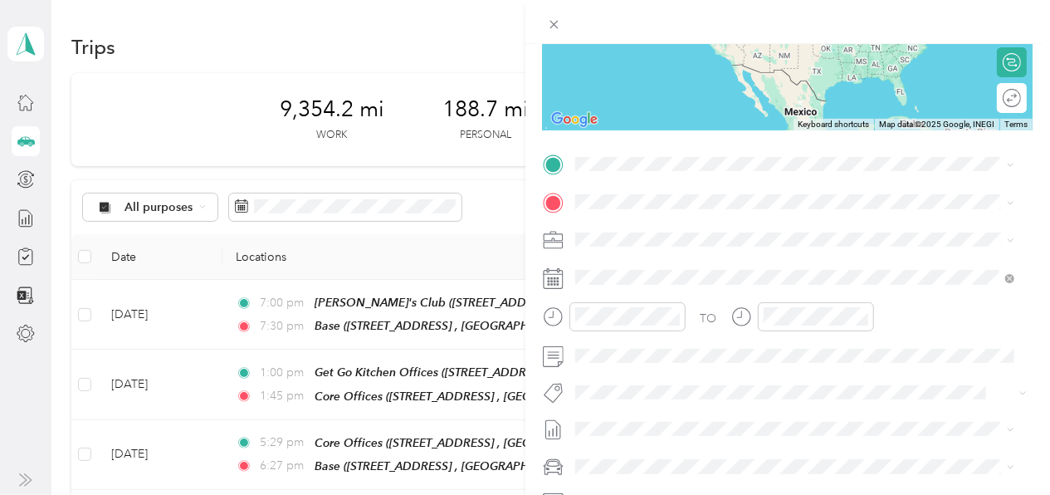
scroll to position [289, 0]
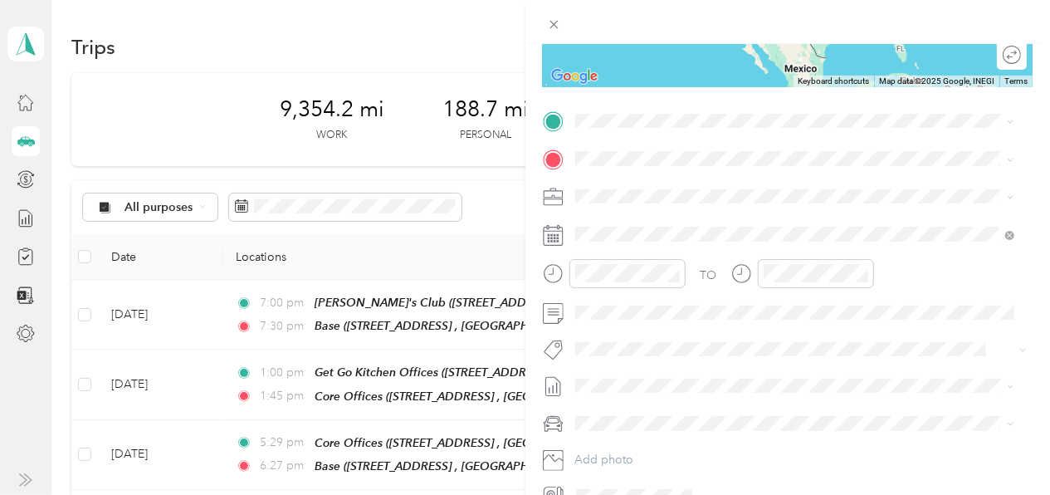
click at [650, 212] on div "Get Go Kitchen Offices 29 35th St, Pittsburgh, PA 15201, USA , 15201, Allegheny…" at bounding box center [807, 196] width 403 height 52
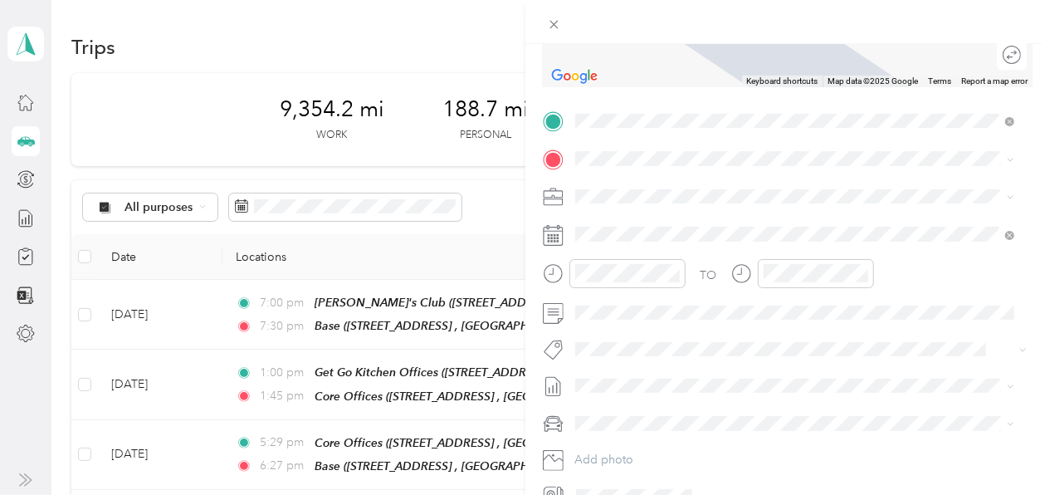
click at [638, 245] on span "294 W Steuben St, Pittsburgh, PA 15205, USA , 15205, Allegheny County, Pennsylv…" at bounding box center [758, 252] width 305 height 32
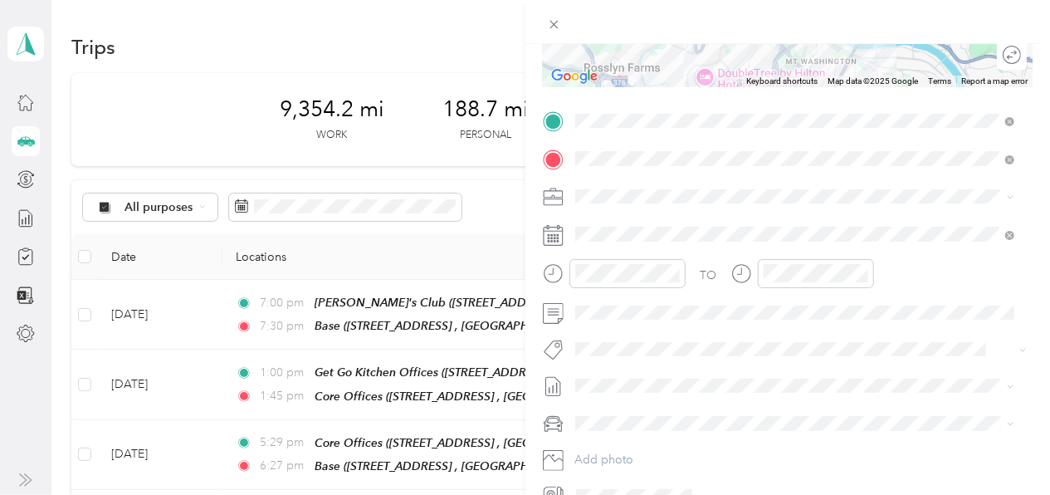
click at [556, 238] on icon at bounding box center [553, 235] width 21 height 21
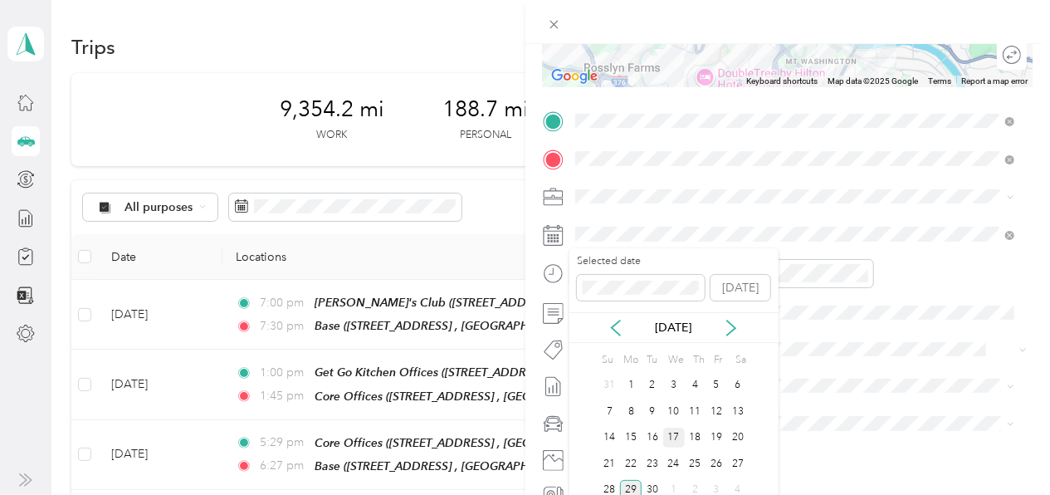
click at [671, 432] on div "17" at bounding box center [674, 437] width 22 height 21
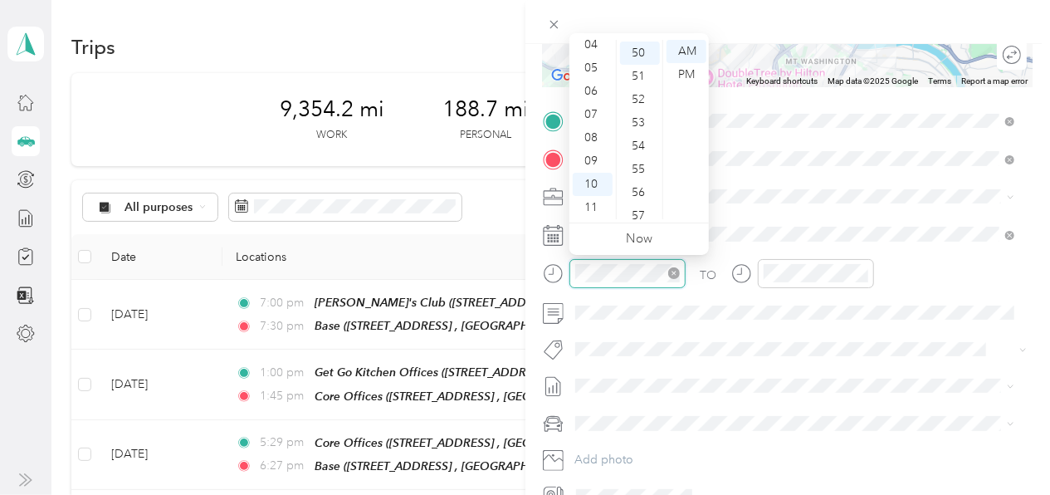
scroll to position [1162, 0]
click at [694, 69] on div "PM" at bounding box center [687, 74] width 40 height 23
click at [593, 57] on div "02" at bounding box center [593, 64] width 40 height 23
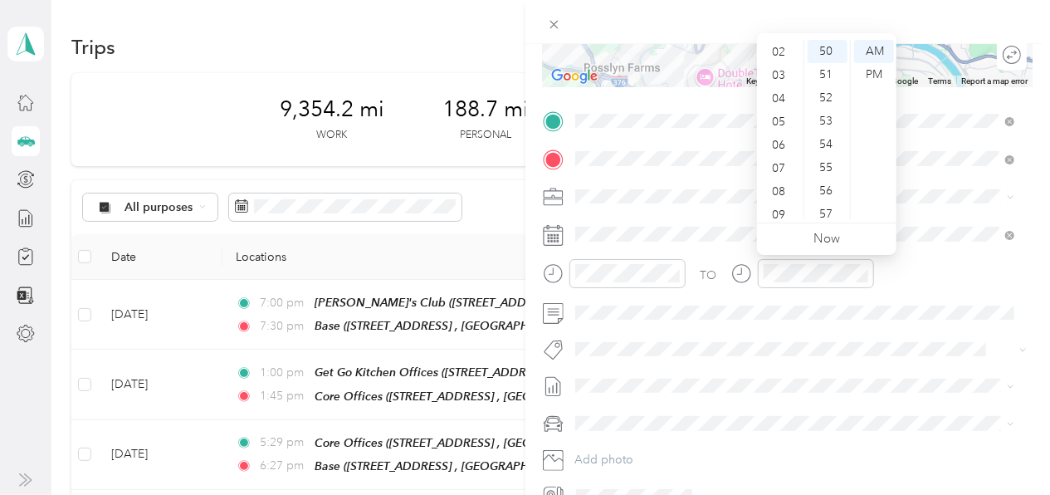
scroll to position [0, 0]
click at [779, 99] on div "02" at bounding box center [780, 97] width 40 height 23
click at [769, 74] on div "03" at bounding box center [780, 74] width 40 height 23
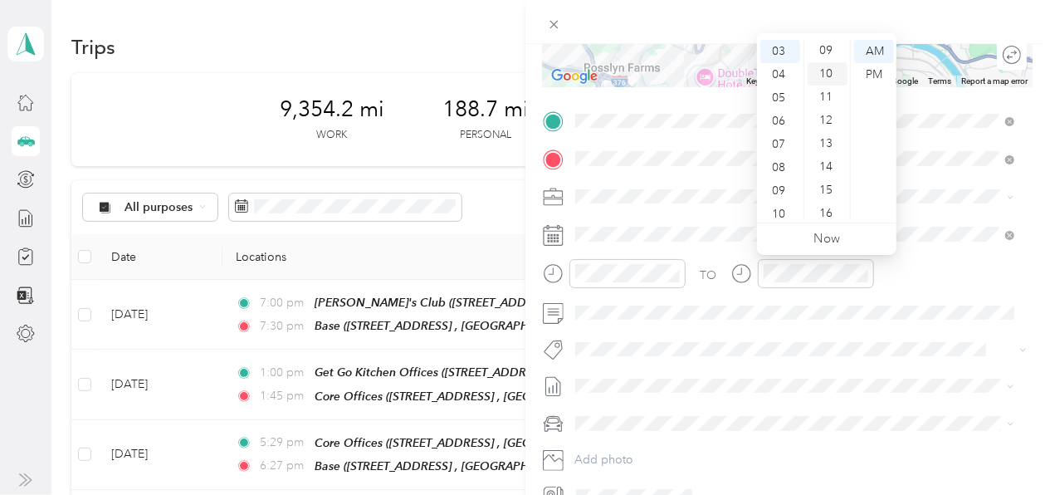
click at [828, 74] on div "10" at bounding box center [828, 73] width 40 height 23
click at [872, 73] on div "PM" at bounding box center [874, 74] width 40 height 23
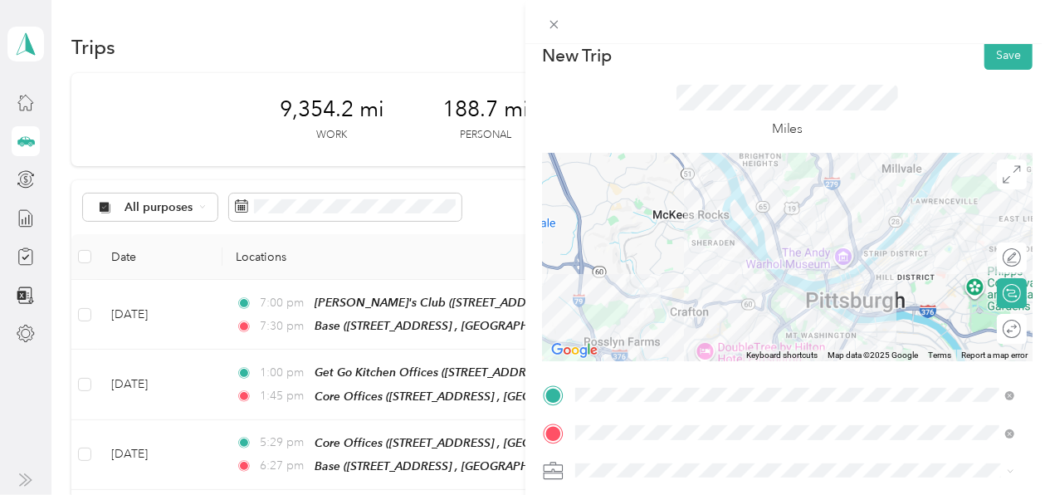
scroll to position [0, 0]
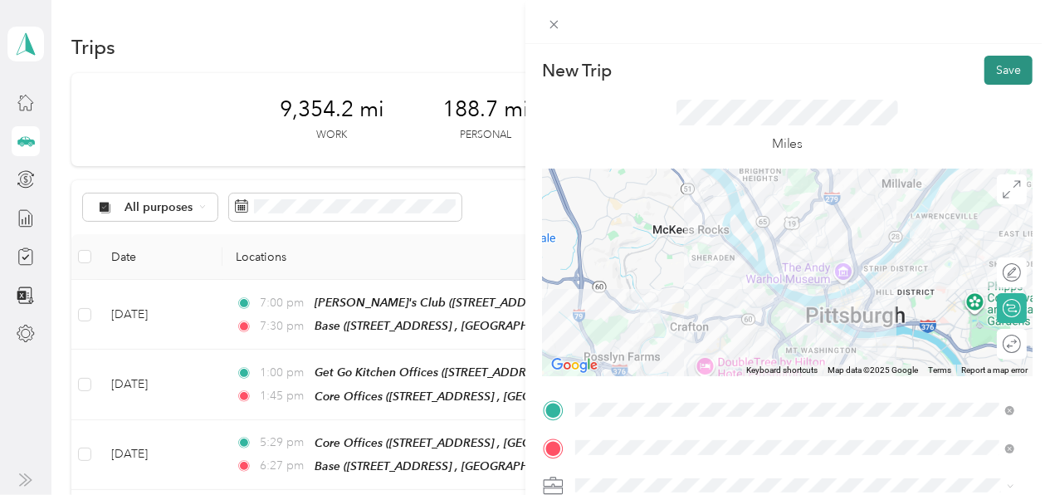
click at [993, 71] on button "Save" at bounding box center [1008, 70] width 48 height 29
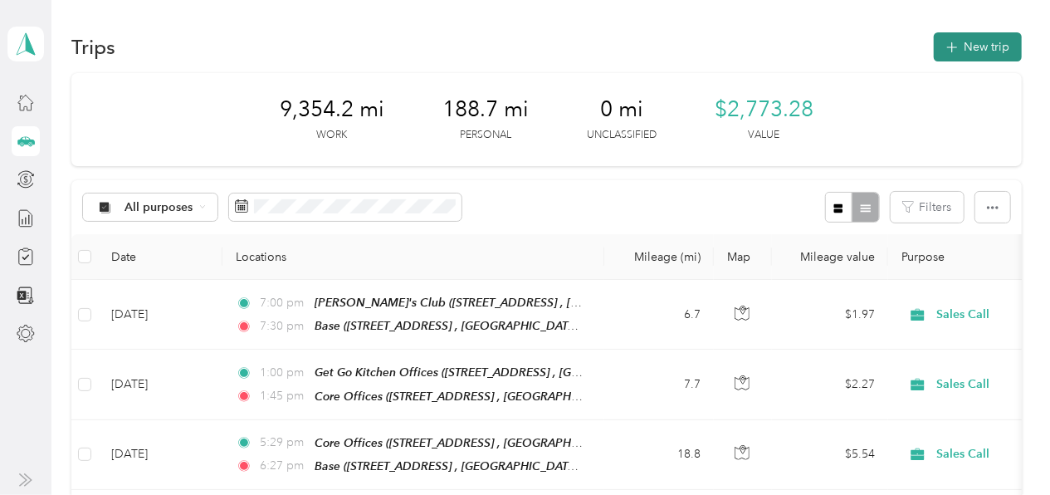
click at [945, 41] on icon "button" at bounding box center [951, 47] width 19 height 19
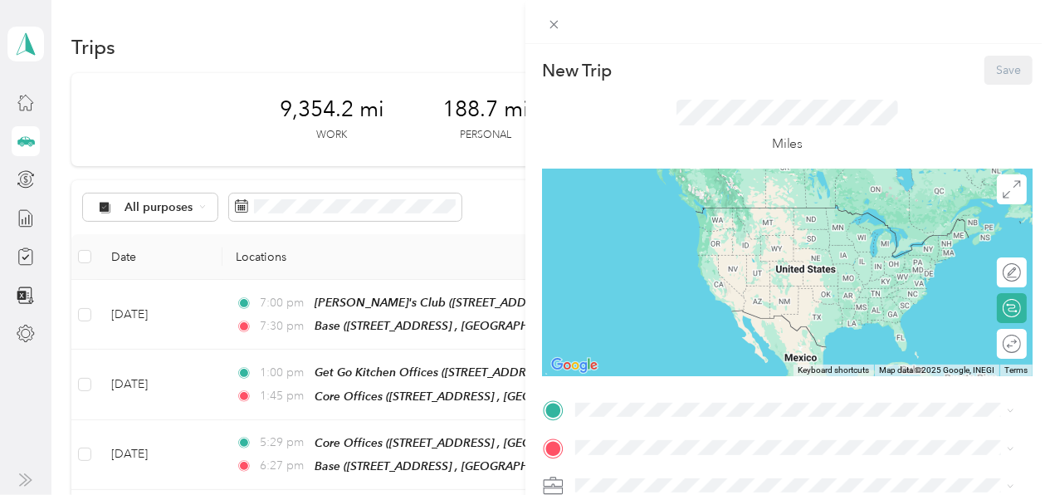
click at [676, 230] on span "294 W Steuben St, Pittsburgh, PA 15205, USA , 15205, Allegheny County, Pennsylv…" at bounding box center [758, 241] width 305 height 32
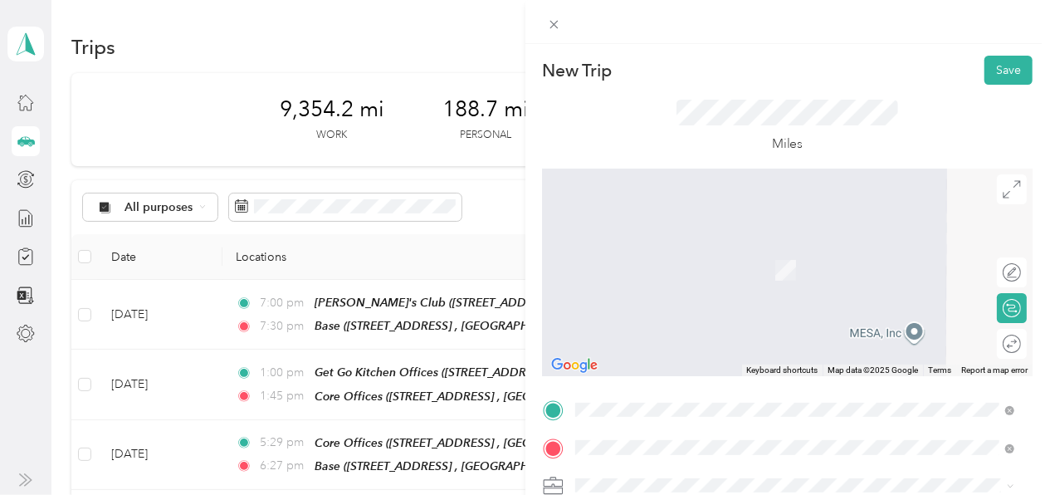
click at [654, 263] on span "1688 Connor Dr, South Park Township, PA 15129, USA , 15129, Allegheny County, P…" at bounding box center [778, 279] width 345 height 32
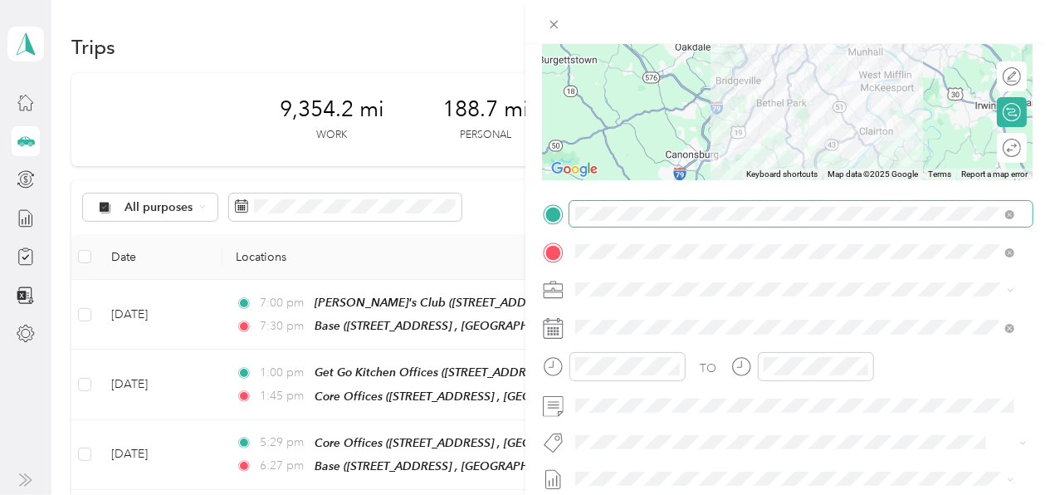
scroll to position [193, 0]
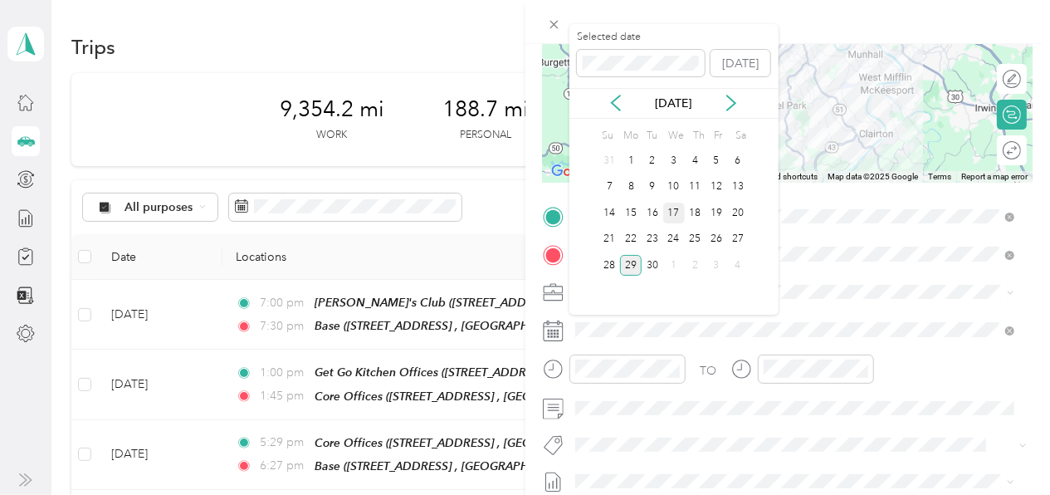
click at [677, 215] on div "17" at bounding box center [674, 213] width 22 height 21
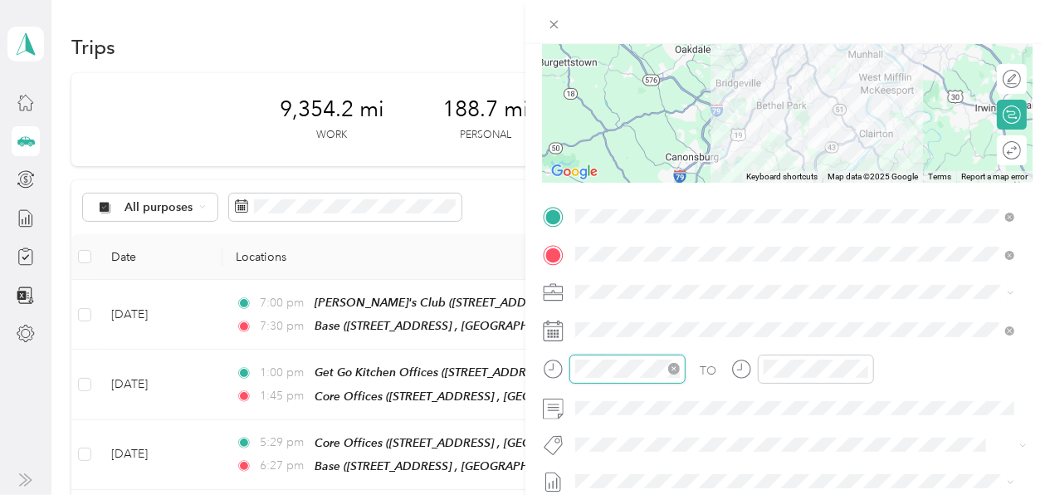
scroll to position [100, 0]
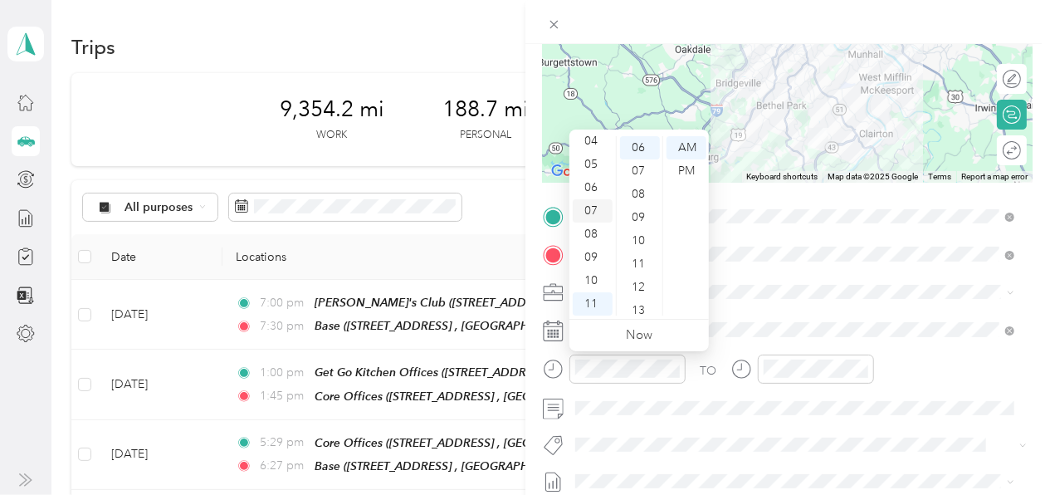
click at [591, 207] on div "07" at bounding box center [593, 210] width 40 height 23
click at [642, 146] on div "00" at bounding box center [640, 147] width 40 height 23
drag, startPoint x: 643, startPoint y: 147, endPoint x: 688, endPoint y: 170, distance: 50.5
click at [688, 170] on div "PM" at bounding box center [687, 170] width 40 height 23
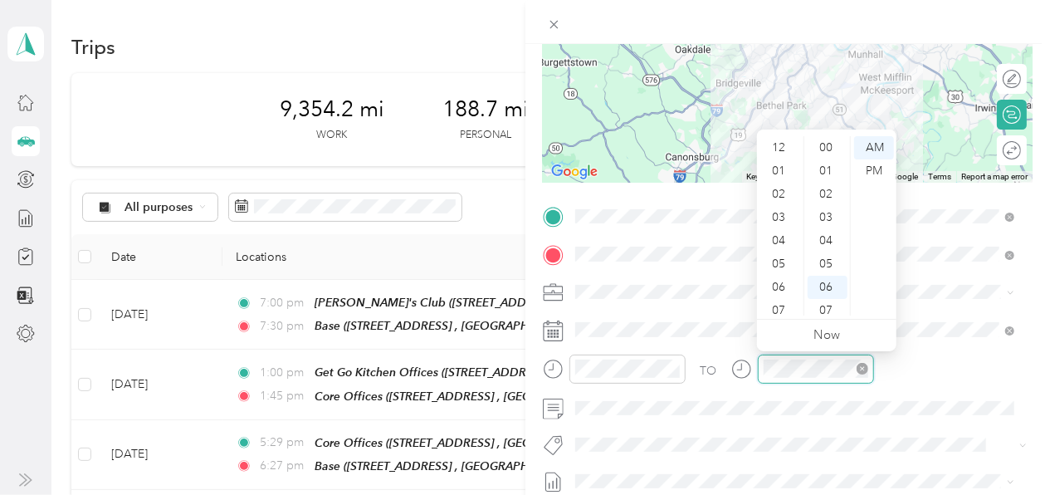
scroll to position [100, 0]
click at [772, 206] on div "07" at bounding box center [780, 210] width 40 height 23
click at [823, 266] on div "45" at bounding box center [828, 267] width 40 height 23
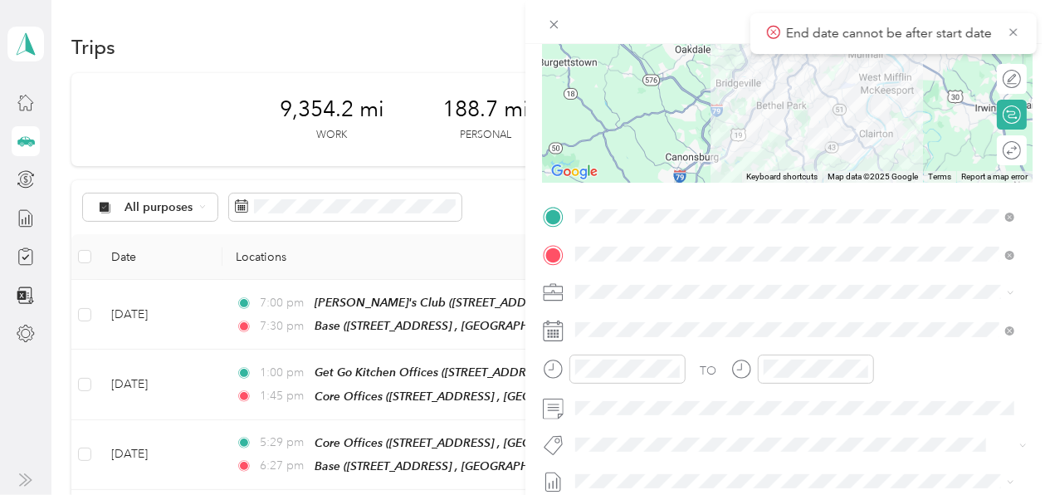
click at [957, 383] on div "TO" at bounding box center [788, 374] width 491 height 41
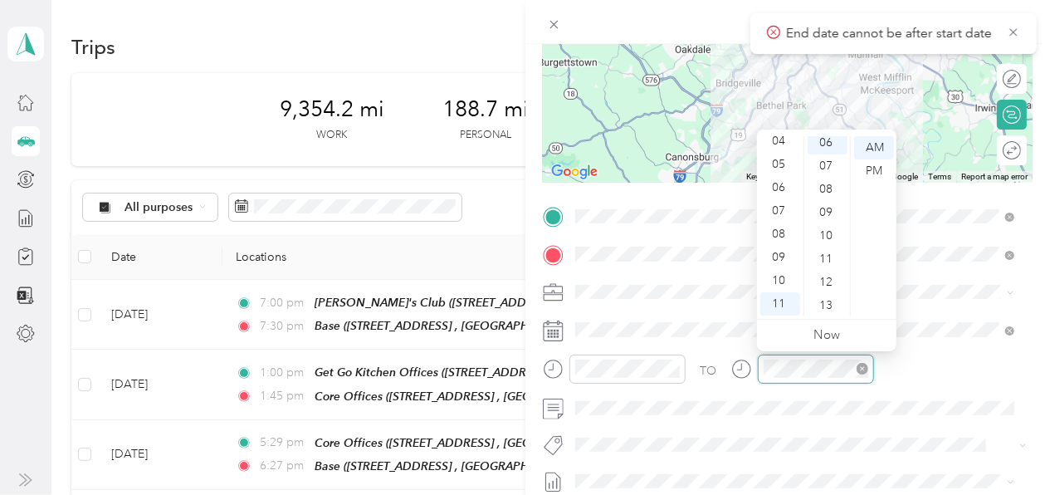
scroll to position [139, 0]
click at [780, 207] on div "07" at bounding box center [780, 210] width 40 height 23
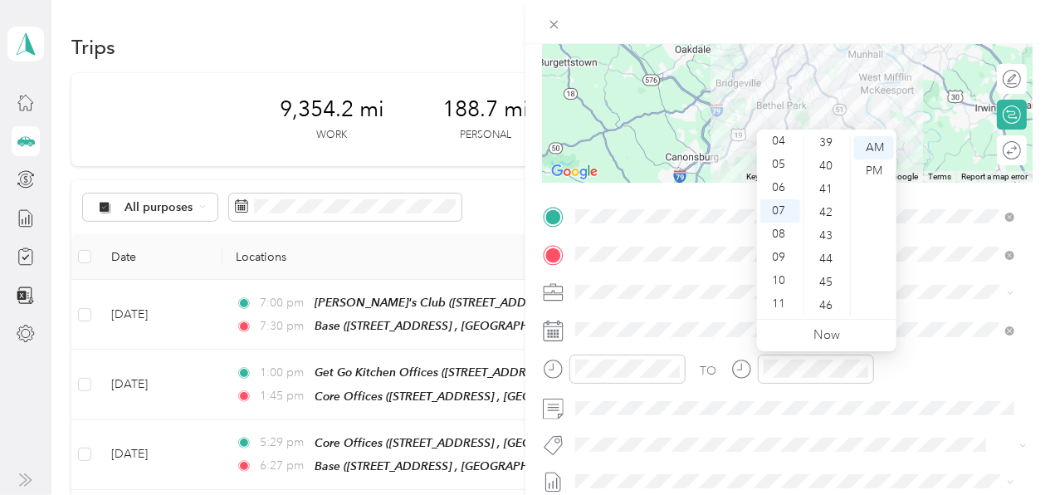
scroll to position [926, 0]
click at [820, 263] on div "45" at bounding box center [828, 267] width 40 height 23
click at [872, 164] on div "PM" at bounding box center [874, 170] width 40 height 23
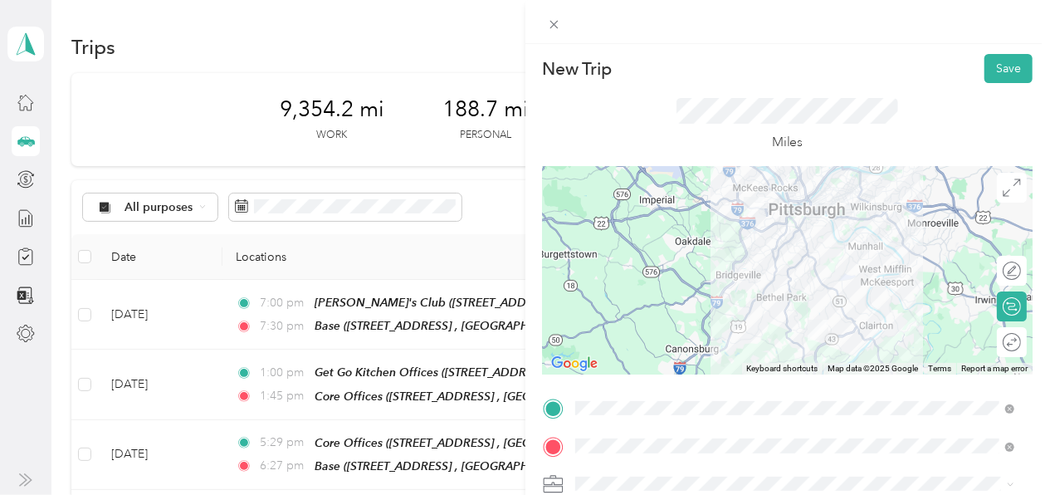
scroll to position [0, 0]
click at [994, 74] on button "Save" at bounding box center [1008, 70] width 48 height 29
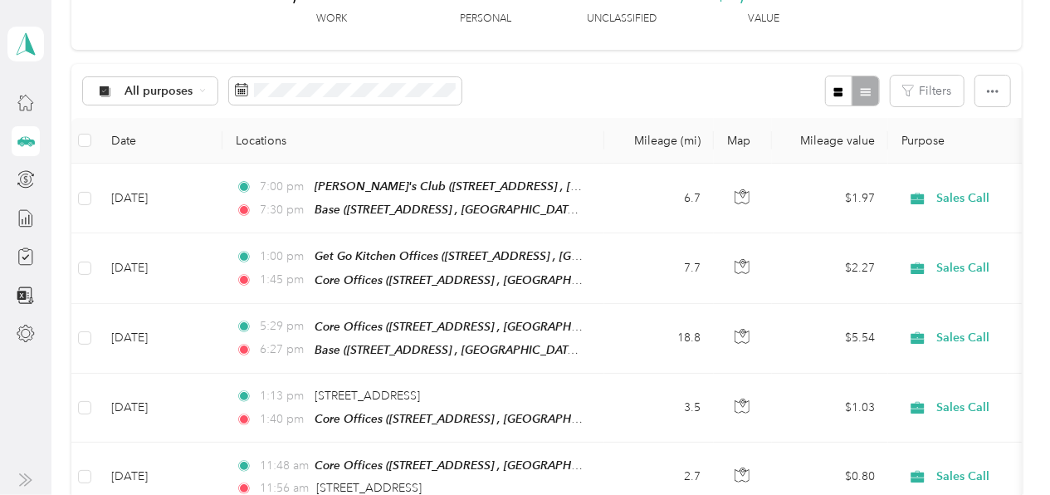
scroll to position [178, 0]
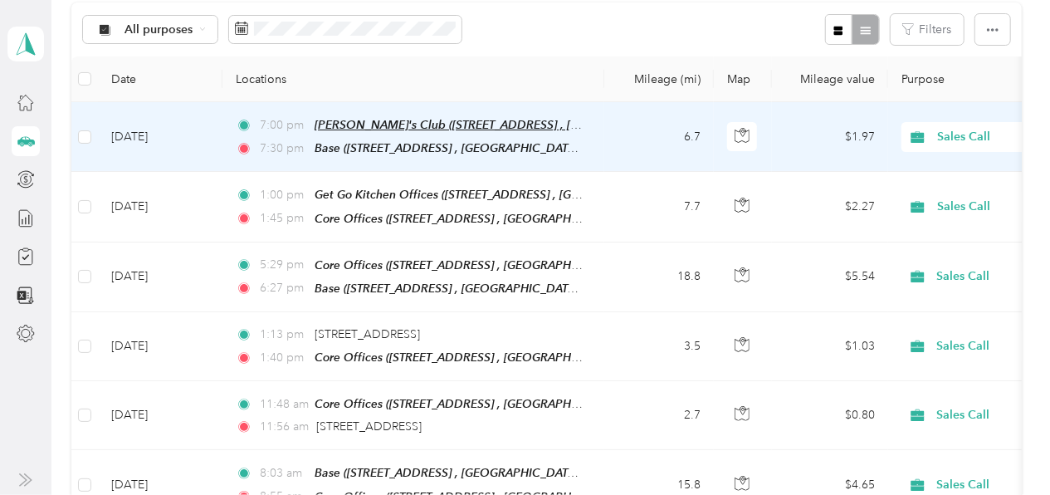
click at [327, 122] on span "Sam's Club (2251 Century Dr, West Mifflin, PA 15122, USA , Allegheny County, Pe…" at bounding box center [533, 125] width 437 height 14
click at [141, 137] on td "Sep 29, 2025" at bounding box center [160, 137] width 125 height 70
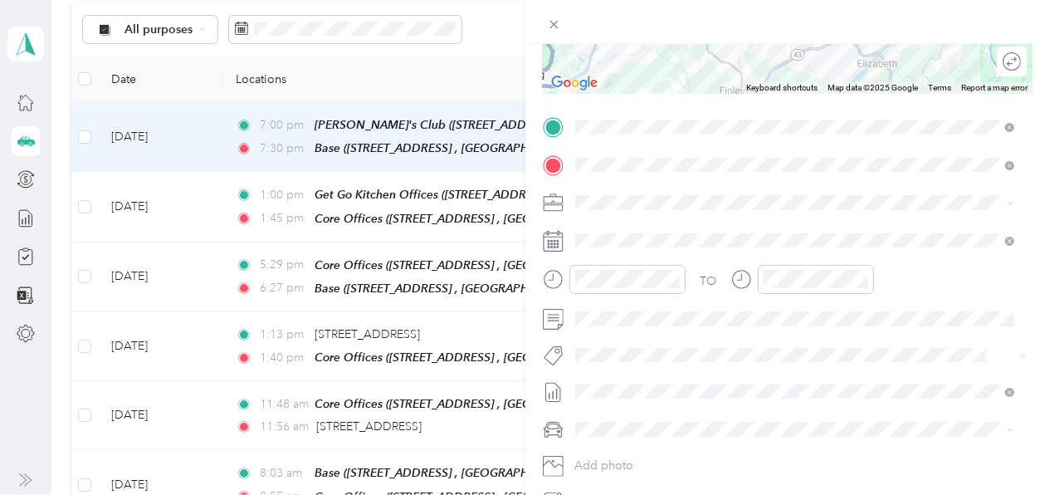
scroll to position [287, 0]
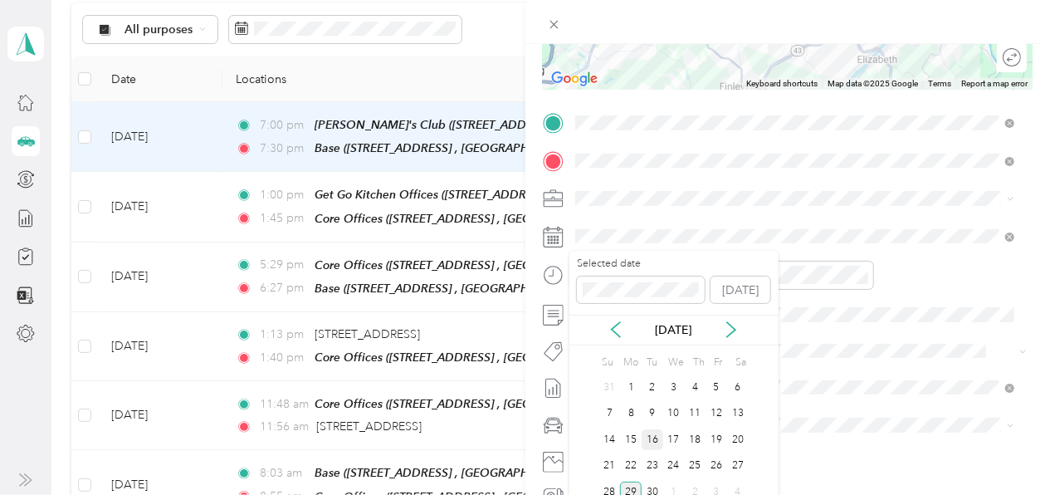
click at [647, 435] on div "16" at bounding box center [653, 439] width 22 height 21
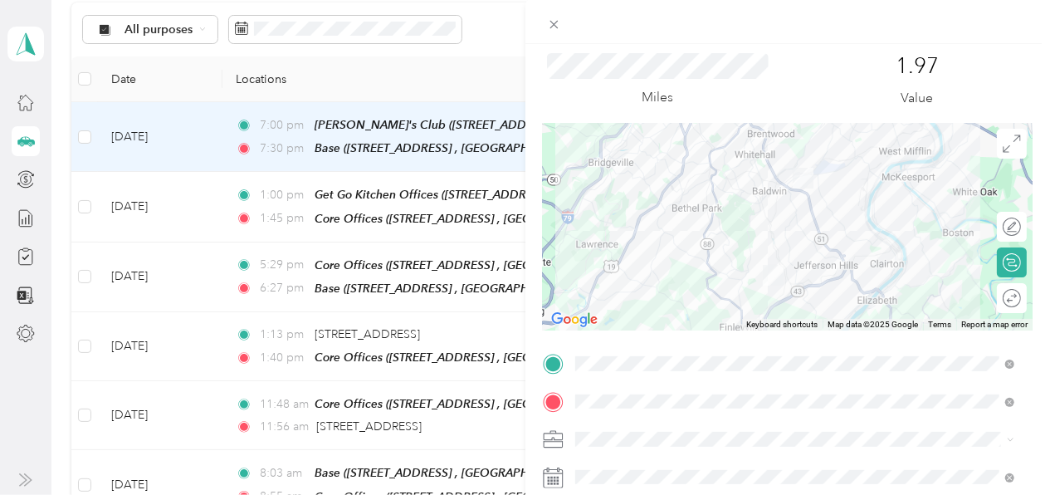
scroll to position [0, 0]
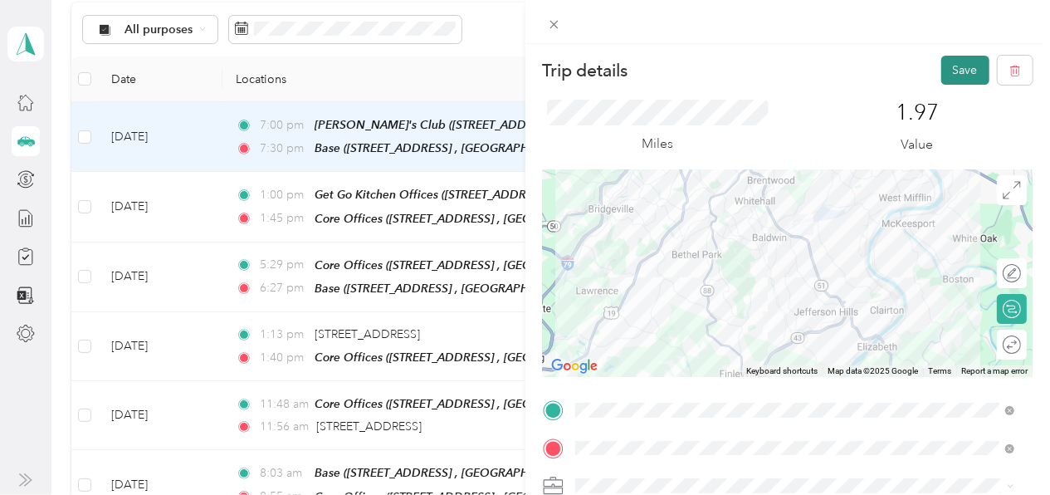
click at [951, 66] on button "Save" at bounding box center [965, 70] width 48 height 29
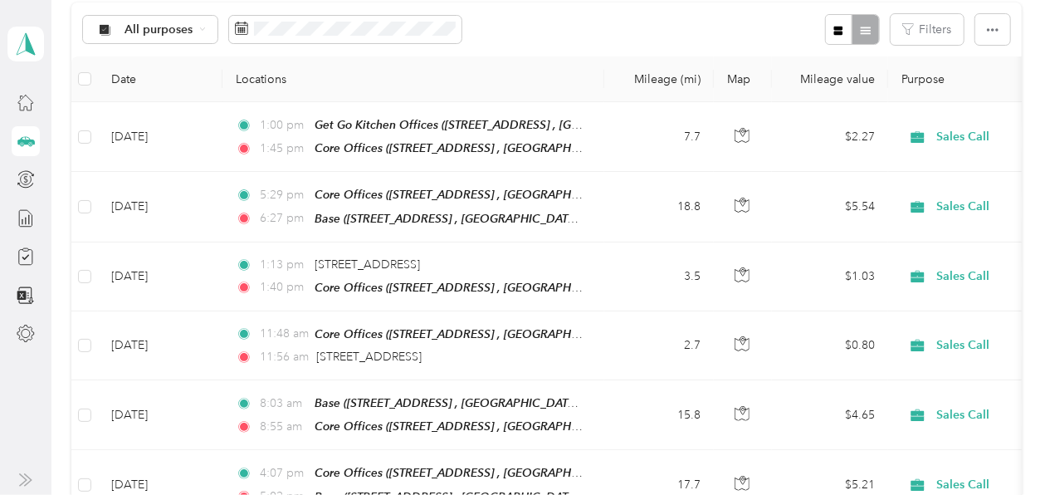
click at [29, 137] on icon at bounding box center [26, 141] width 18 height 18
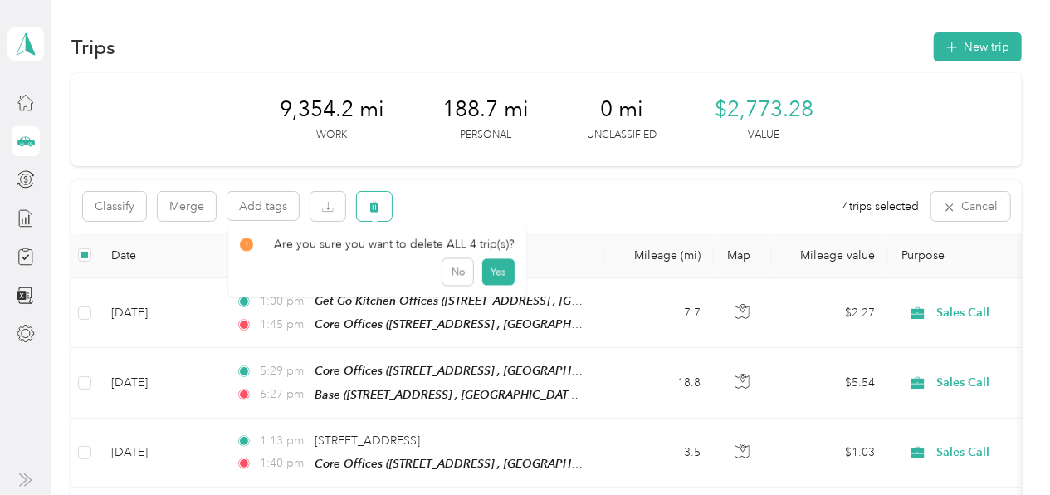
click at [378, 207] on icon "button" at bounding box center [375, 207] width 10 height 11
click at [490, 274] on button "Yes" at bounding box center [498, 275] width 32 height 27
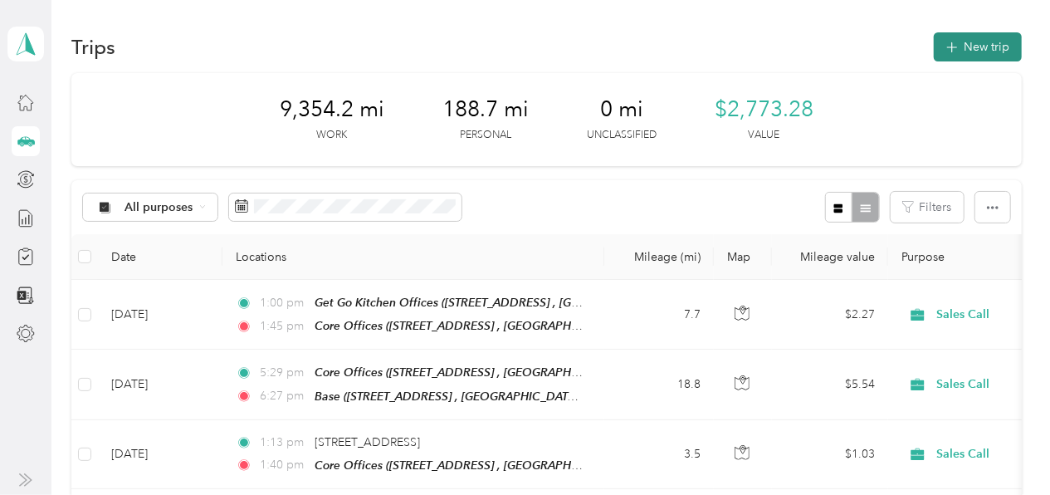
click at [948, 46] on icon "button" at bounding box center [951, 47] width 19 height 19
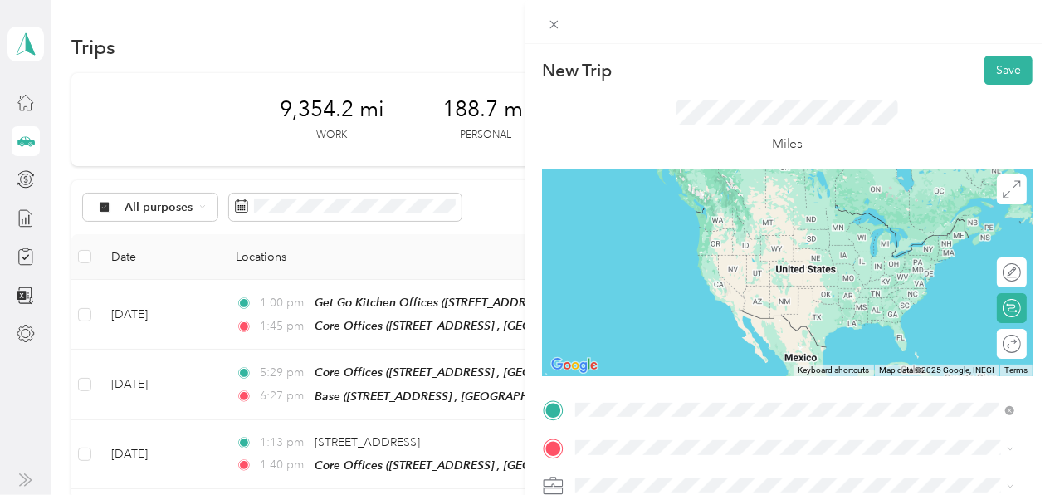
click at [699, 235] on span "1688 Connor Dr, South Park Township, PA 15129, USA , 15129, Allegheny County, P…" at bounding box center [778, 241] width 345 height 32
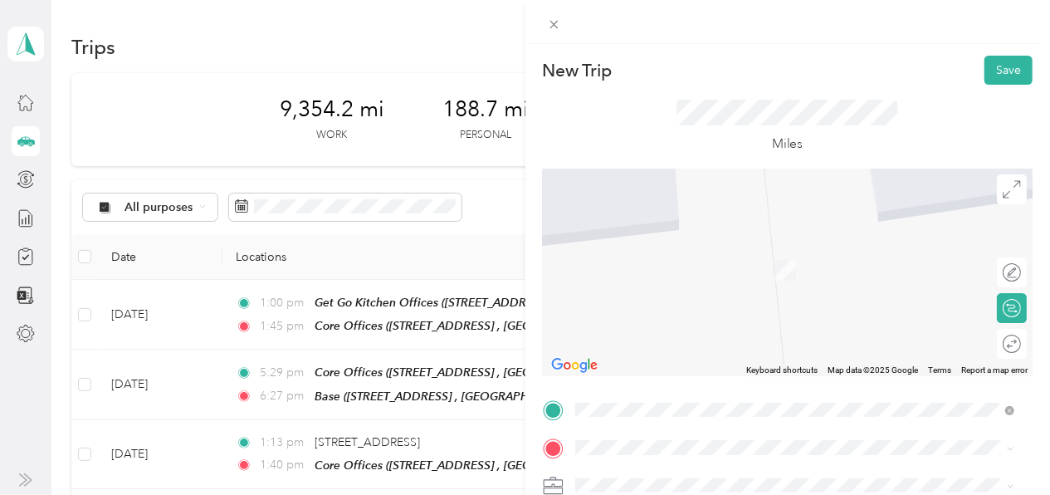
click at [668, 263] on span "3239 Washington Pike, Bridgeville, PA 15017, USA , 15017, Allegheny County, Pen…" at bounding box center [719, 265] width 227 height 14
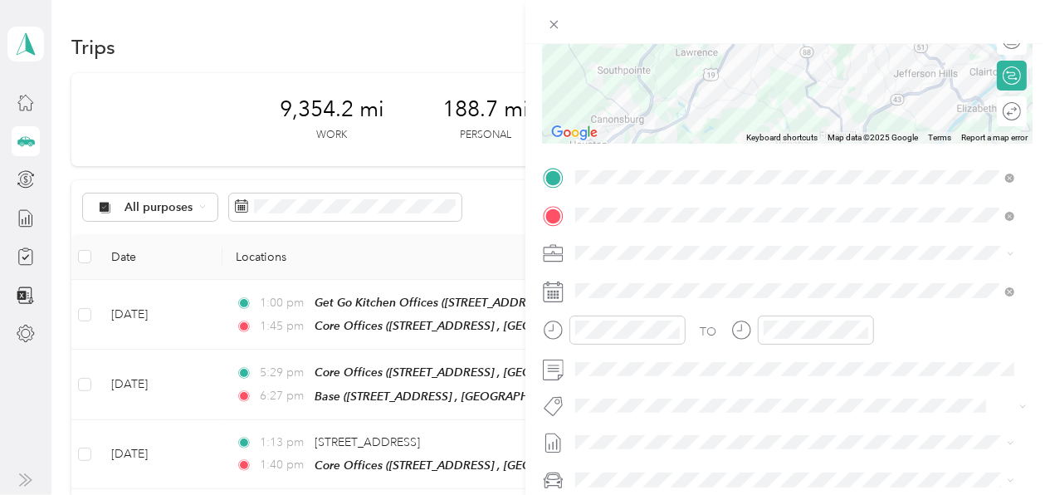
scroll to position [246, 0]
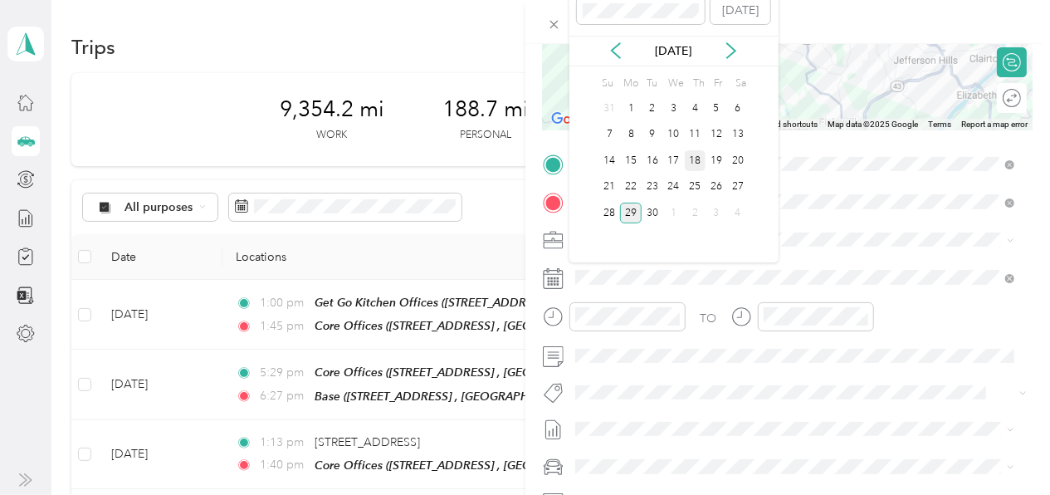
click at [694, 158] on div "18" at bounding box center [696, 160] width 22 height 21
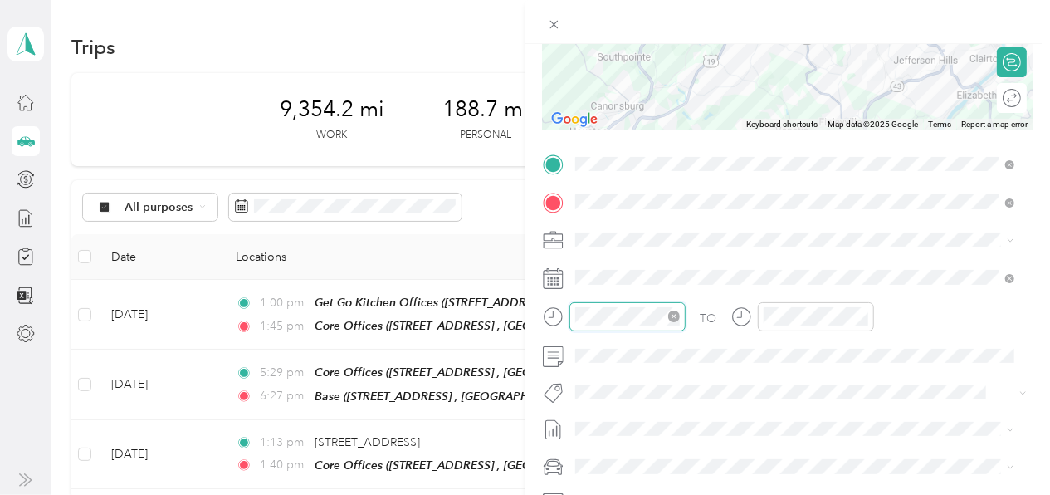
scroll to position [511, 0]
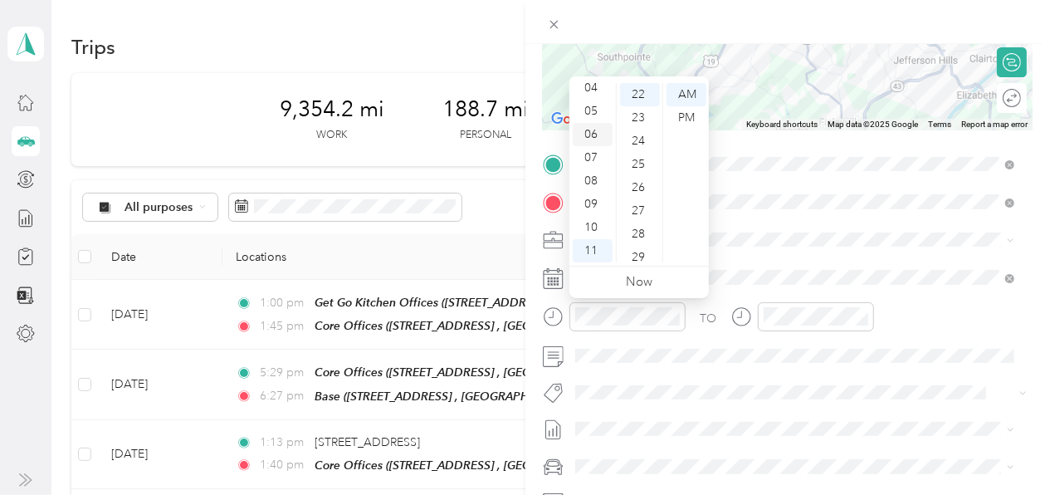
click at [587, 132] on div "06" at bounding box center [593, 134] width 40 height 23
click at [591, 129] on div "06" at bounding box center [593, 134] width 40 height 23
click at [685, 92] on div "AM" at bounding box center [687, 94] width 40 height 23
click at [662, 260] on ul "AM PM" at bounding box center [685, 172] width 46 height 179
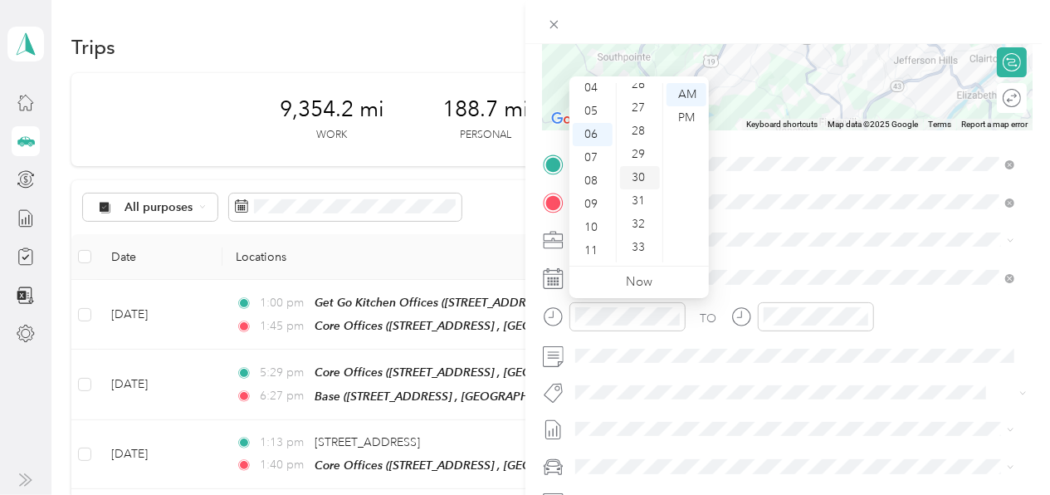
click at [633, 173] on div "30" at bounding box center [640, 177] width 40 height 23
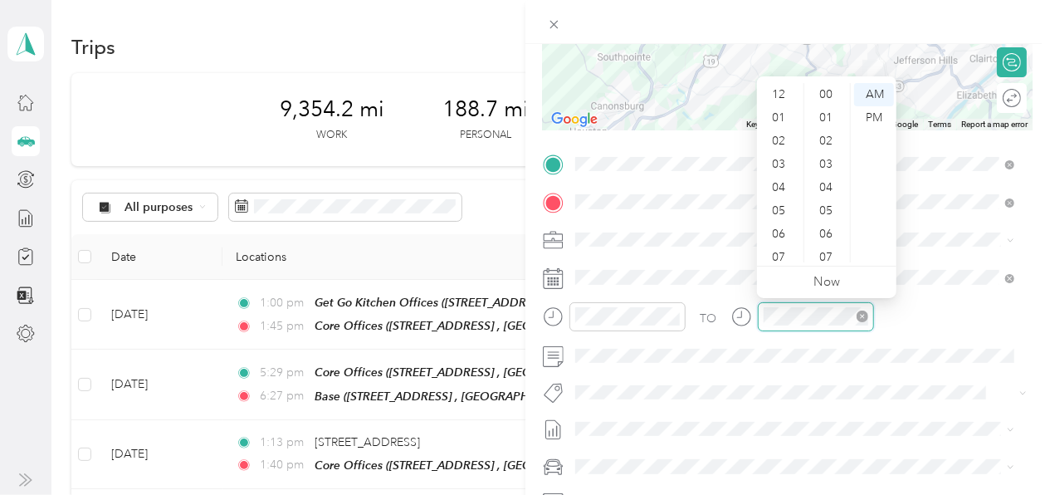
scroll to position [100, 0]
click at [770, 157] on div "07" at bounding box center [780, 157] width 40 height 23
click at [824, 162] on div "35" at bounding box center [828, 162] width 40 height 23
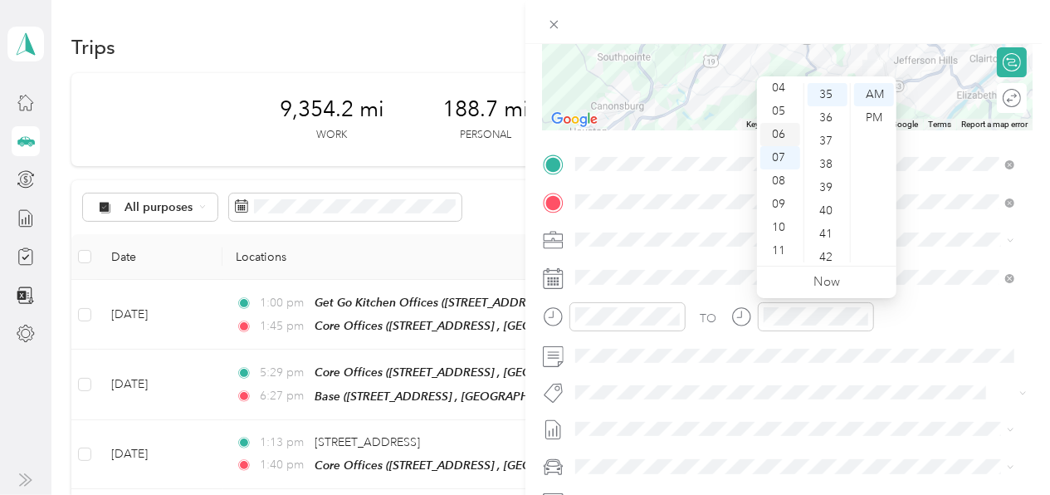
click at [773, 130] on div "06" at bounding box center [780, 134] width 40 height 23
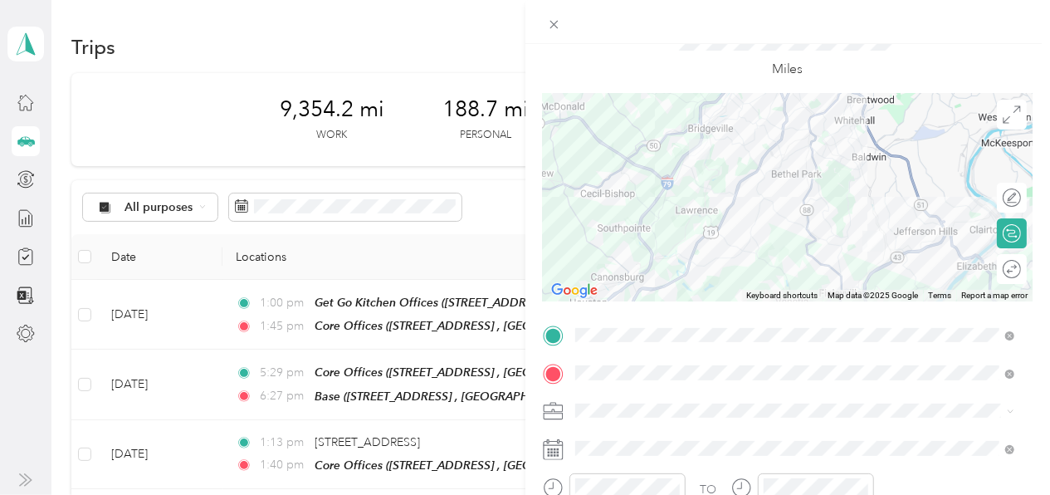
scroll to position [0, 0]
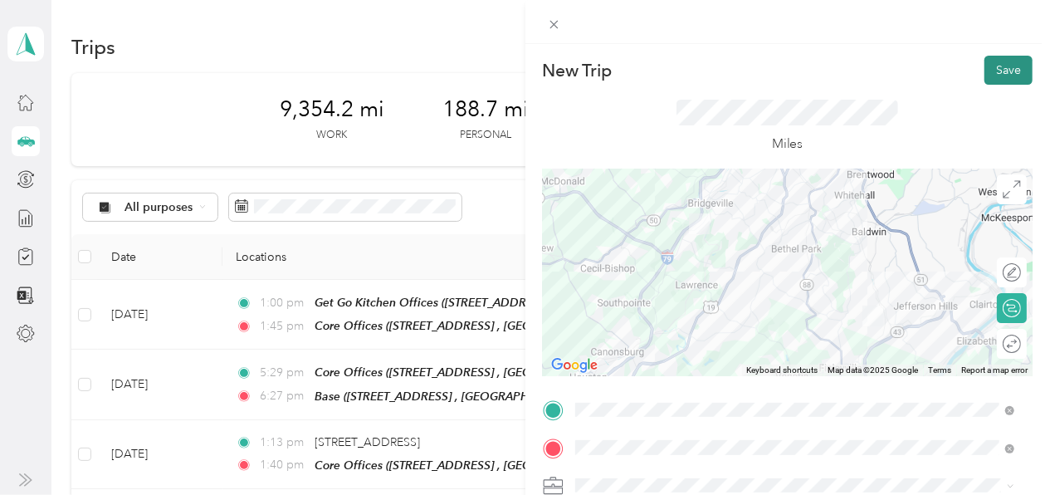
click at [994, 76] on button "Save" at bounding box center [1008, 70] width 48 height 29
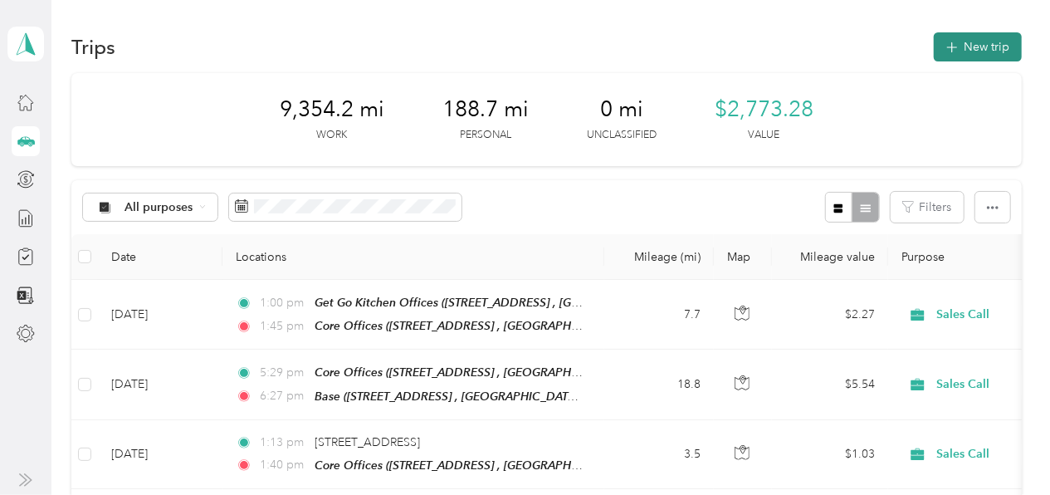
click at [944, 45] on icon "button" at bounding box center [951, 47] width 19 height 19
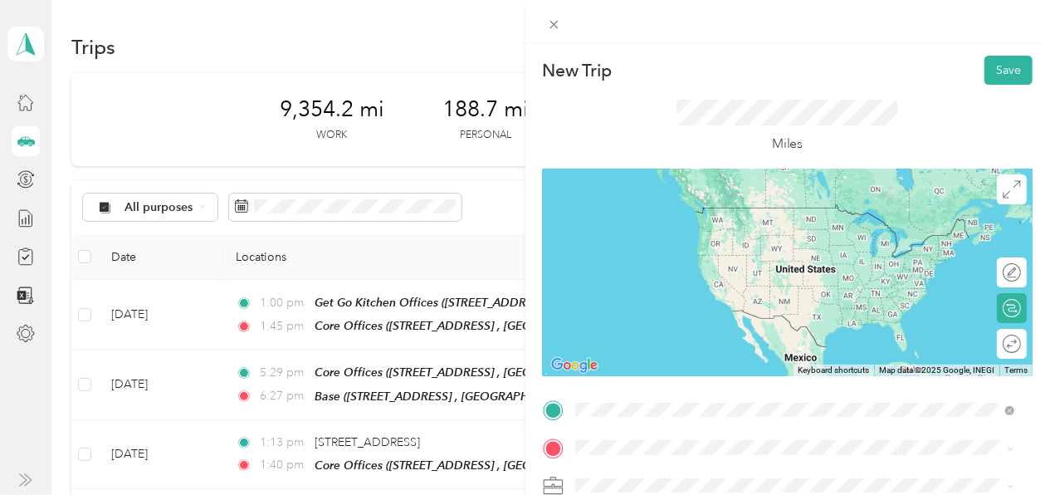
click at [775, 218] on div "Giant Eagle Bridgeville 3239 Washington Pike, Bridgeville, PA 15017, USA , 1501…" at bounding box center [719, 223] width 227 height 35
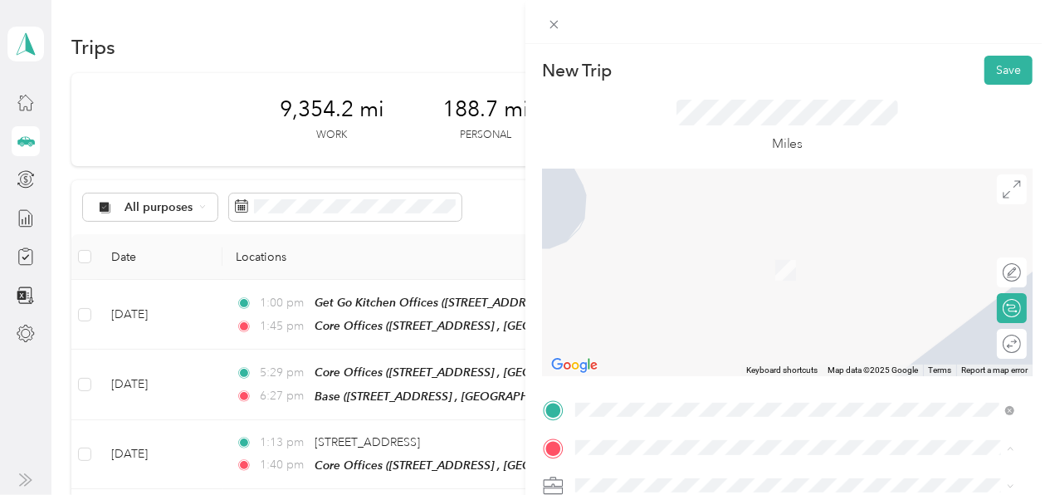
click at [677, 263] on span "294 W Steuben St, Pittsburgh, PA 15205, USA , 15205, Allegheny County, Pennsylv…" at bounding box center [758, 279] width 305 height 32
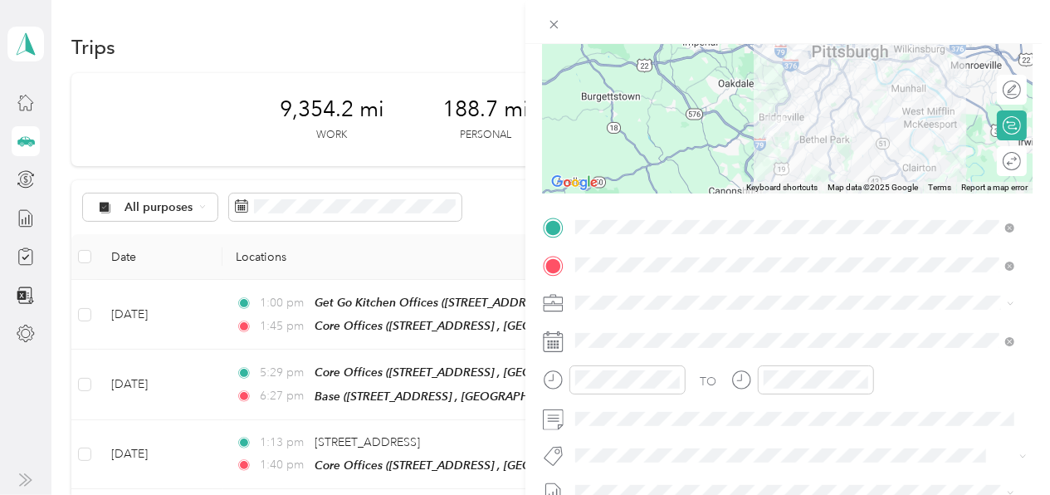
scroll to position [189, 0]
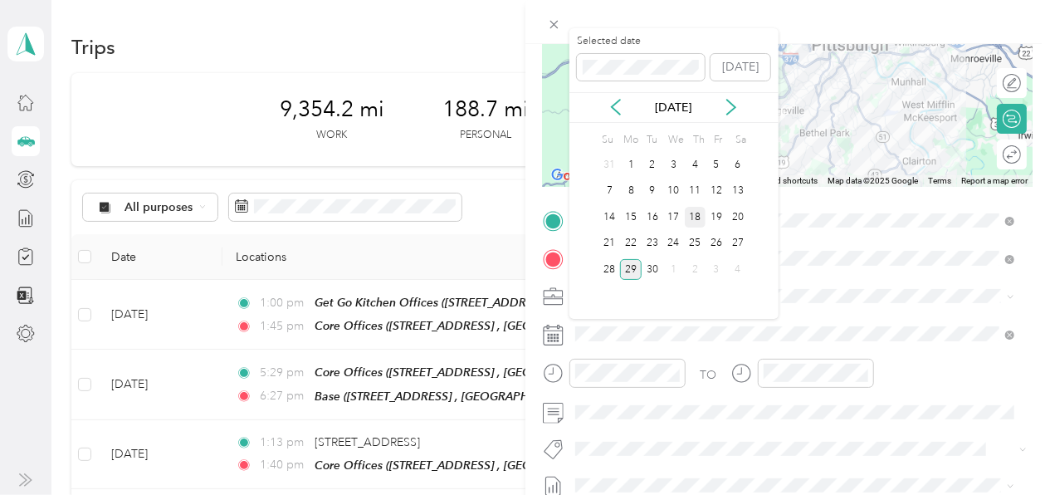
click at [693, 215] on div "18" at bounding box center [696, 217] width 22 height 21
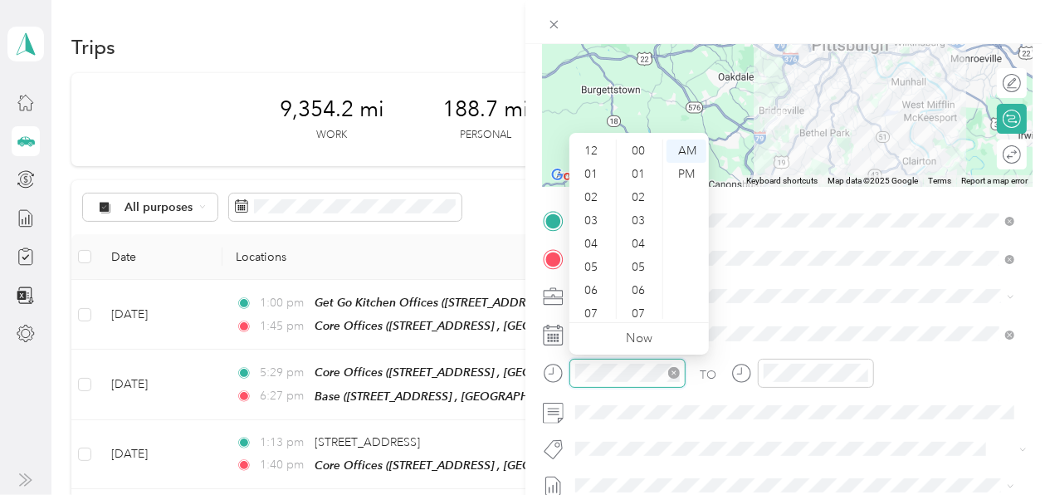
scroll to position [100, 0]
click at [589, 213] on div "07" at bounding box center [593, 214] width 40 height 23
click at [638, 289] on div "30" at bounding box center [640, 290] width 40 height 23
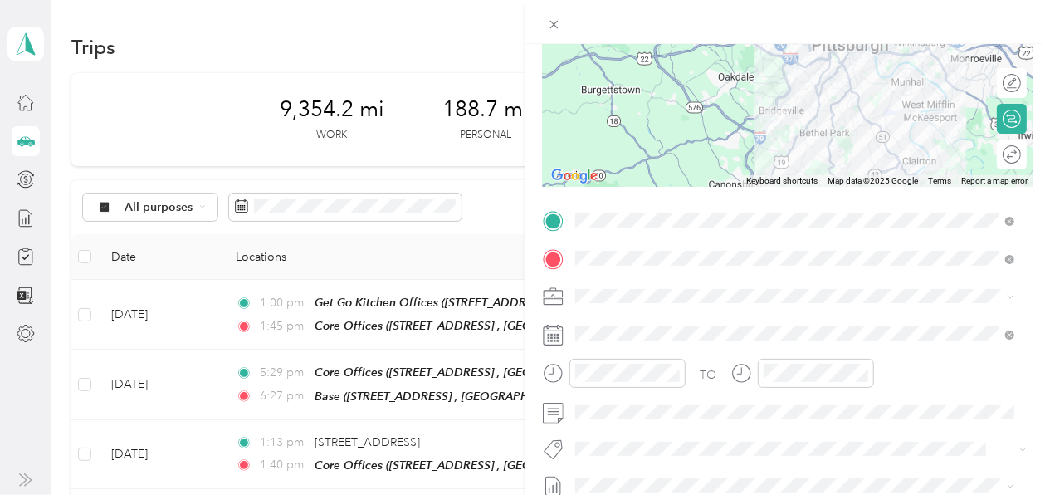
click at [813, 286] on span at bounding box center [801, 296] width 464 height 27
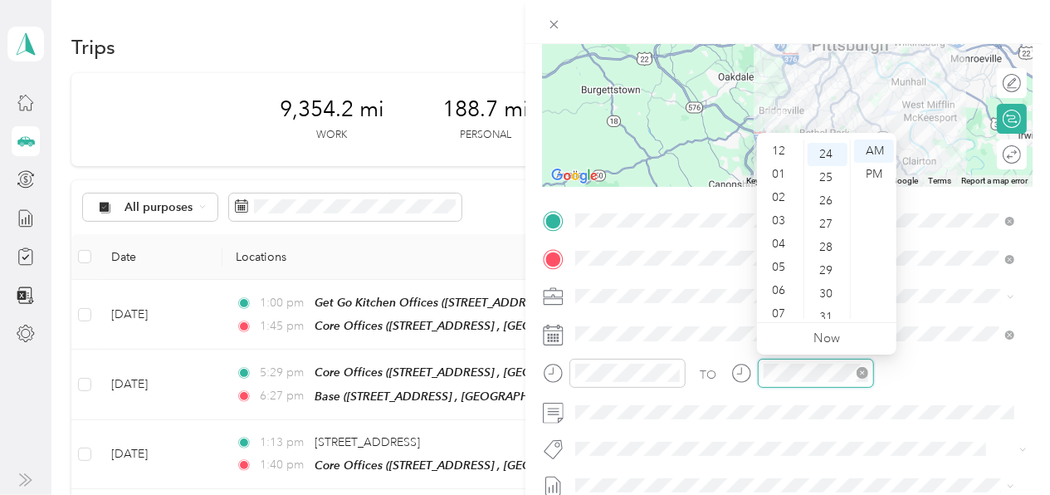
scroll to position [100, 0]
click at [778, 238] on div "08" at bounding box center [780, 237] width 40 height 23
click at [828, 148] on div "00" at bounding box center [828, 150] width 40 height 23
click at [875, 149] on div "AM" at bounding box center [874, 150] width 40 height 23
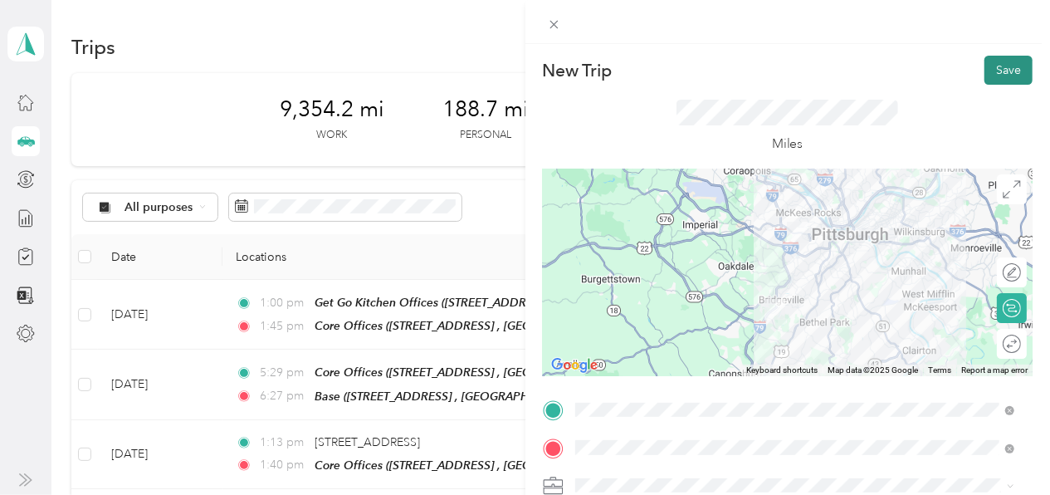
click at [990, 67] on button "Save" at bounding box center [1008, 70] width 48 height 29
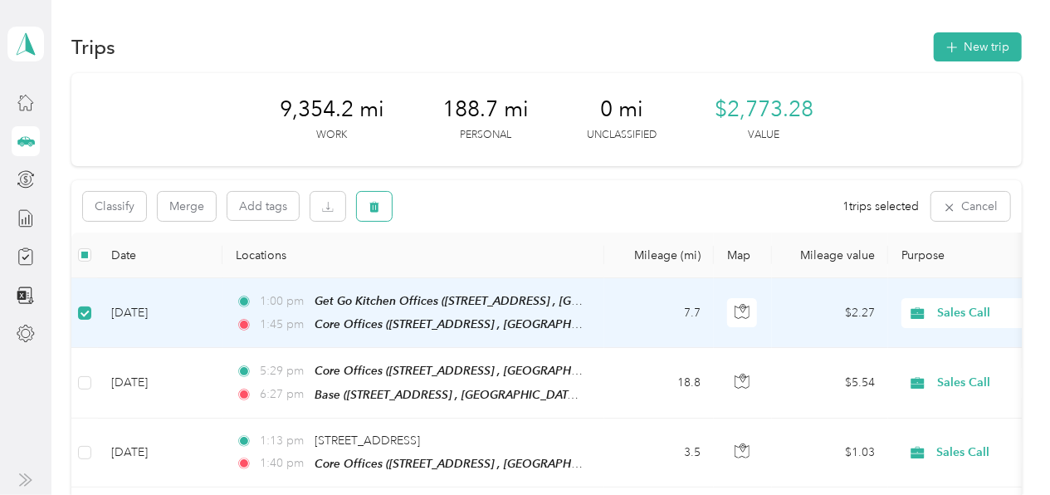
click at [374, 206] on icon "button" at bounding box center [375, 207] width 10 height 11
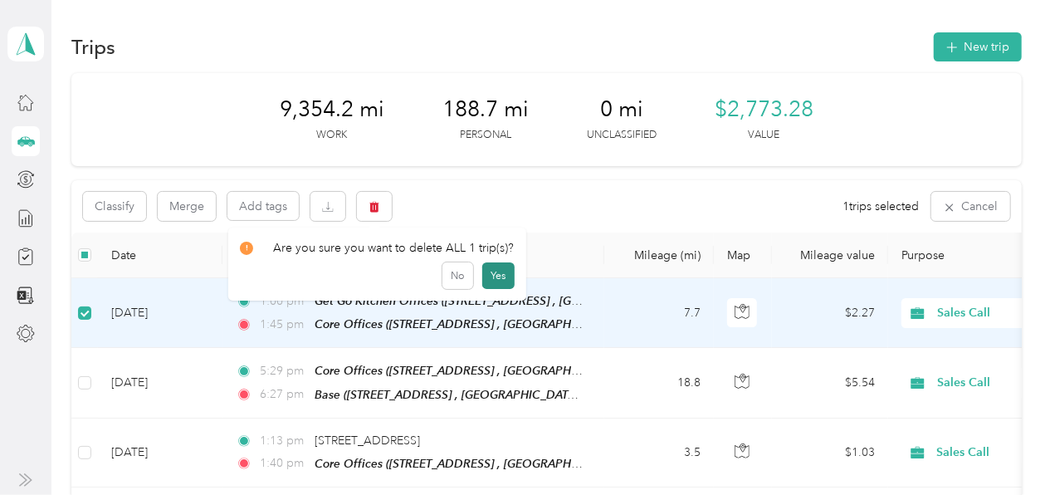
click at [494, 270] on button "Yes" at bounding box center [498, 275] width 32 height 27
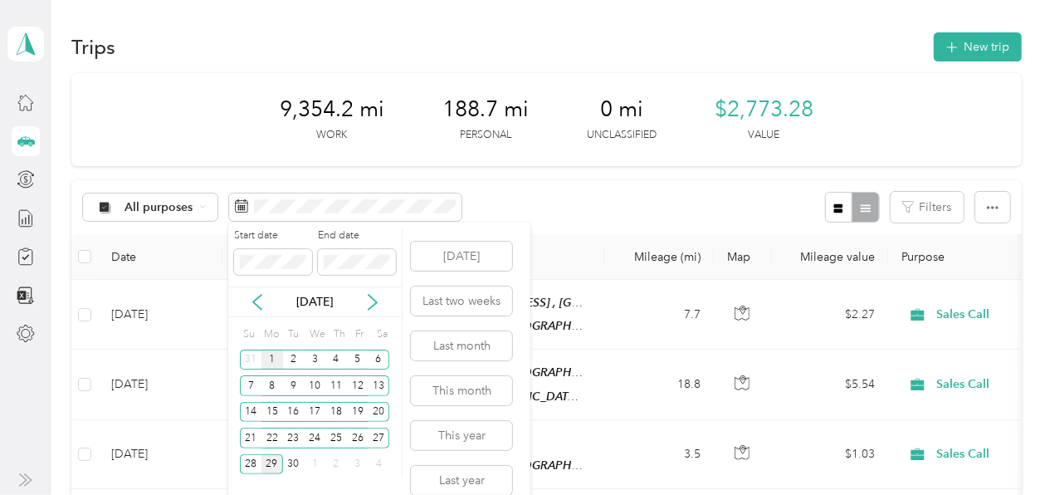
click at [271, 359] on div "1" at bounding box center [272, 359] width 22 height 21
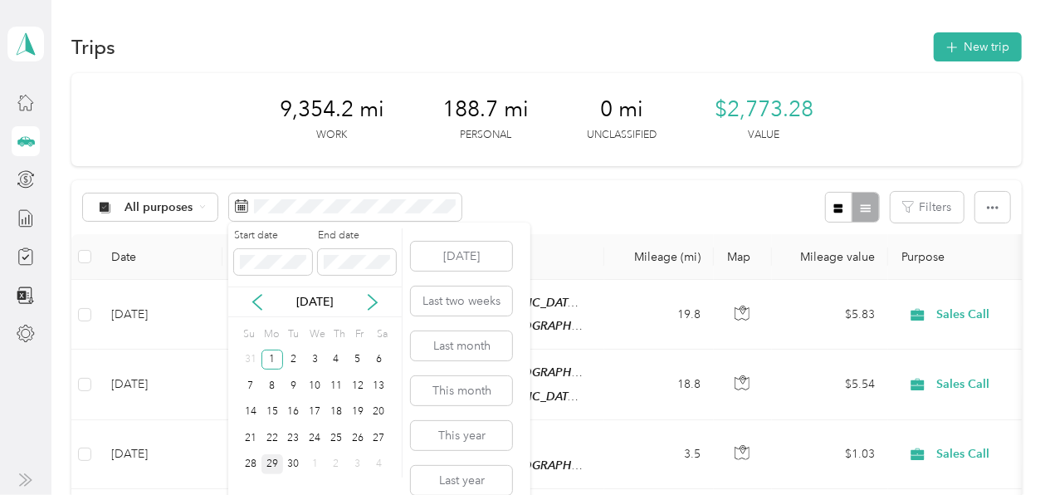
click at [276, 463] on div "29" at bounding box center [272, 464] width 22 height 21
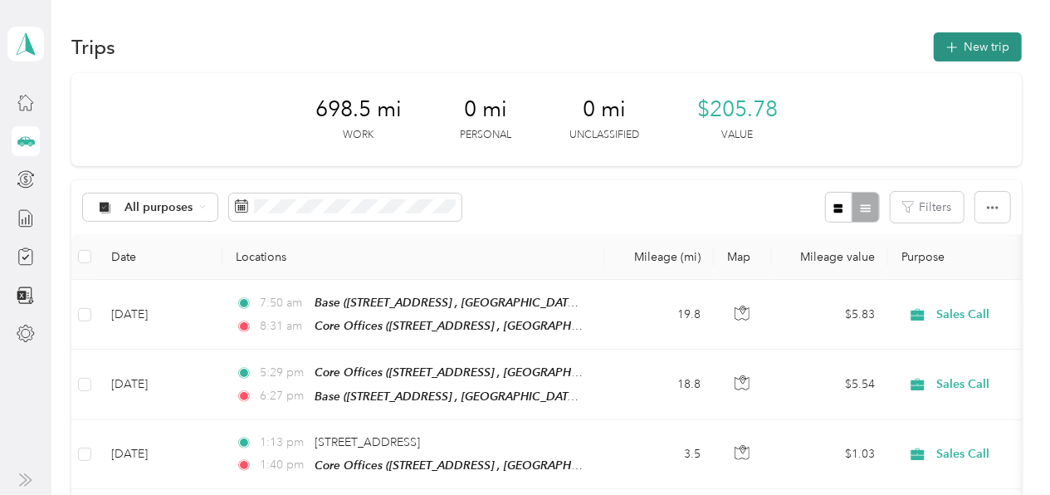
click at [949, 42] on icon "button" at bounding box center [951, 47] width 19 height 19
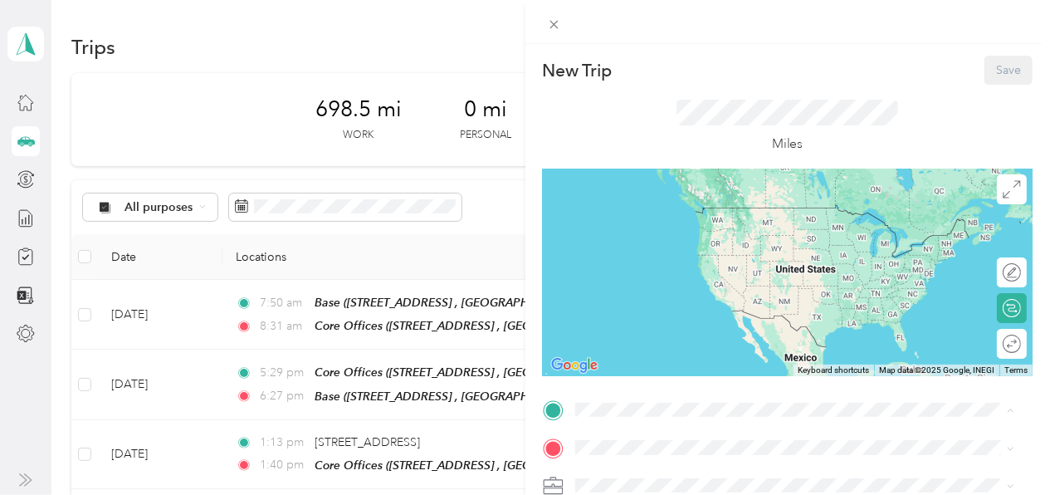
click at [724, 221] on div "Core Offices 294 W Steuben St, Pittsburgh, PA 15205, USA , 15205, Allegheny Cou…" at bounding box center [807, 232] width 403 height 52
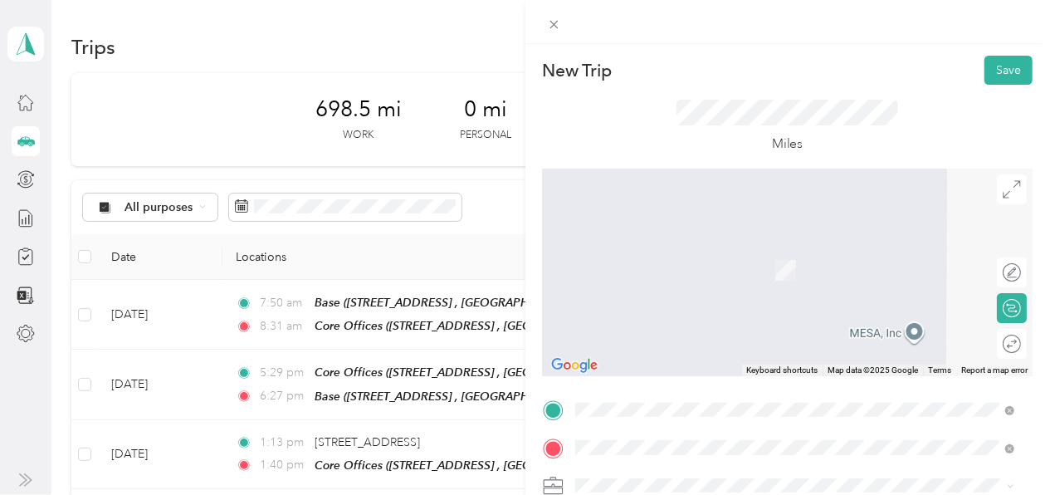
click at [706, 261] on div "Base 1688 Connor Dr, South Park Township, PA 15129, USA , 15129, Allegheny Coun…" at bounding box center [807, 270] width 403 height 52
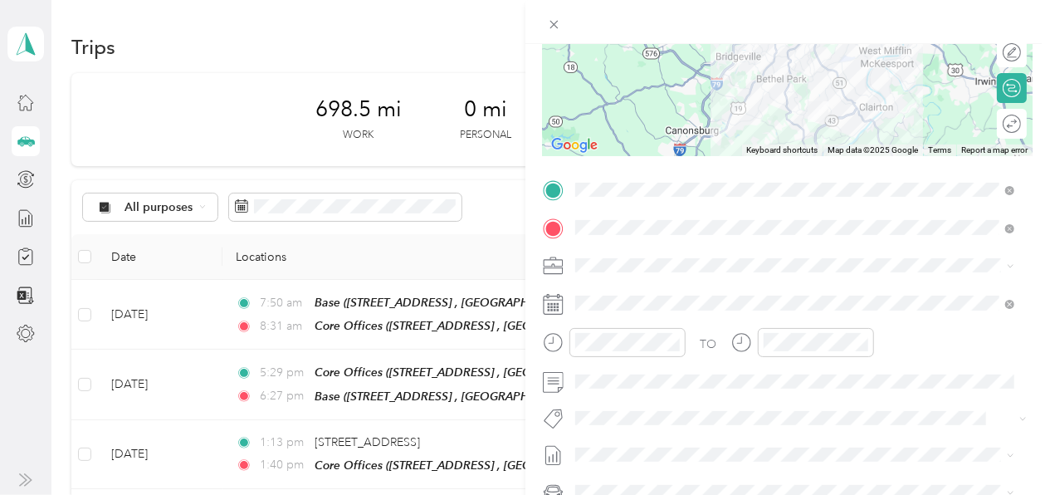
scroll to position [234, 0]
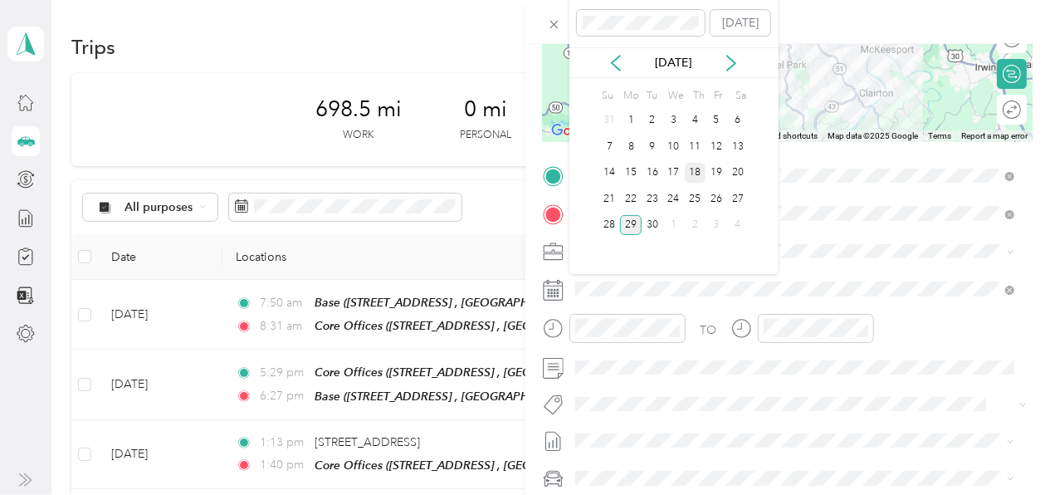
click at [694, 164] on div "18" at bounding box center [696, 173] width 22 height 21
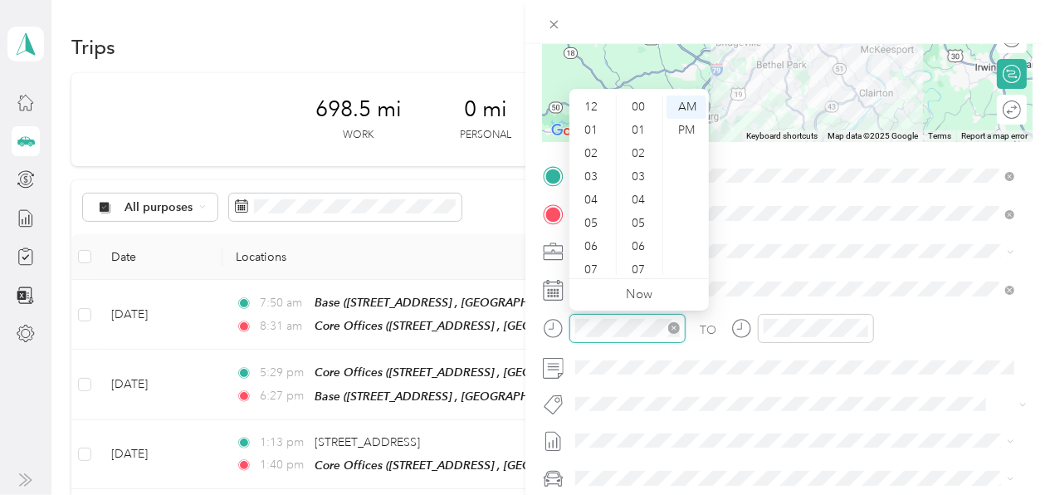
scroll to position [100, 0]
click at [592, 166] on div "07" at bounding box center [593, 170] width 40 height 23
click at [642, 184] on div "15" at bounding box center [640, 189] width 40 height 23
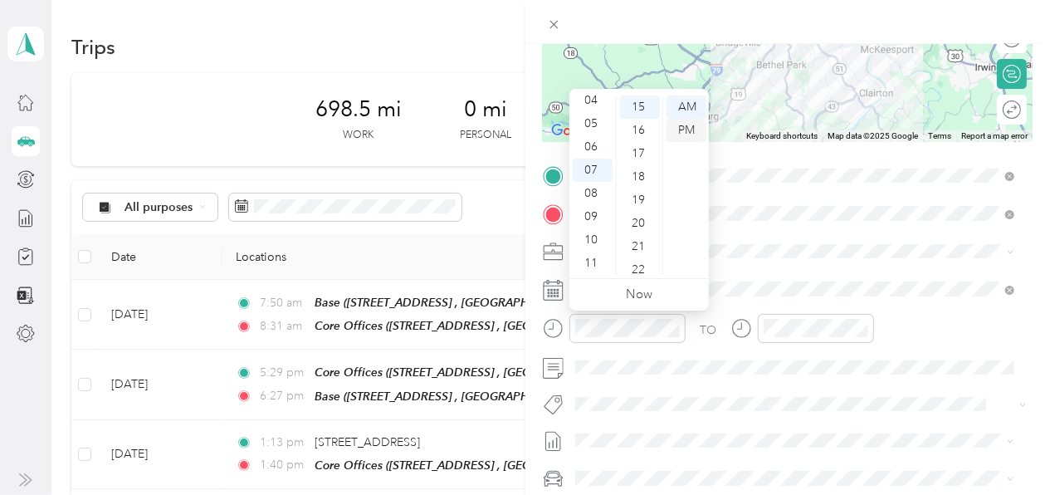
click at [682, 127] on div "PM" at bounding box center [687, 130] width 40 height 23
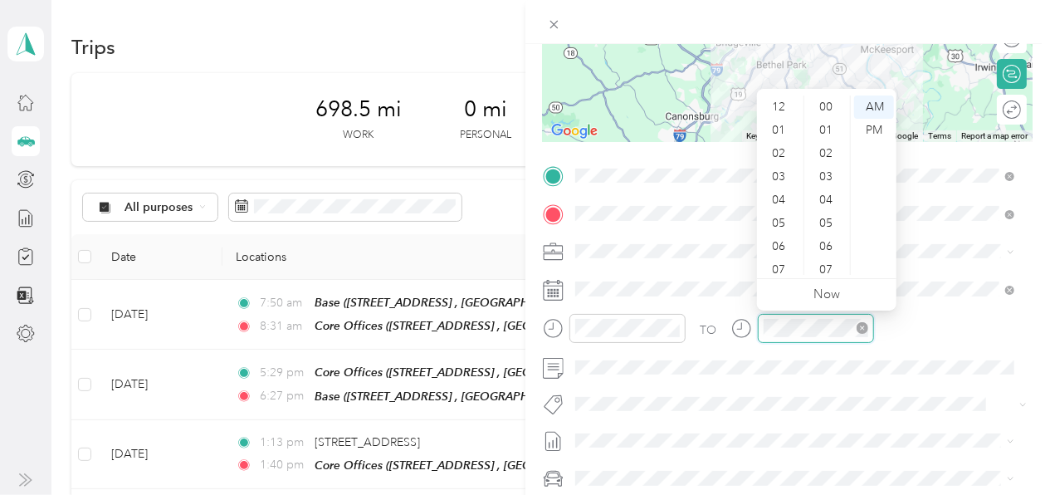
scroll to position [100, 0]
click at [780, 189] on div "08" at bounding box center [780, 193] width 40 height 23
click at [825, 100] on div "00" at bounding box center [828, 106] width 40 height 23
click at [873, 128] on div "PM" at bounding box center [874, 130] width 40 height 23
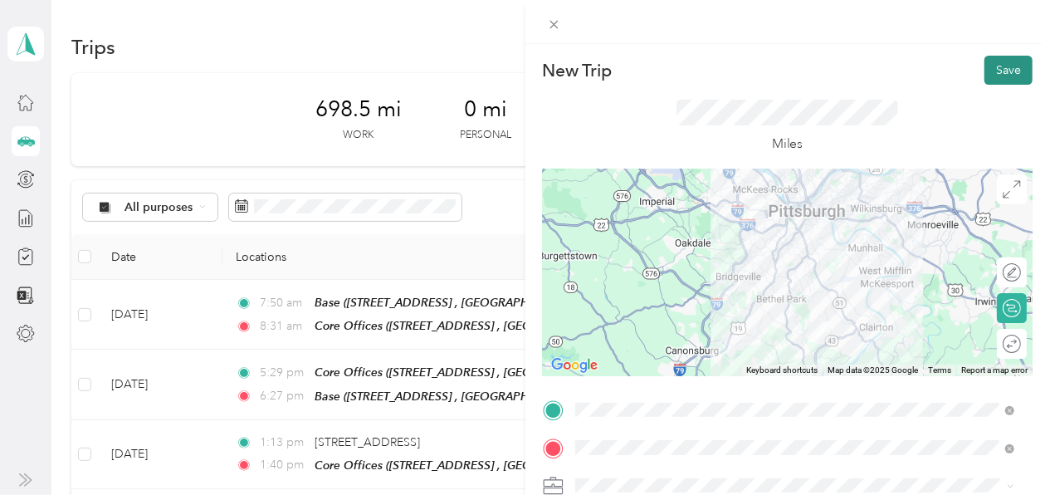
click at [987, 69] on button "Save" at bounding box center [1008, 70] width 48 height 29
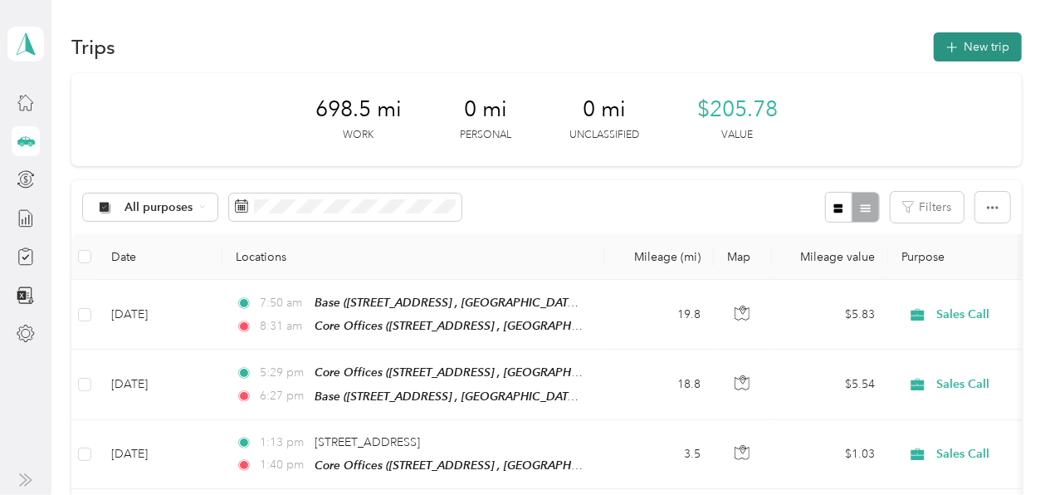
click at [950, 42] on icon "button" at bounding box center [951, 47] width 19 height 19
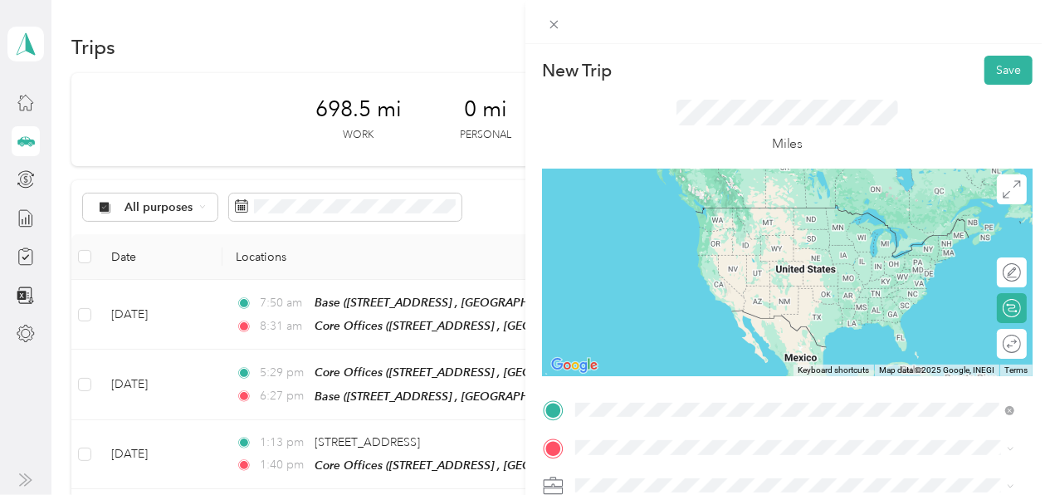
drag, startPoint x: 681, startPoint y: 229, endPoint x: 688, endPoint y: 253, distance: 25.2
click at [688, 253] on li "Base 1688 Connor Dr, South Park Township, PA 15129, USA , 15129, Allegheny Coun…" at bounding box center [794, 233] width 451 height 70
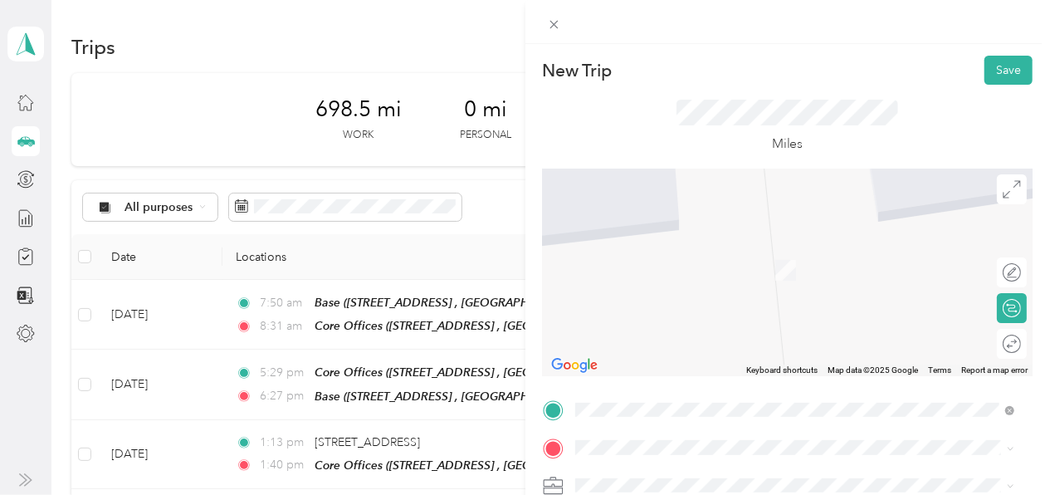
click at [690, 270] on div "Core Offices 294 W Steuben St, Pittsburgh, PA 15205, USA , 15205, Allegheny Cou…" at bounding box center [807, 262] width 403 height 52
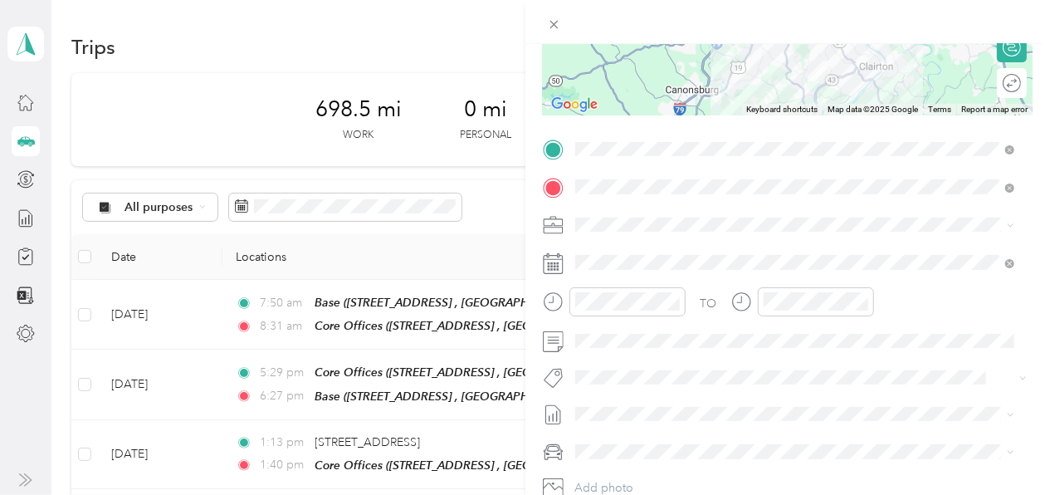
scroll to position [261, 0]
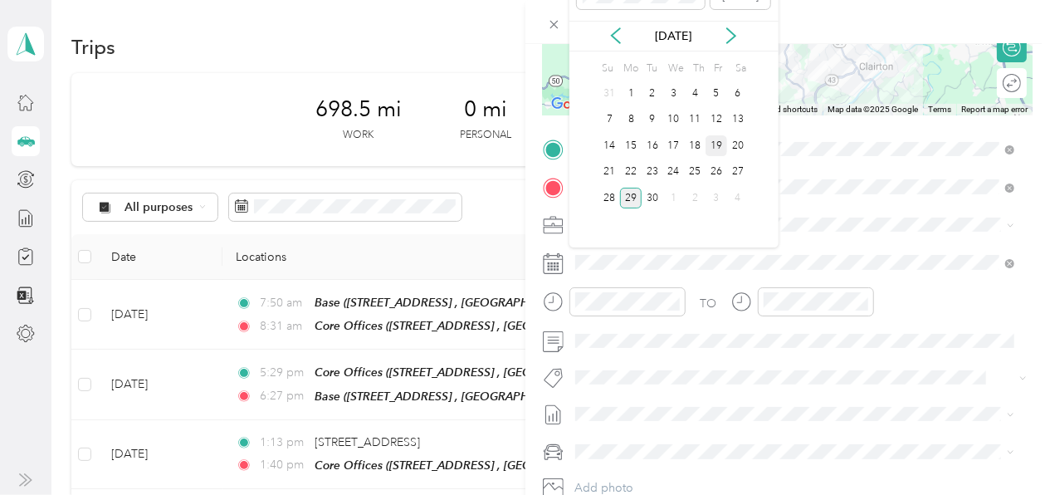
click at [717, 145] on div "19" at bounding box center [717, 145] width 22 height 21
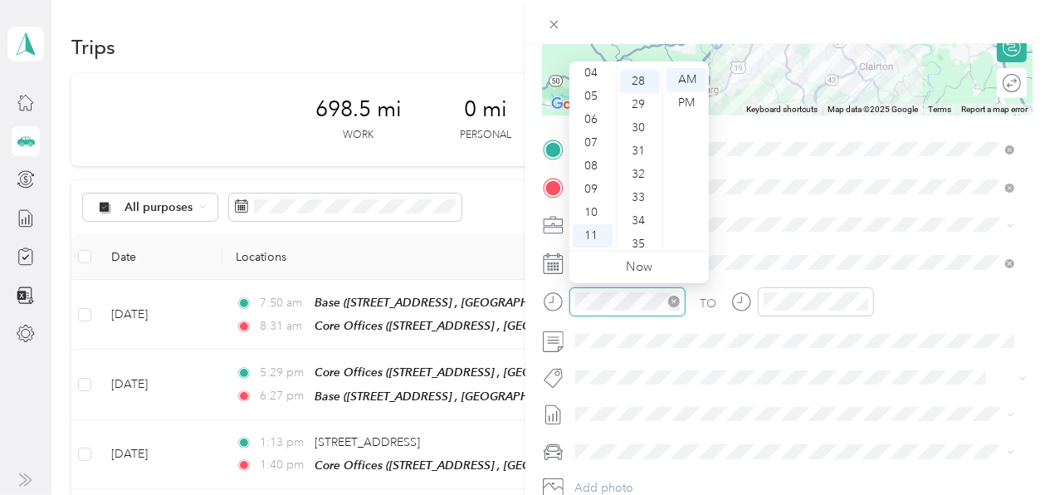
scroll to position [651, 0]
click at [589, 117] on div "06" at bounding box center [593, 119] width 40 height 23
click at [638, 75] on div "00" at bounding box center [640, 79] width 40 height 23
click at [687, 71] on div "AM" at bounding box center [687, 79] width 40 height 23
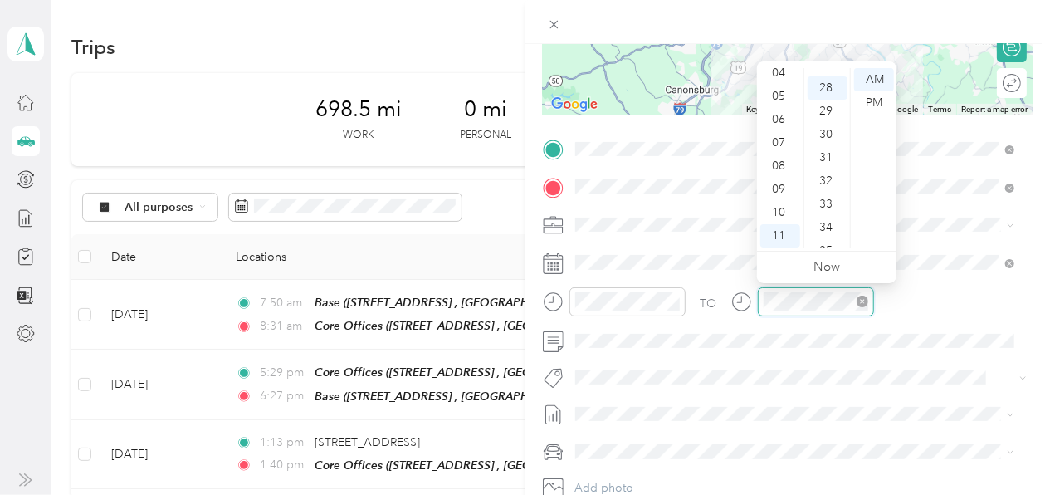
scroll to position [651, 0]
click at [777, 117] on div "06" at bounding box center [780, 119] width 40 height 23
click at [823, 157] on div "45" at bounding box center [828, 157] width 40 height 23
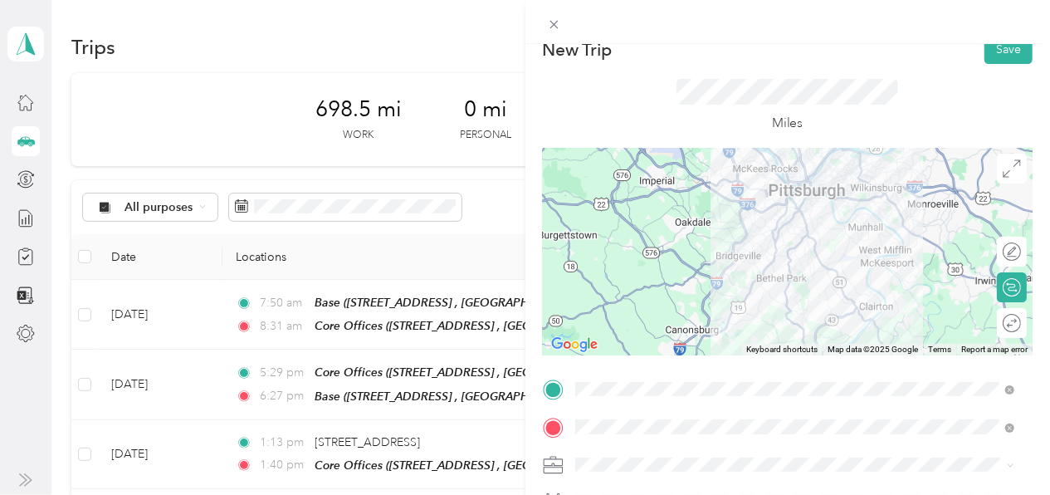
scroll to position [0, 0]
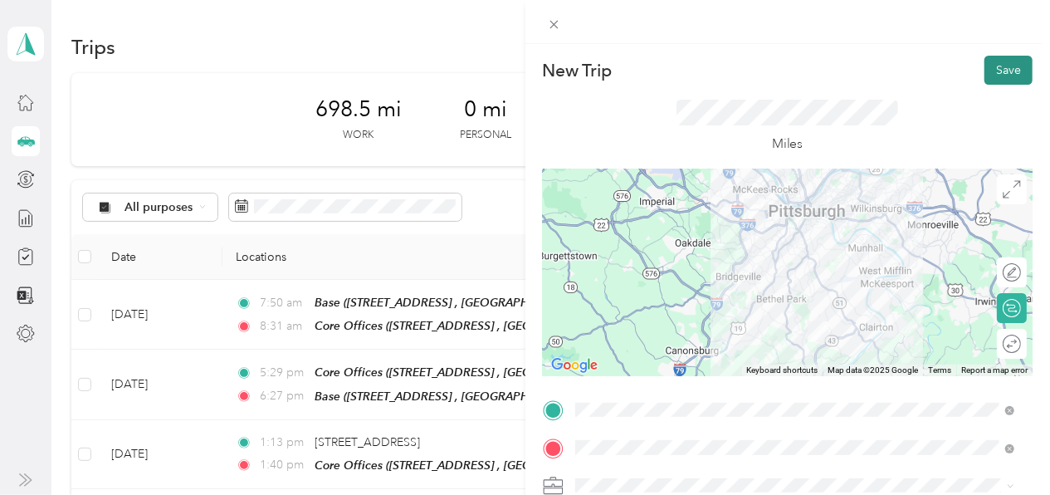
click at [984, 67] on button "Save" at bounding box center [1008, 70] width 48 height 29
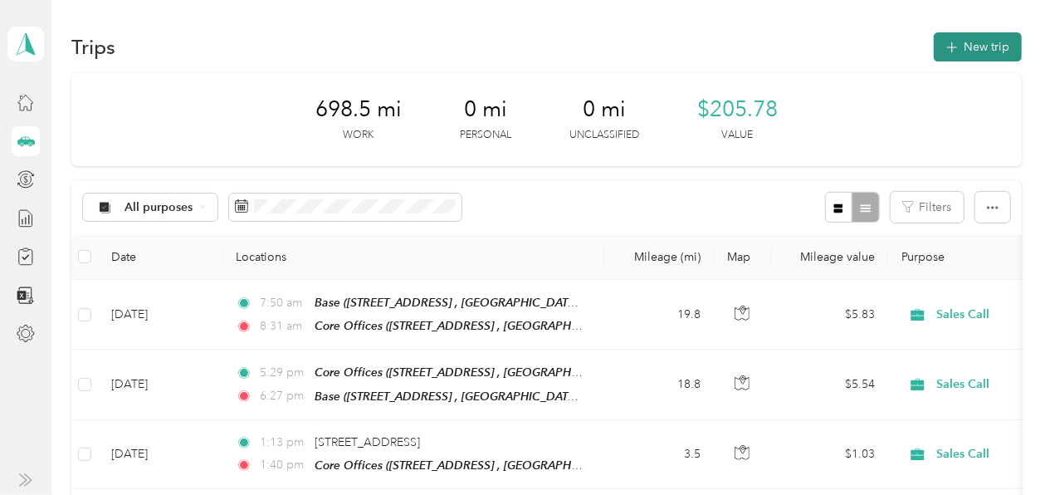
click at [946, 42] on icon "button" at bounding box center [951, 47] width 19 height 19
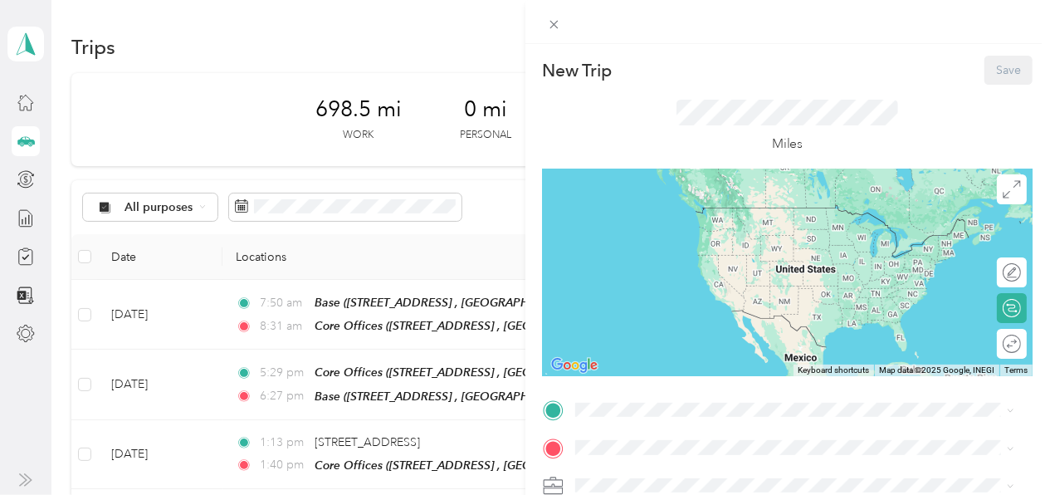
click at [669, 230] on span "294 W Steuben St, Pittsburgh, PA 15205, USA , 15205, Allegheny County, Pennsylv…" at bounding box center [758, 241] width 305 height 32
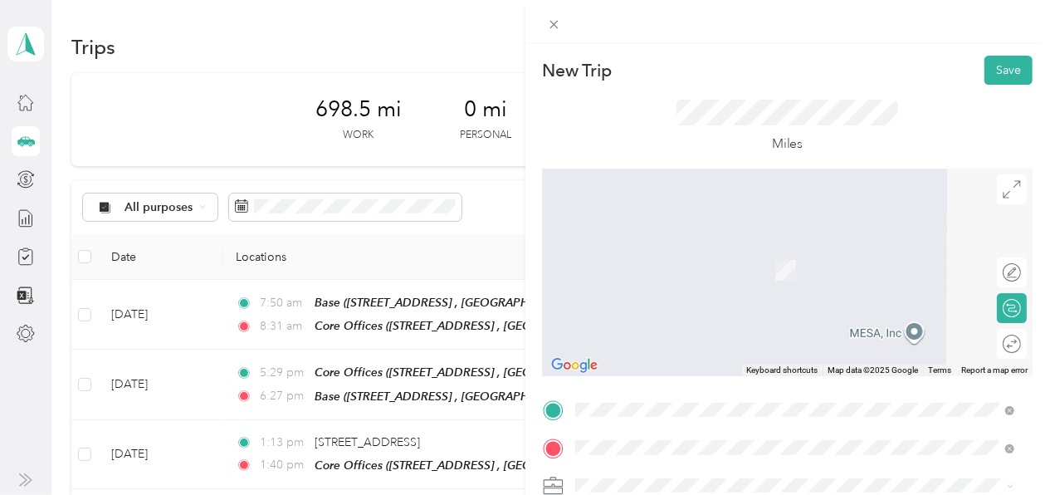
click at [686, 261] on div "Base 1688 Connor Dr, South Park Township, PA 15129, USA , 15129, Allegheny Coun…" at bounding box center [807, 270] width 403 height 52
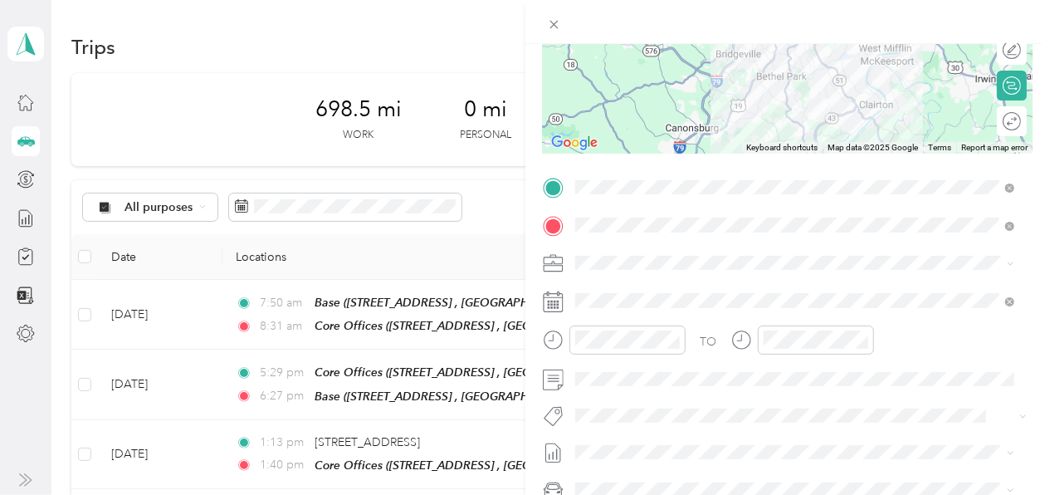
scroll to position [228, 0]
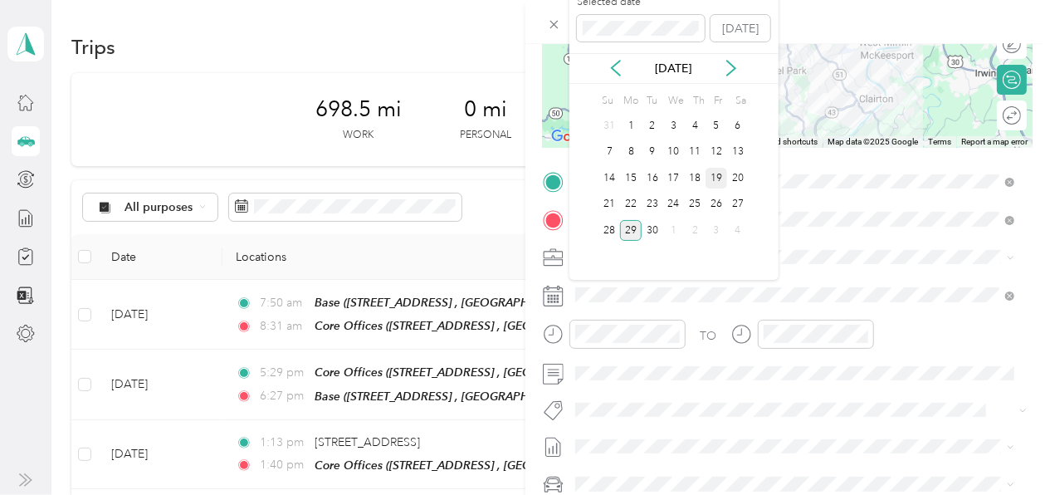
click at [718, 172] on div "19" at bounding box center [717, 178] width 22 height 21
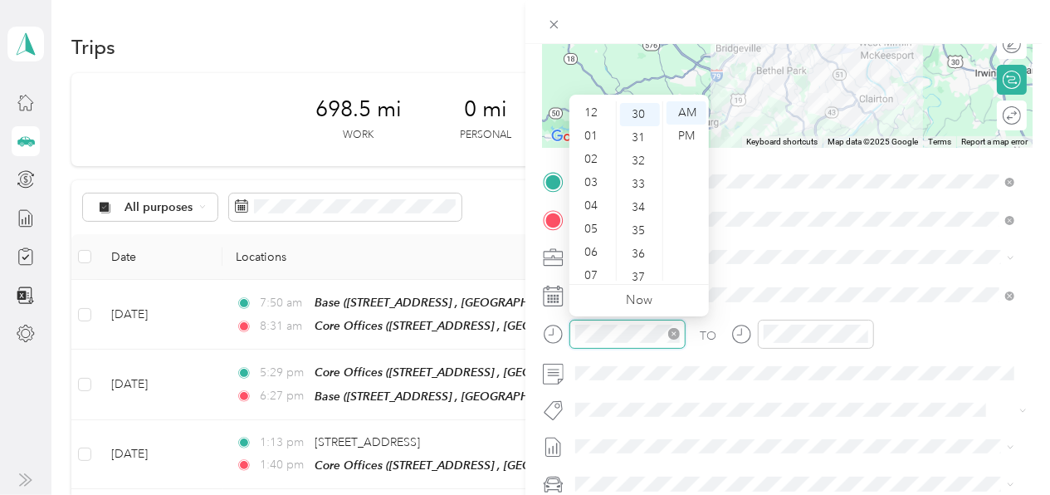
scroll to position [100, 0]
click at [592, 149] on div "06" at bounding box center [593, 152] width 40 height 23
click at [642, 149] on div "45" at bounding box center [640, 154] width 40 height 23
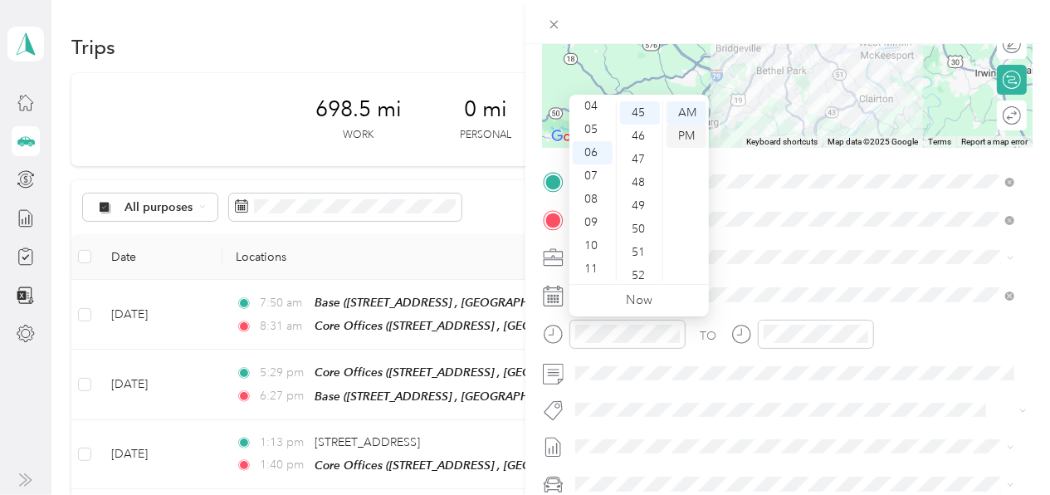
click at [694, 131] on div "PM" at bounding box center [687, 136] width 40 height 23
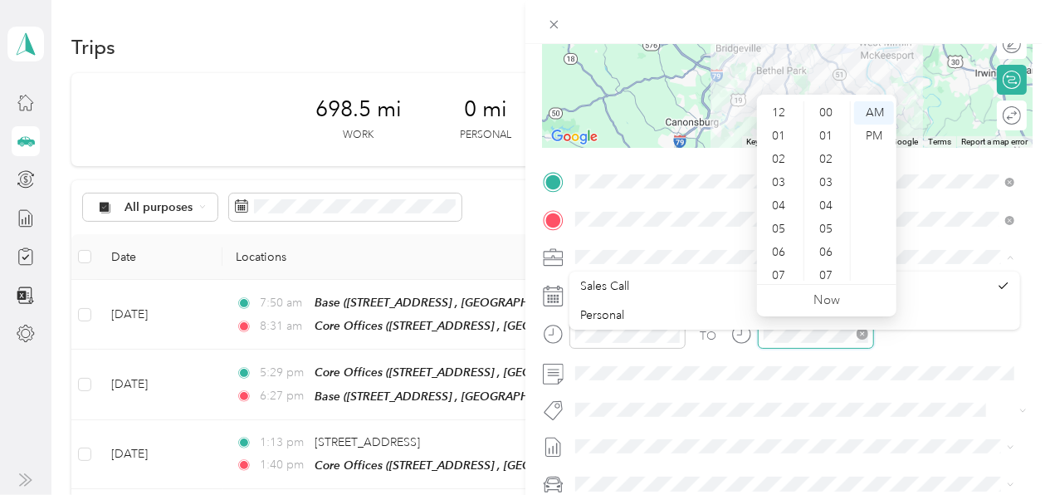
scroll to position [100, 0]
click at [771, 171] on div "07" at bounding box center [780, 175] width 40 height 23
click at [831, 109] on div "30" at bounding box center [828, 112] width 40 height 23
click at [878, 132] on div "PM" at bounding box center [874, 136] width 40 height 23
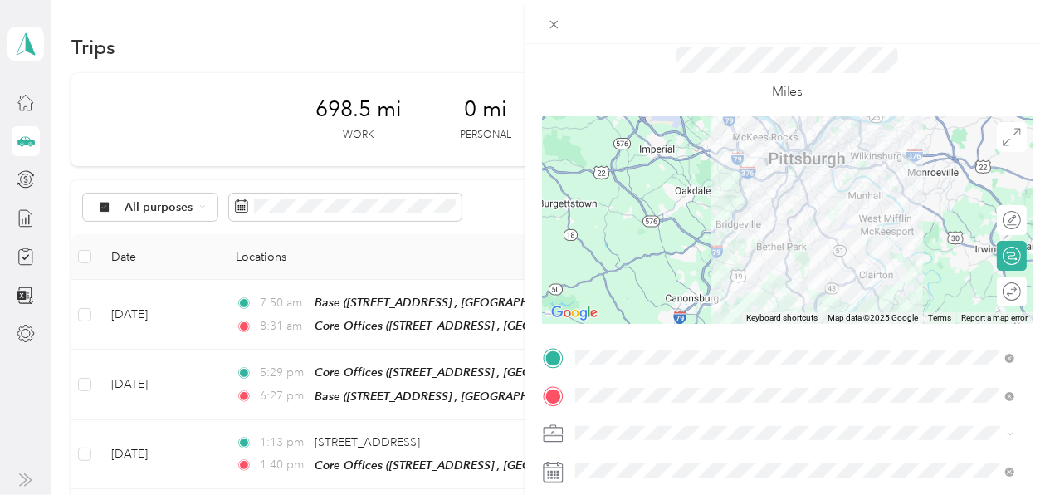
scroll to position [0, 0]
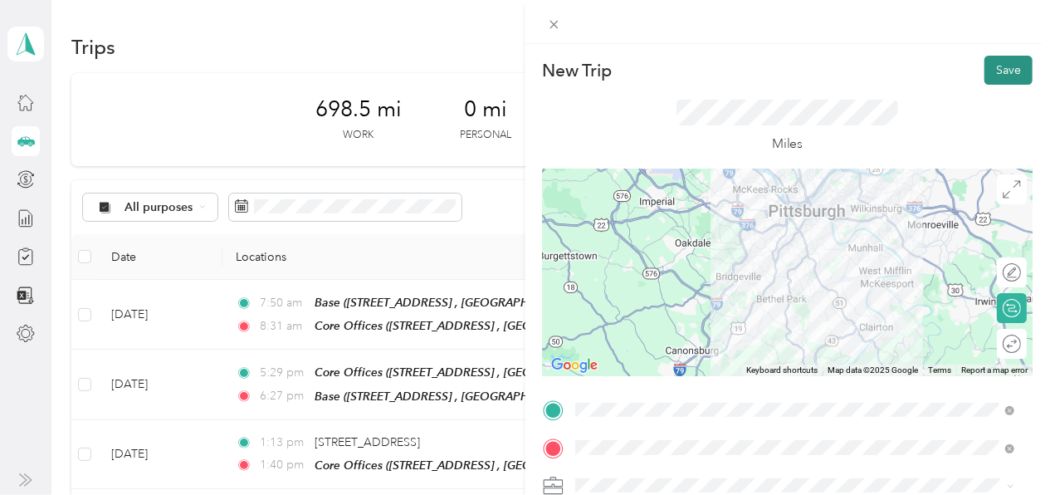
click at [998, 67] on button "Save" at bounding box center [1008, 70] width 48 height 29
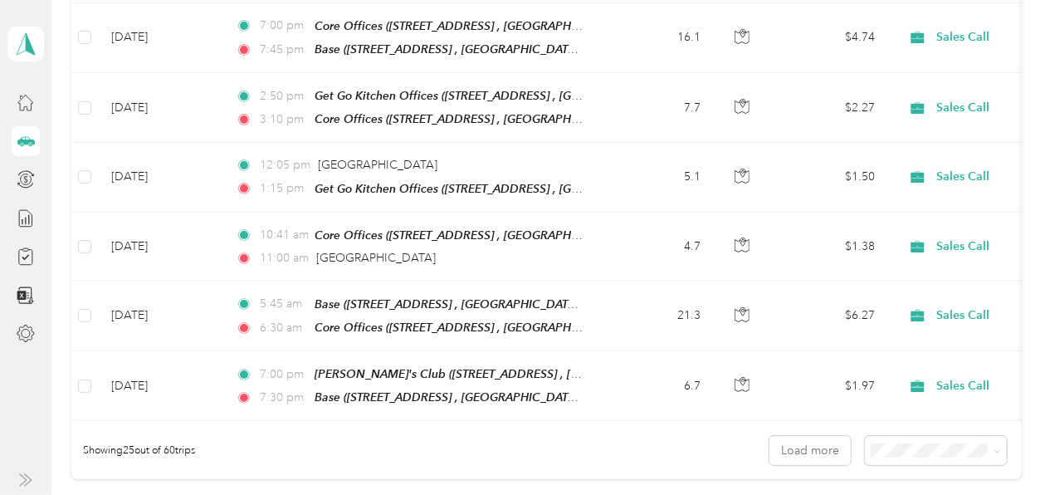
scroll to position [1785, 0]
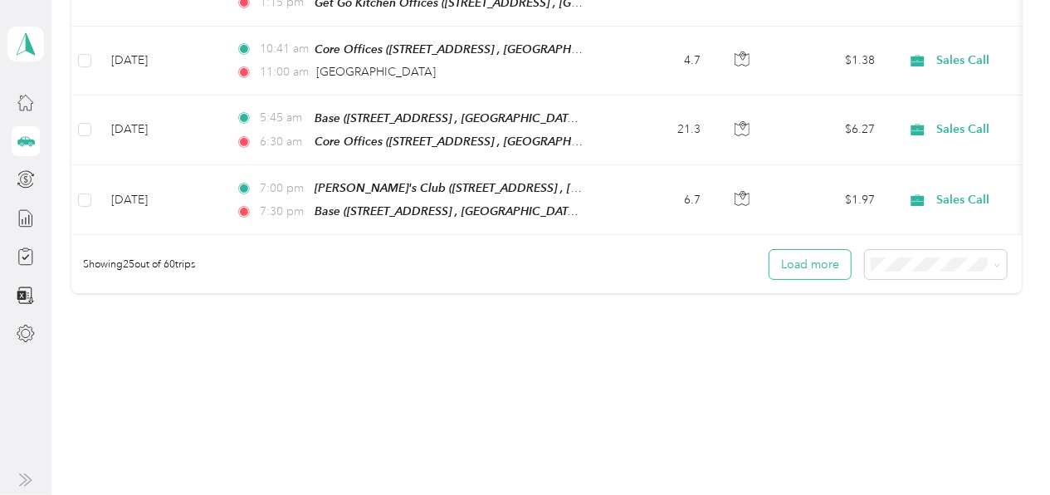
click at [801, 250] on button "Load more" at bounding box center [809, 264] width 81 height 29
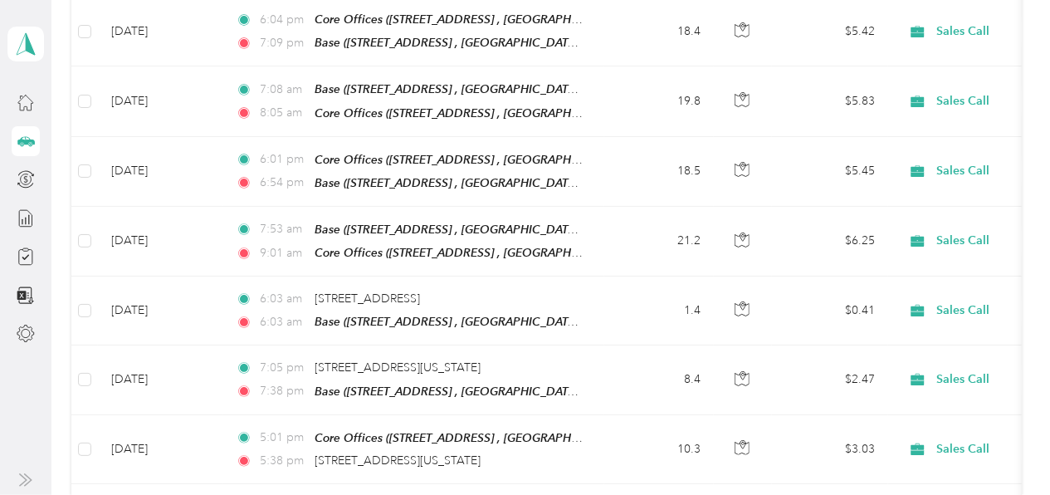
scroll to position [3485, 0]
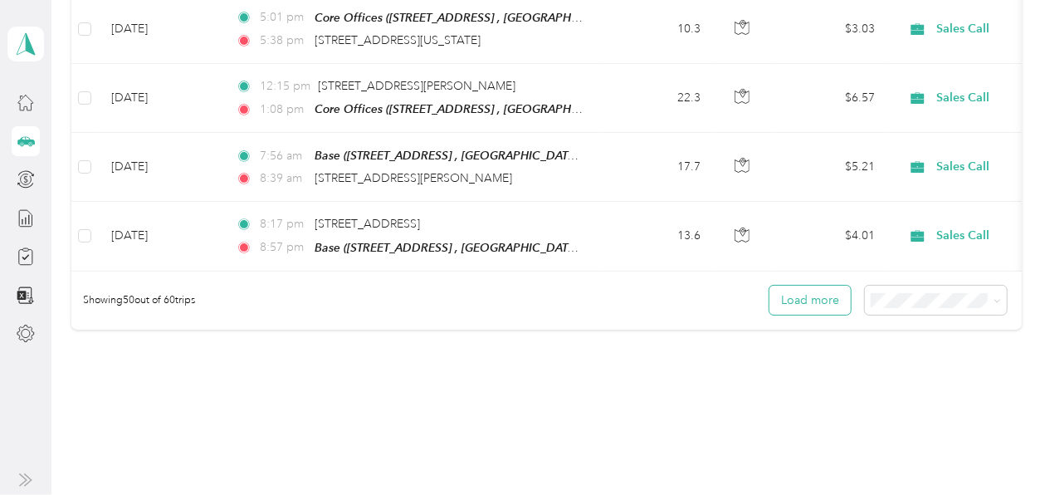
click at [801, 286] on button "Load more" at bounding box center [809, 300] width 81 height 29
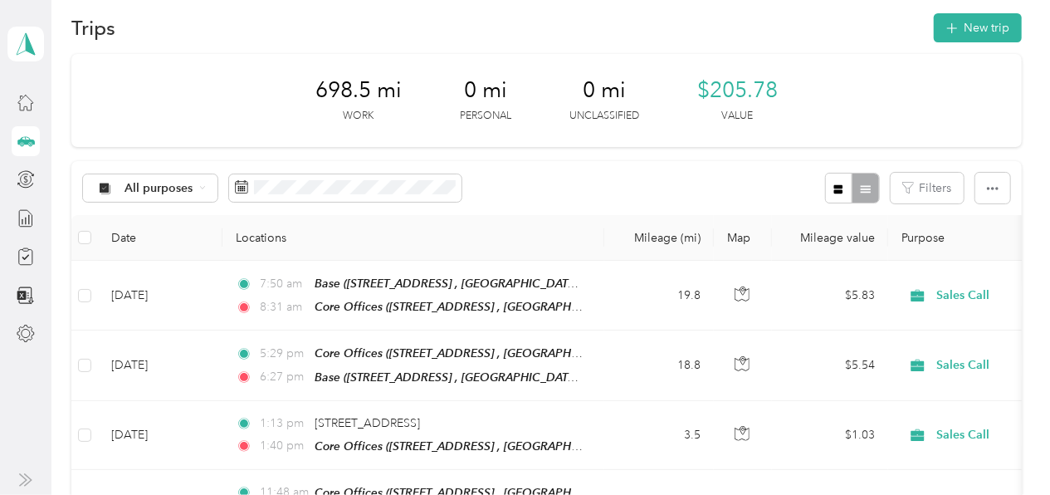
scroll to position [0, 0]
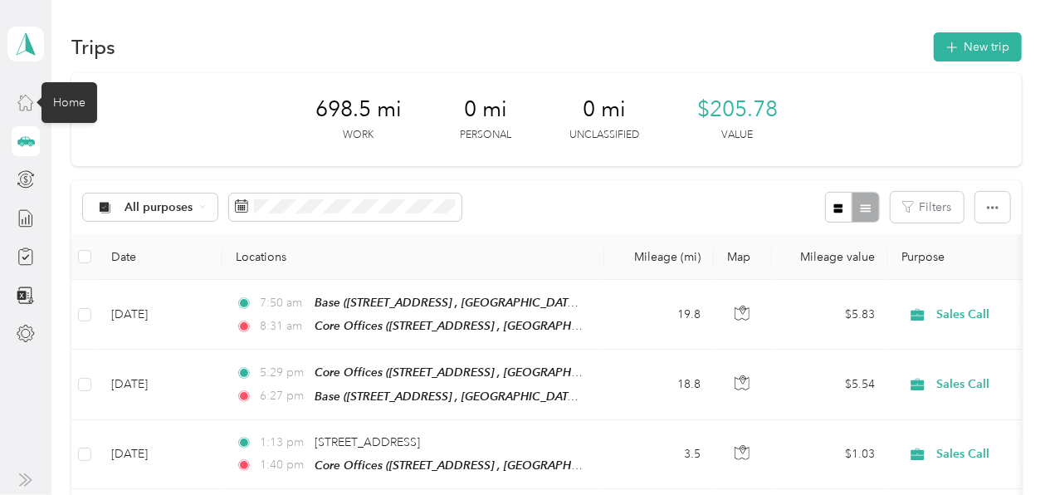
click at [24, 95] on icon at bounding box center [26, 102] width 18 height 18
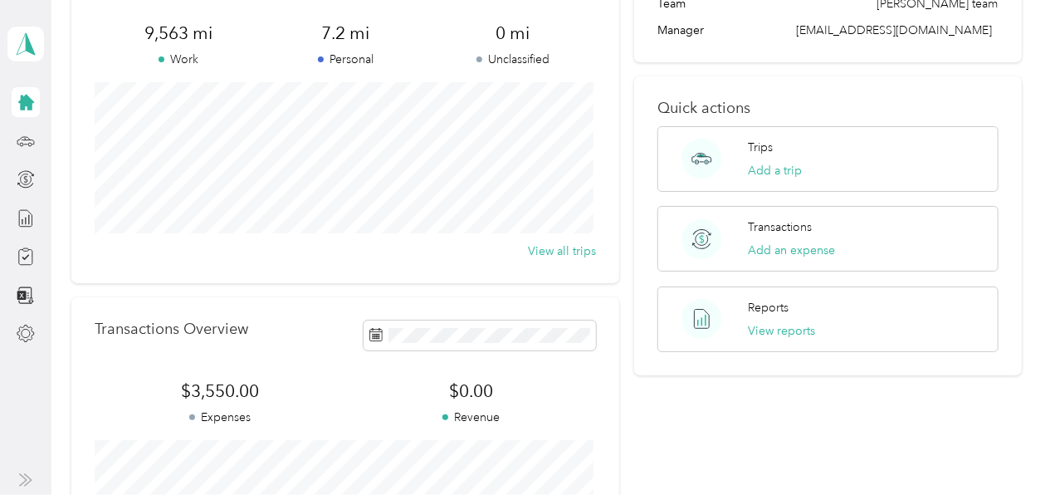
scroll to position [128, 0]
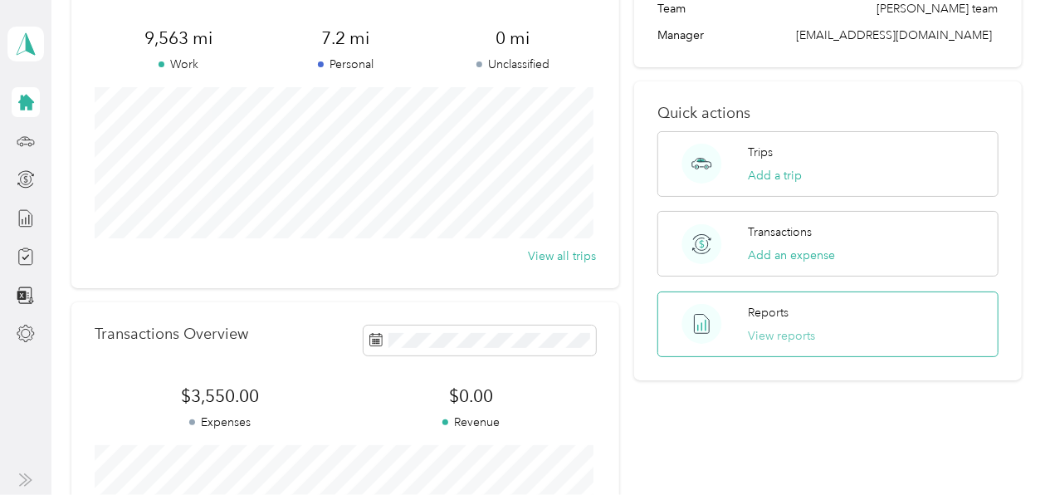
click at [765, 328] on button "View reports" at bounding box center [781, 335] width 67 height 17
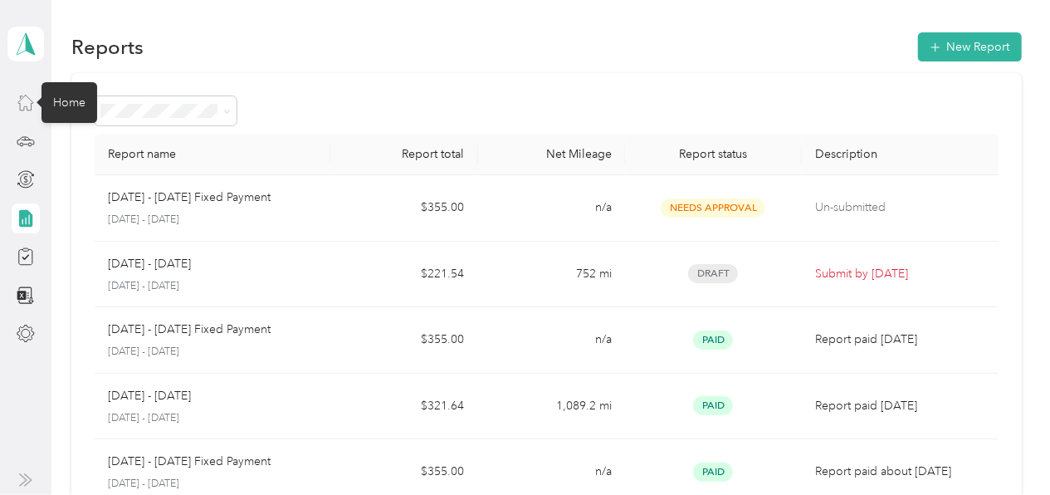
click at [23, 100] on icon at bounding box center [26, 102] width 18 height 18
